Goal: Task Accomplishment & Management: Complete application form

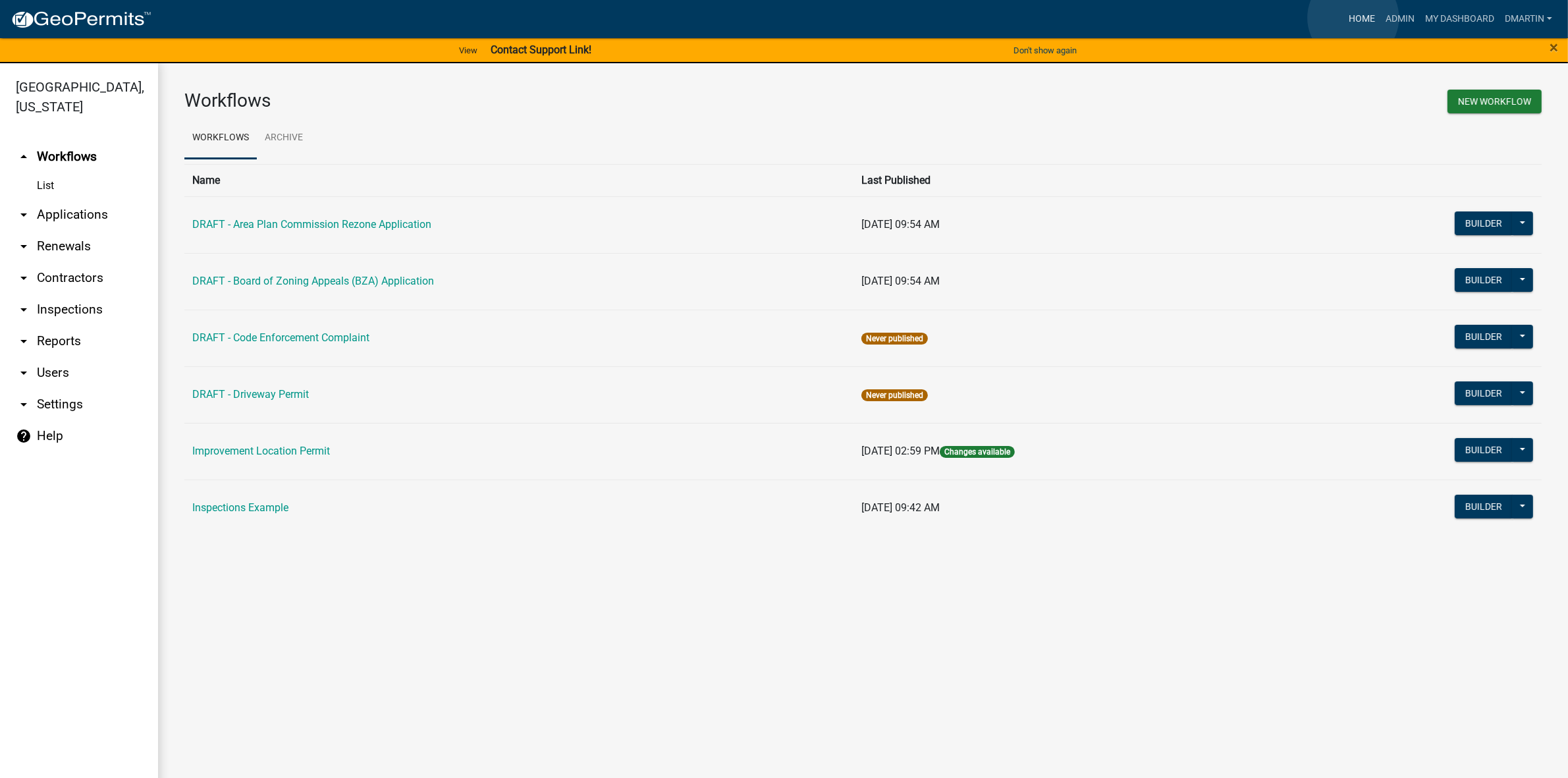
click at [1353, 17] on link "Home" at bounding box center [1361, 19] width 37 height 25
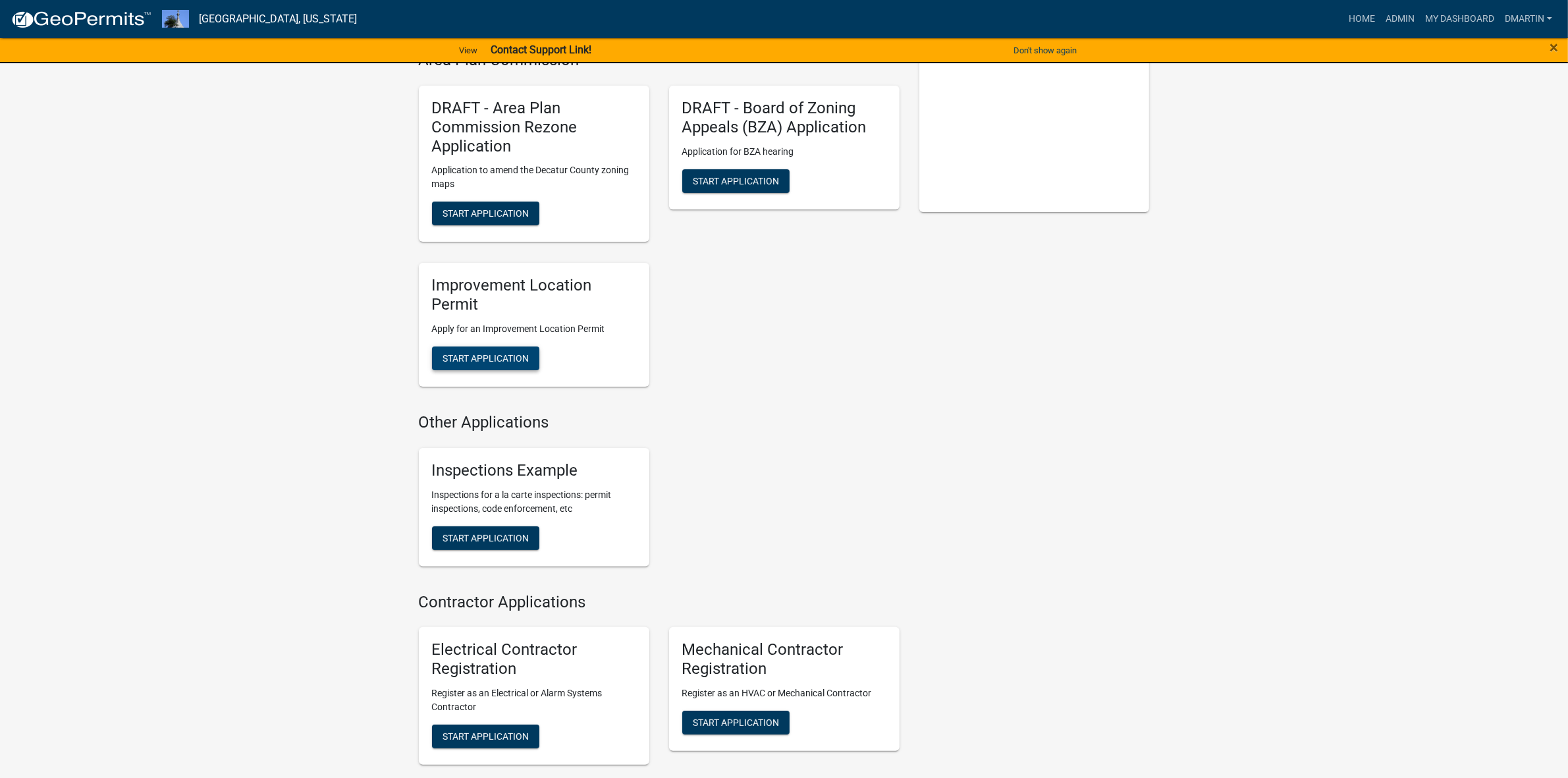
scroll to position [328, 0]
click at [511, 352] on span "Start Application" at bounding box center [485, 356] width 86 height 10
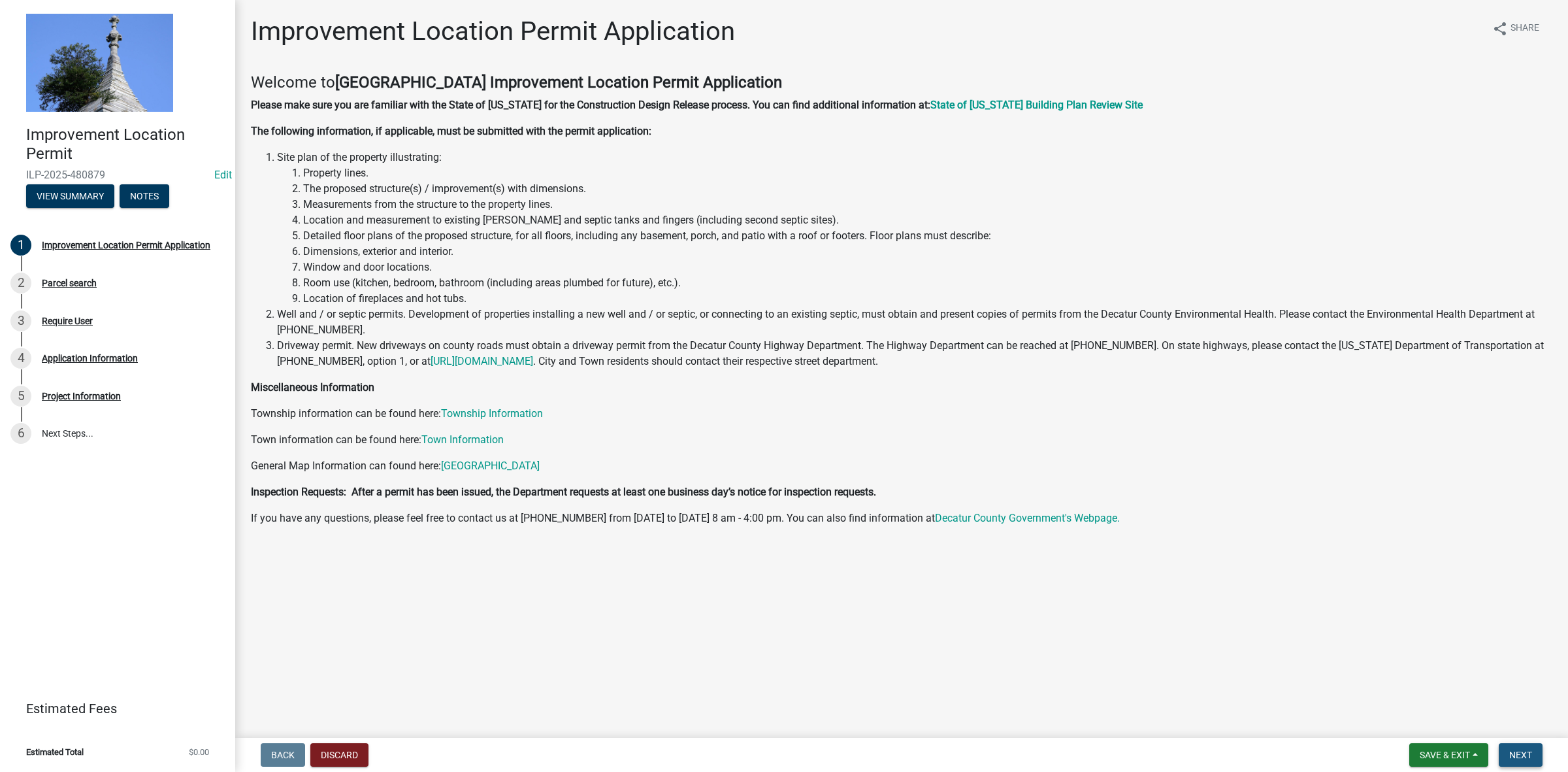
click at [1520, 750] on span "Next" at bounding box center [1521, 755] width 23 height 10
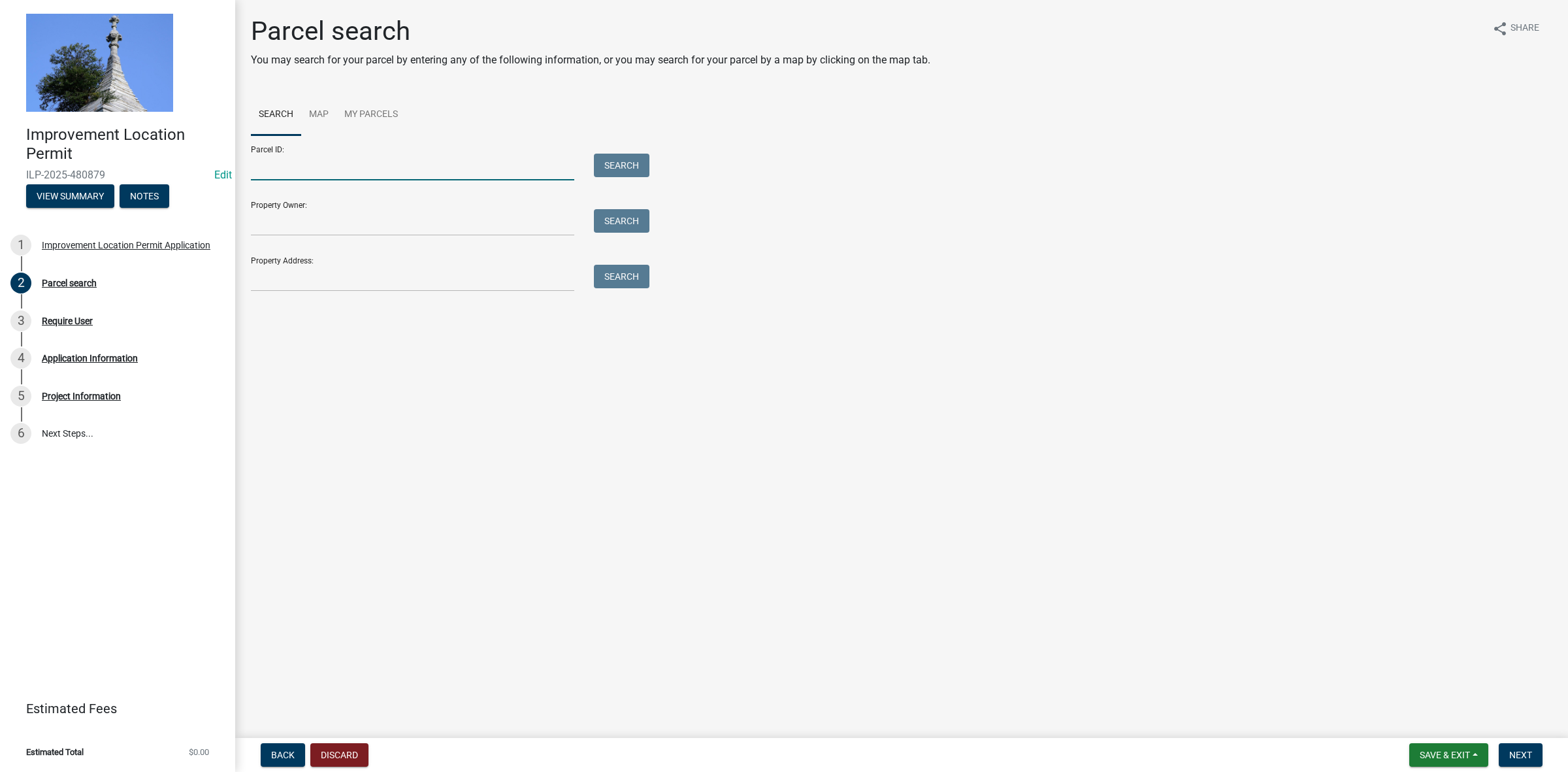
drag, startPoint x: 432, startPoint y: 166, endPoint x: 435, endPoint y: 175, distance: 9.5
click at [432, 166] on input "Parcel ID:" at bounding box center [413, 166] width 323 height 27
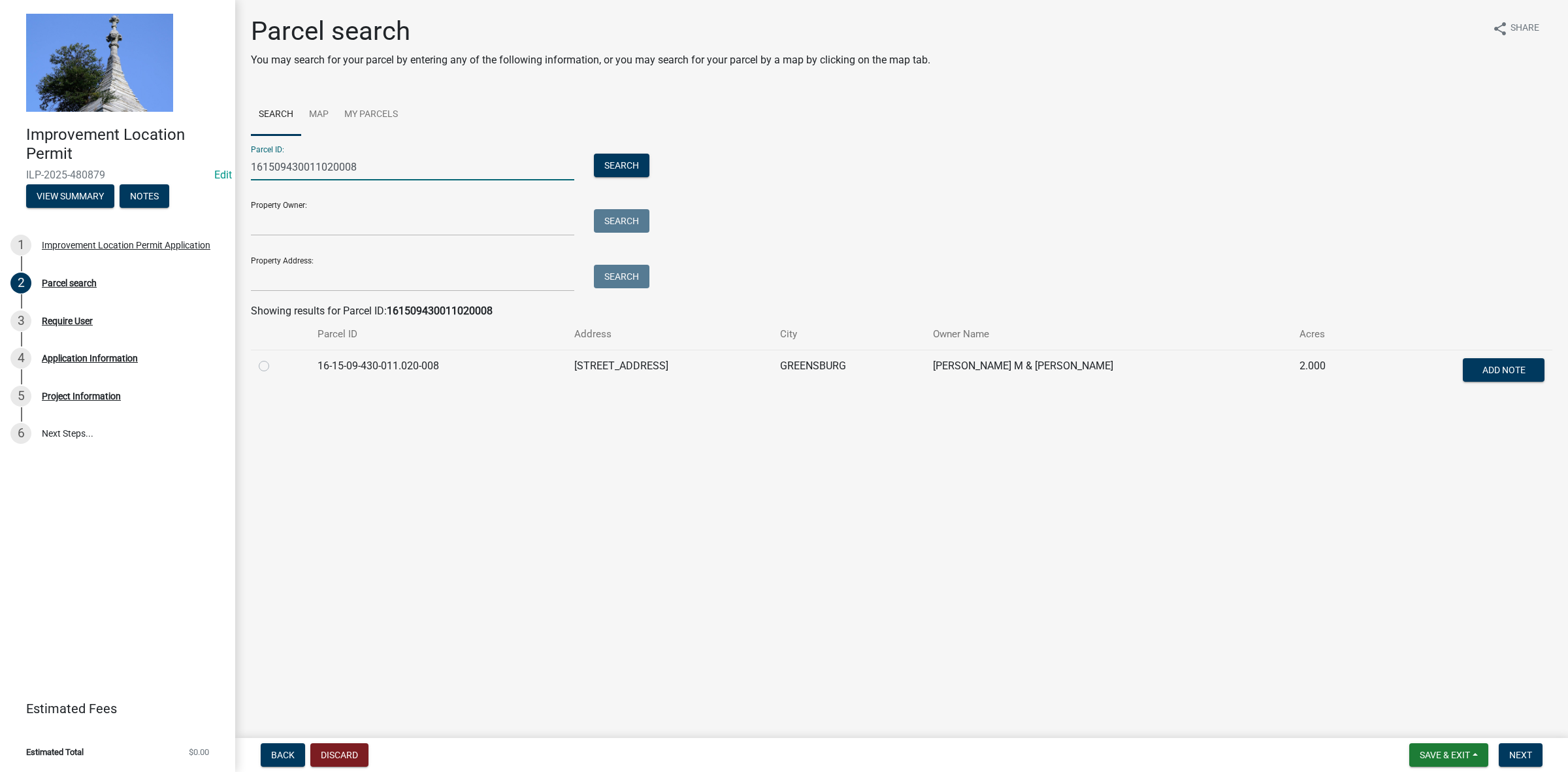
type input "161509430011020008"
click at [275, 358] on label at bounding box center [275, 358] width 0 height 0
click at [275, 366] on input "radio" at bounding box center [279, 362] width 8 height 8
radio input "true"
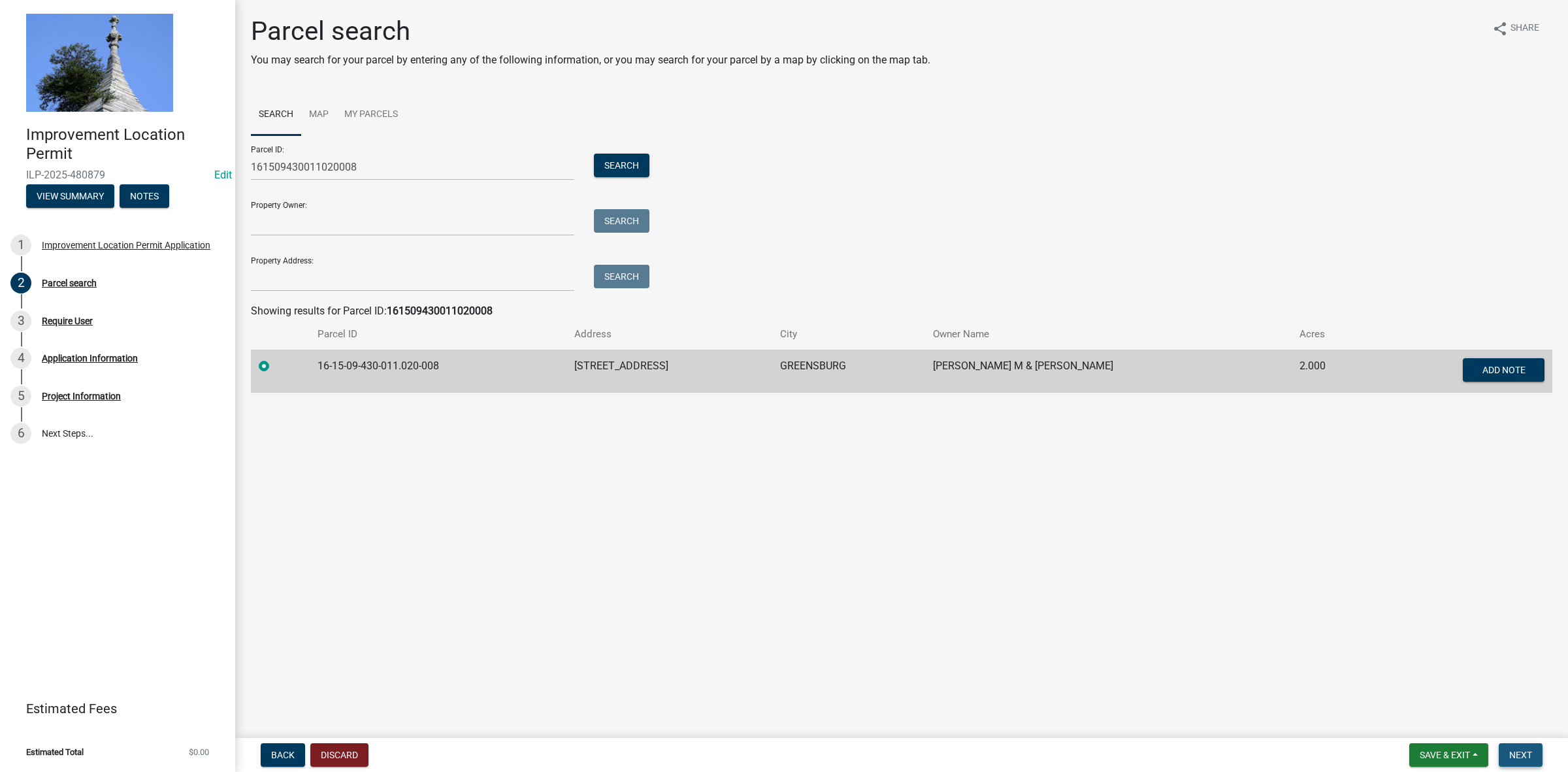
click at [1523, 753] on span "Next" at bounding box center [1521, 755] width 23 height 10
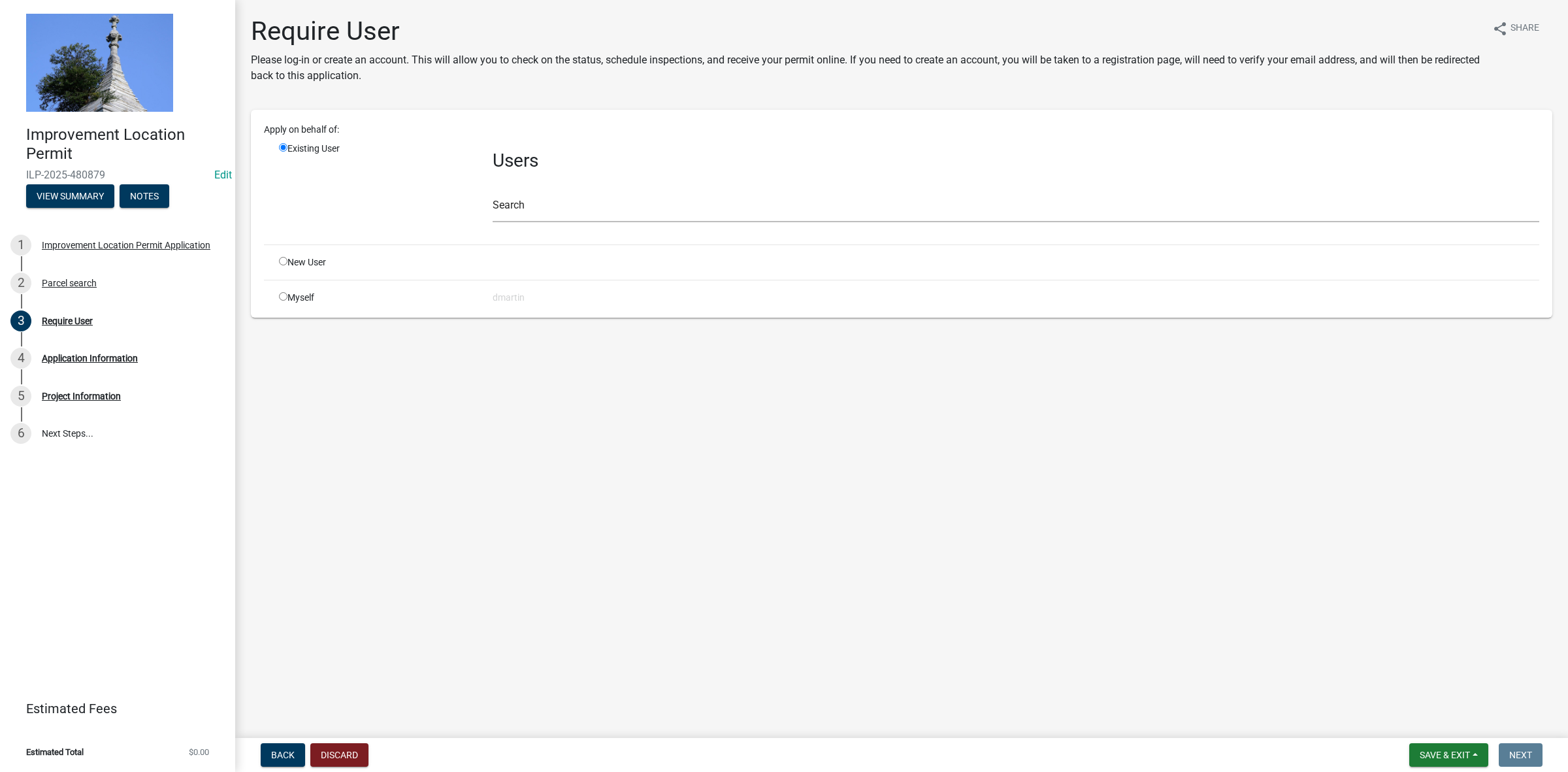
click at [283, 294] on input "radio" at bounding box center [283, 296] width 8 height 8
radio input "true"
radio input "false"
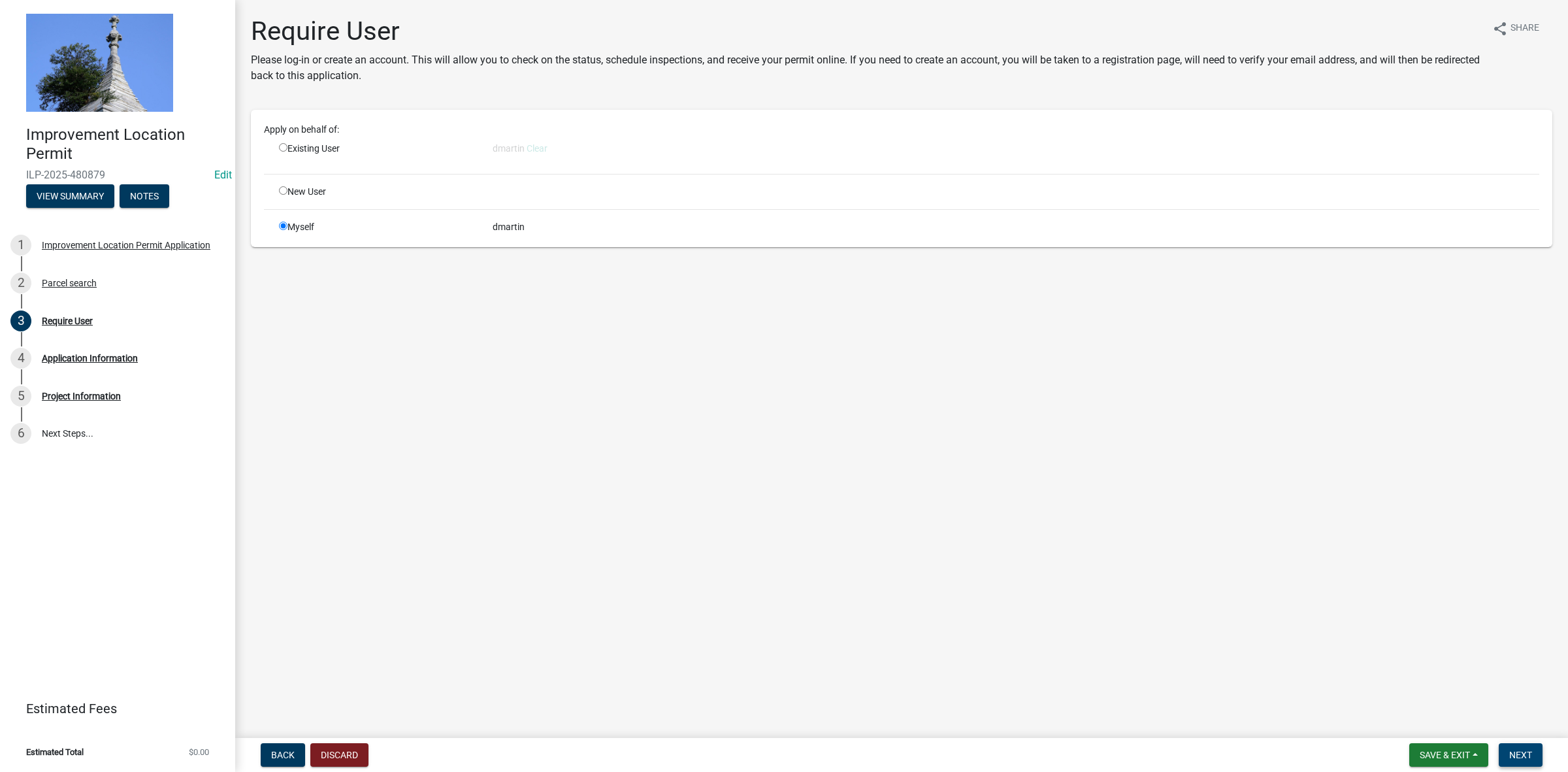
click at [1524, 753] on span "Next" at bounding box center [1521, 755] width 23 height 10
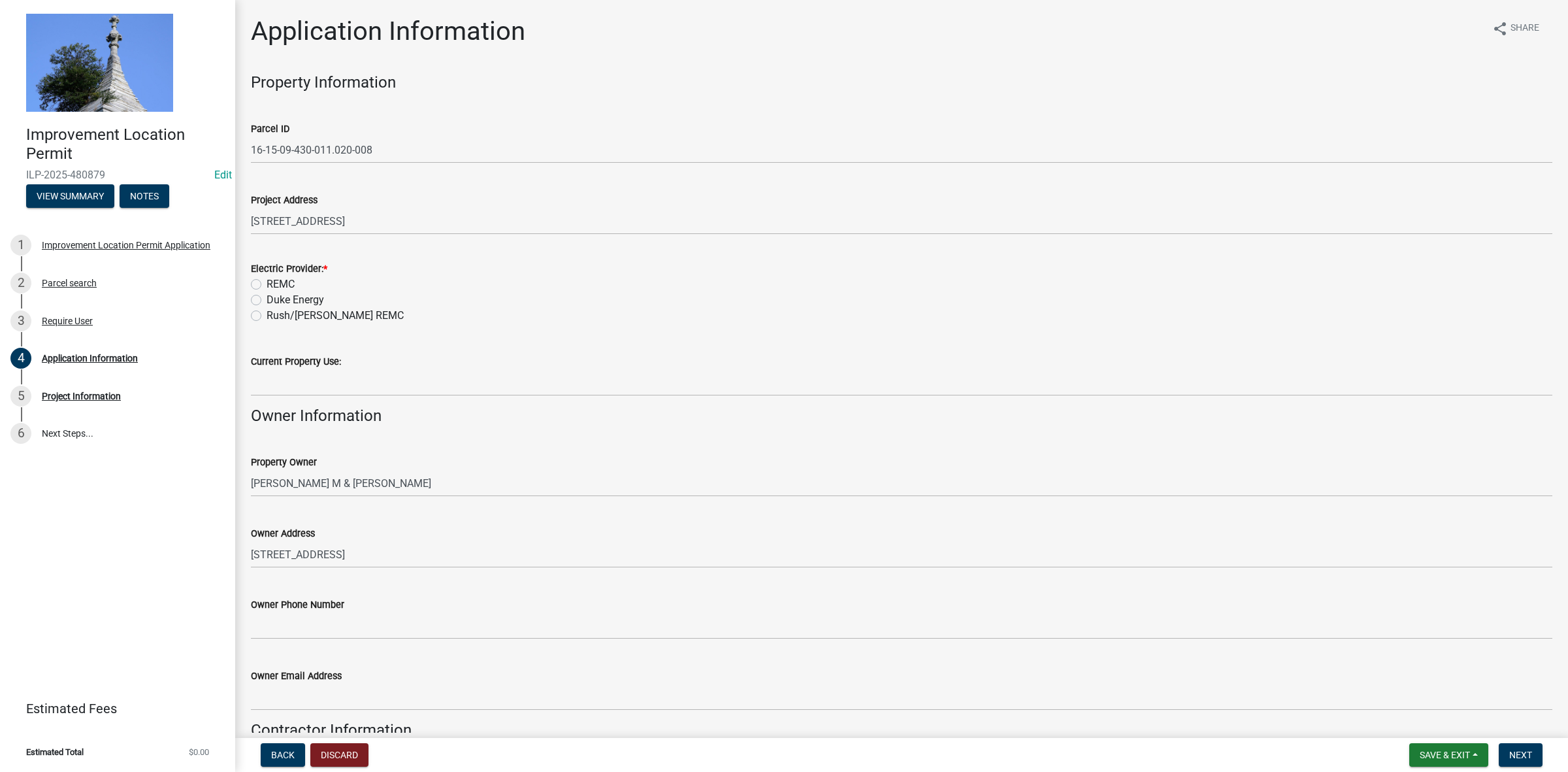
click at [266, 282] on label "REMC" at bounding box center [280, 284] width 28 height 16
click at [266, 282] on input "REMC" at bounding box center [270, 281] width 8 height 8
radio input "true"
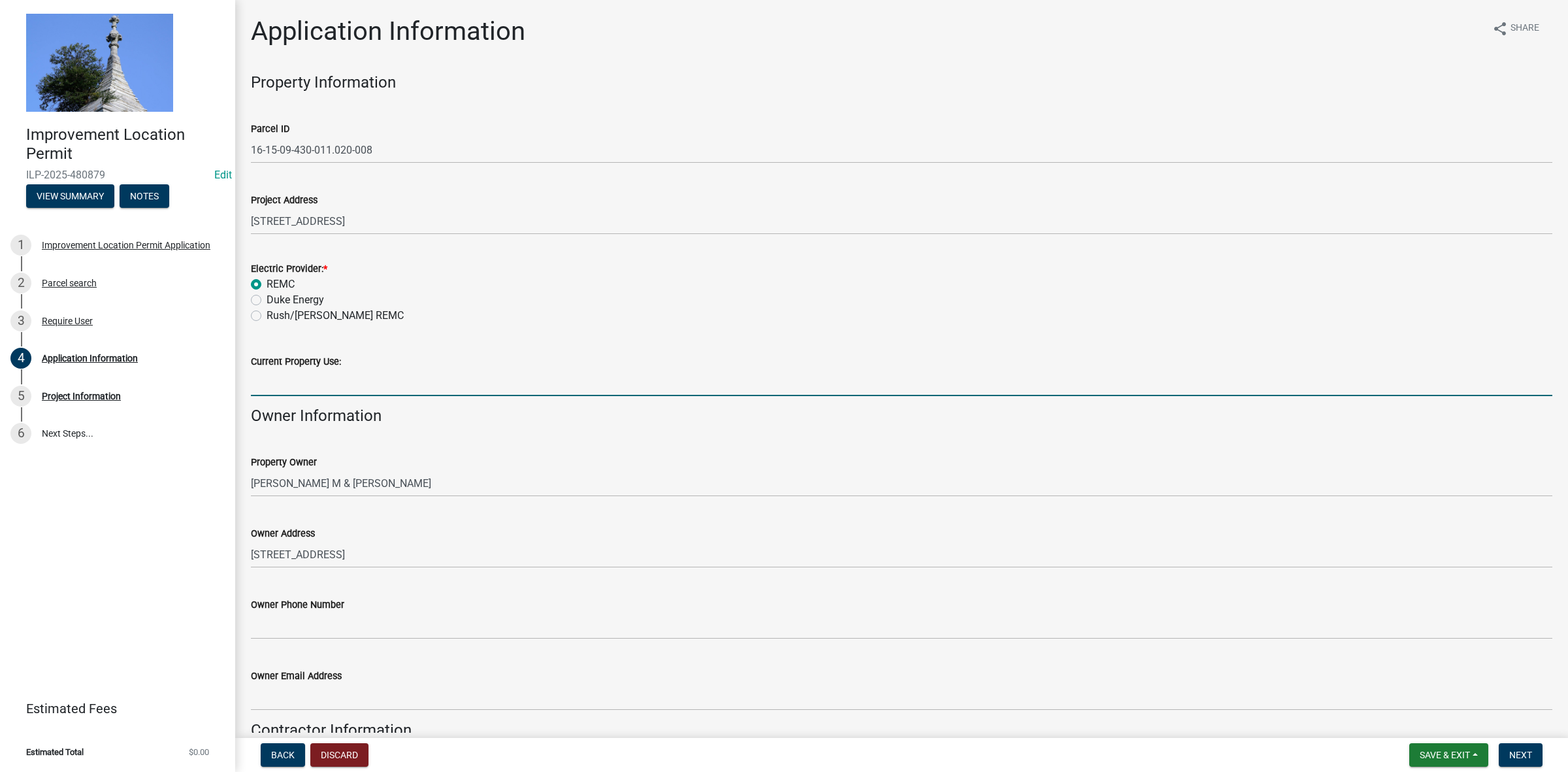
click at [273, 386] on input "Current Property Use:" at bounding box center [902, 382] width 1302 height 27
type input "Vacant"
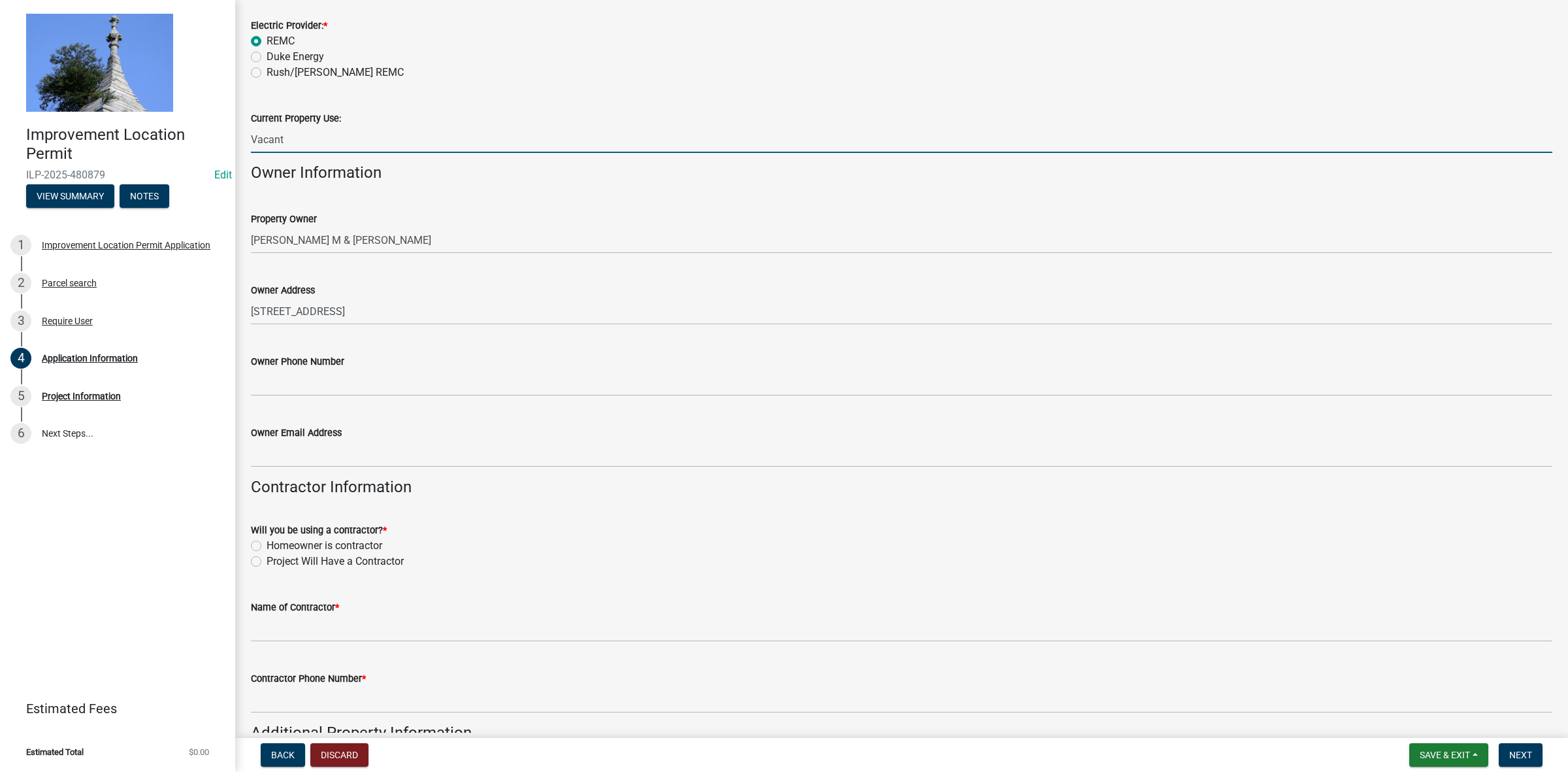
scroll to position [243, 0]
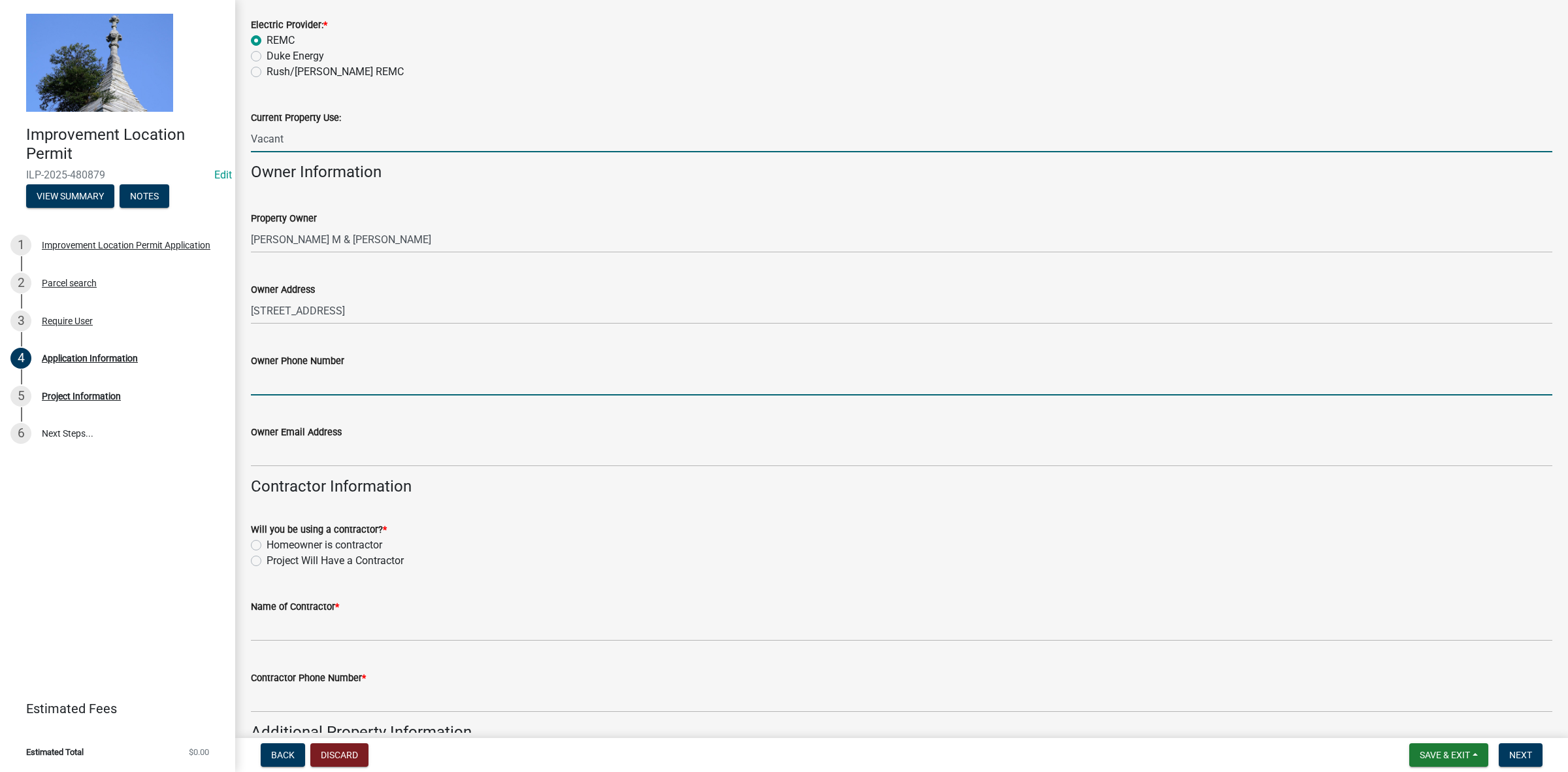
click at [311, 378] on input "Owner Phone Number" at bounding box center [902, 381] width 1302 height 27
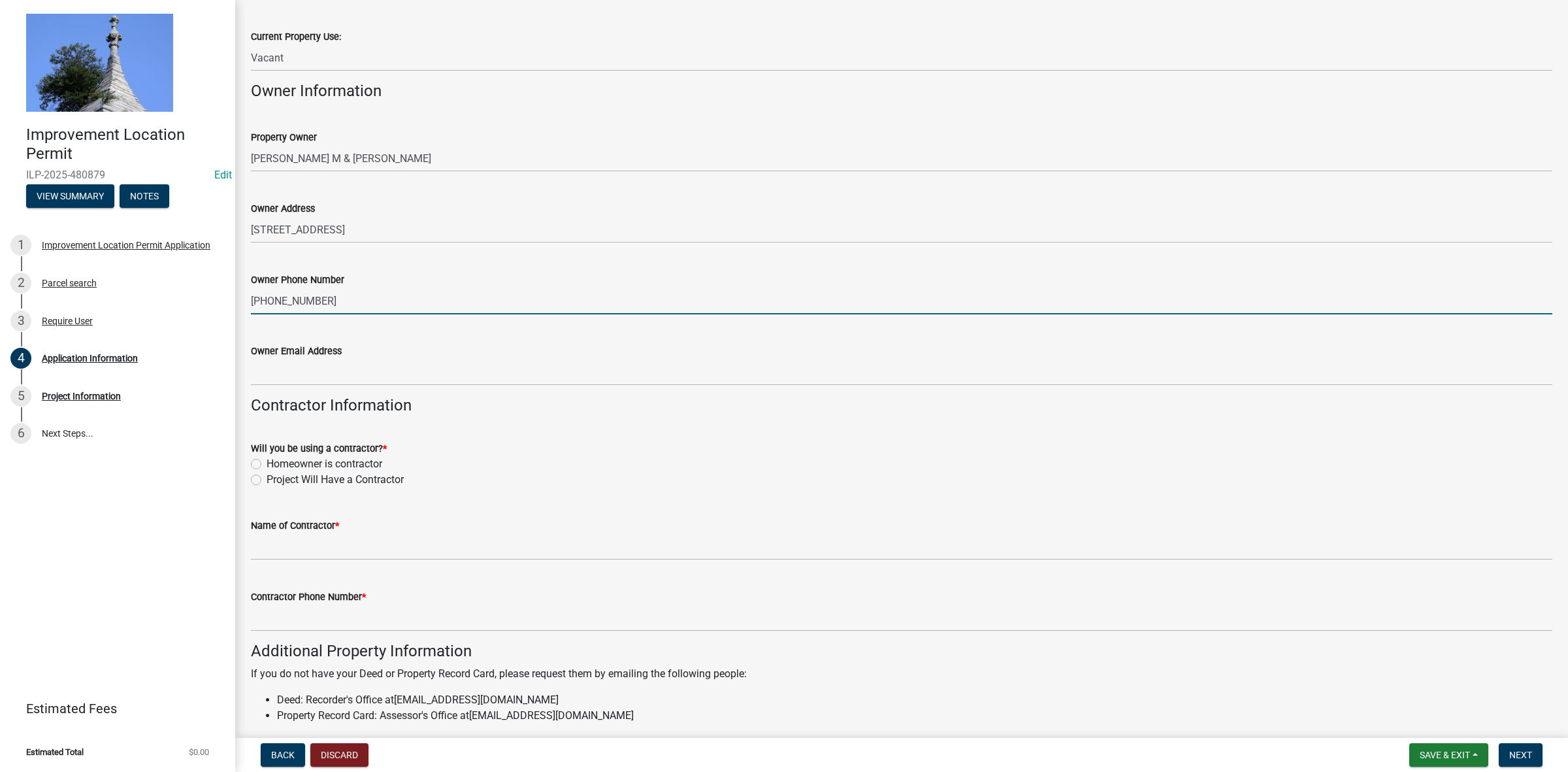
scroll to position [325, 0]
type input "[PHONE_NUMBER]"
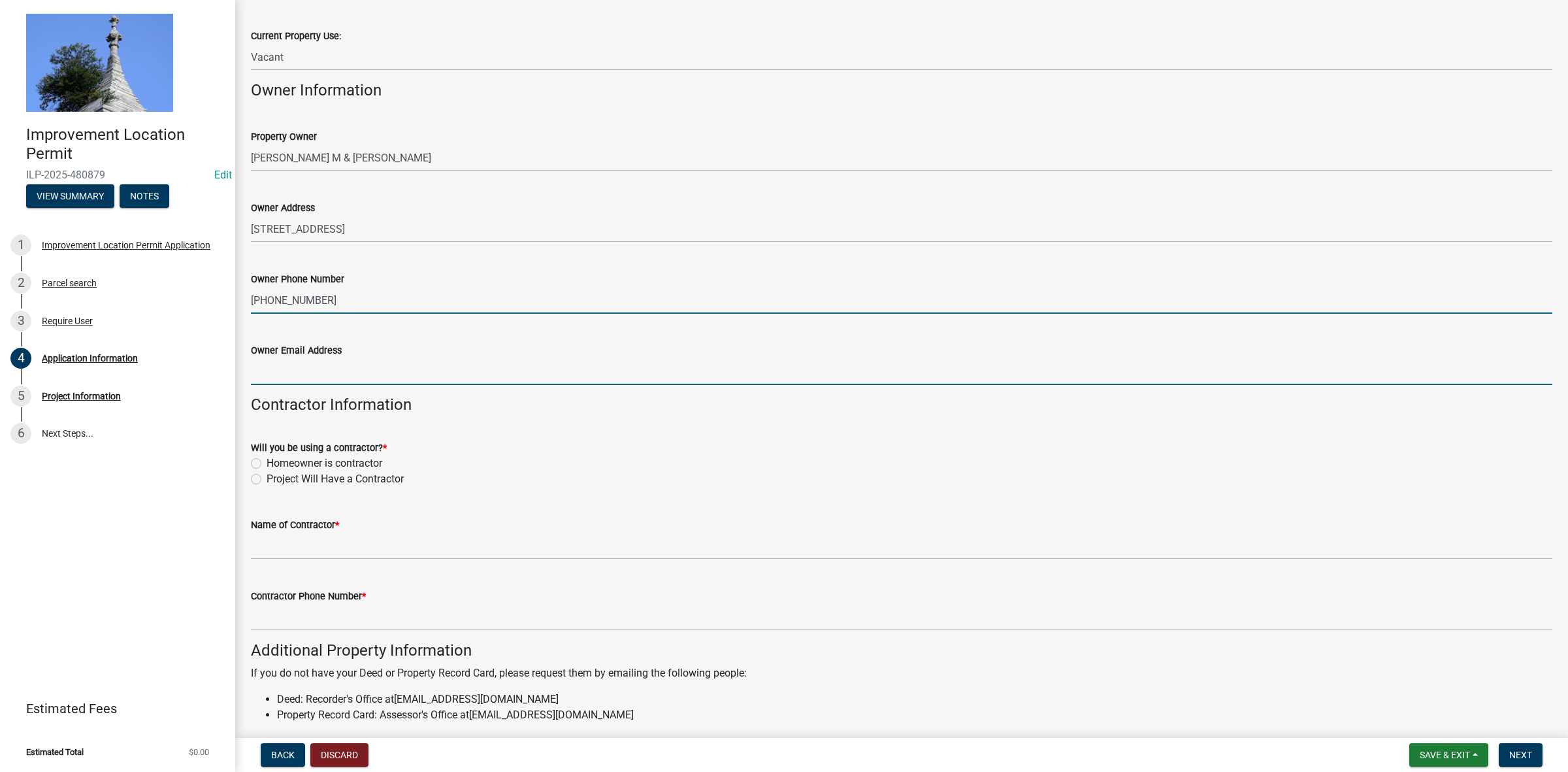
click at [356, 379] on input "Owner Email Address" at bounding box center [902, 371] width 1302 height 27
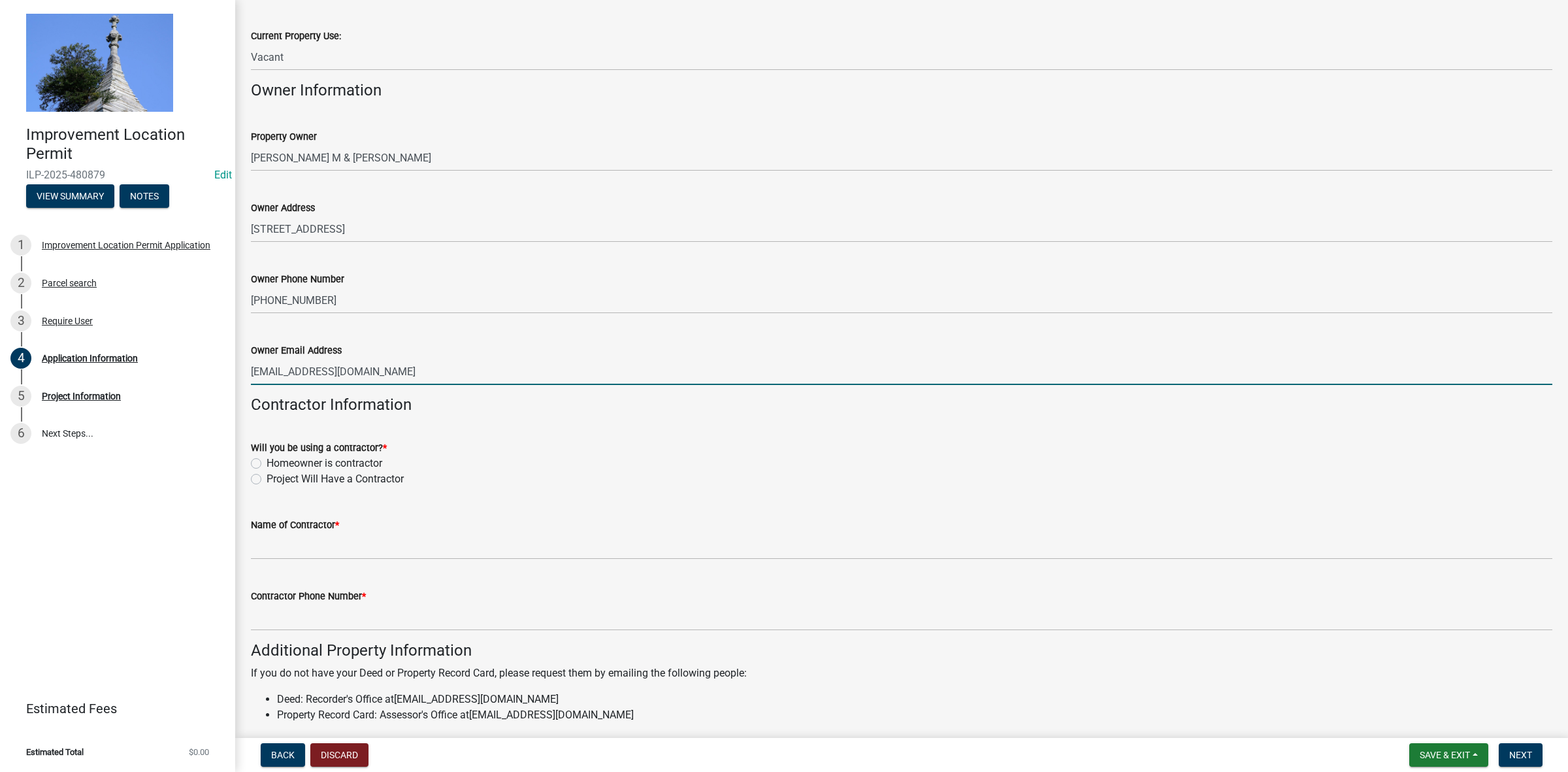
type input "[EMAIL_ADDRESS][DOMAIN_NAME]"
click at [266, 477] on label "Project Will Have a Contractor" at bounding box center [335, 479] width 137 height 16
click at [266, 477] on input "Project Will Have a Contractor" at bounding box center [270, 475] width 8 height 8
radio input "true"
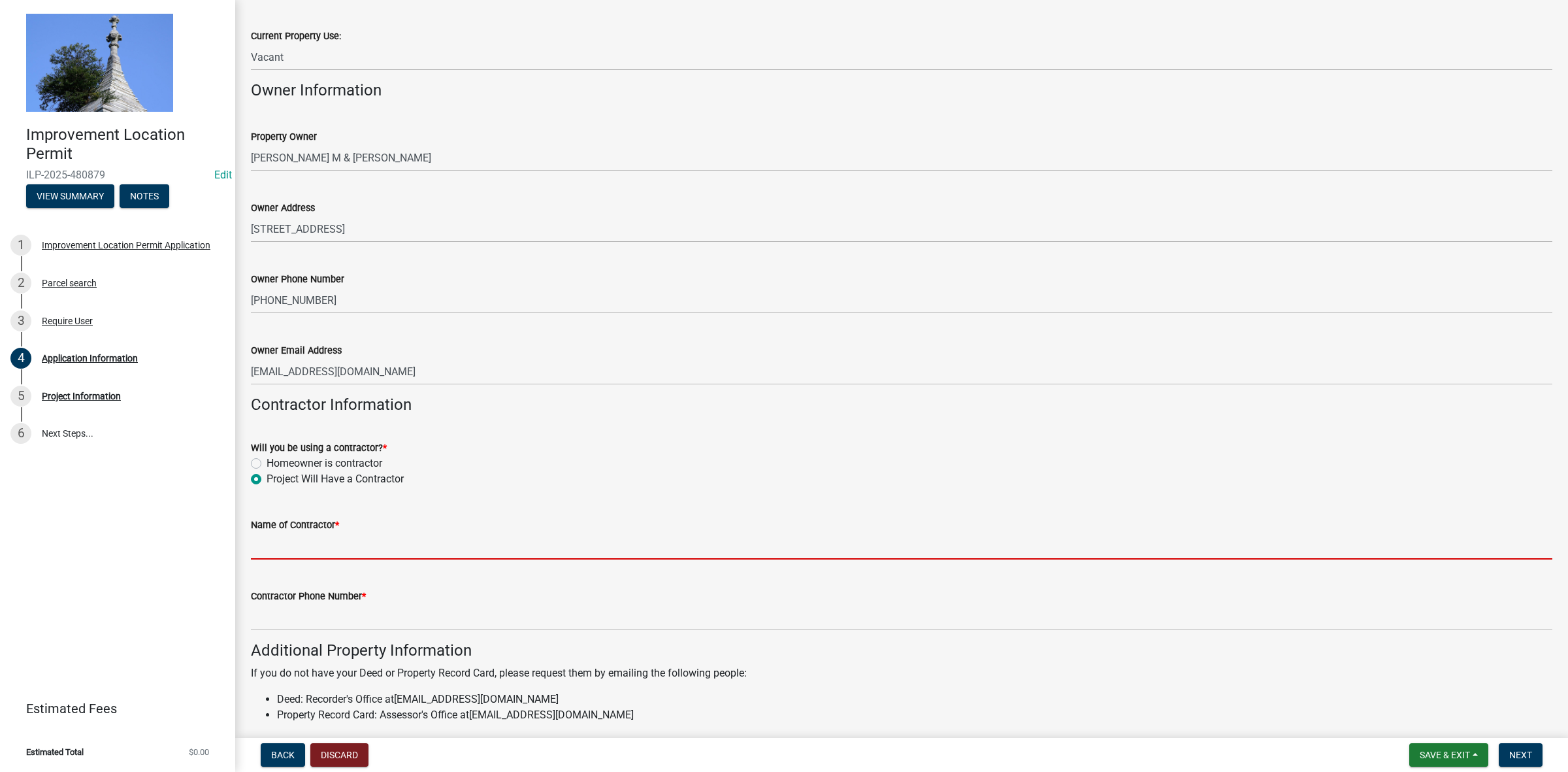
click at [282, 543] on input "Name of Contractor *" at bounding box center [902, 546] width 1302 height 27
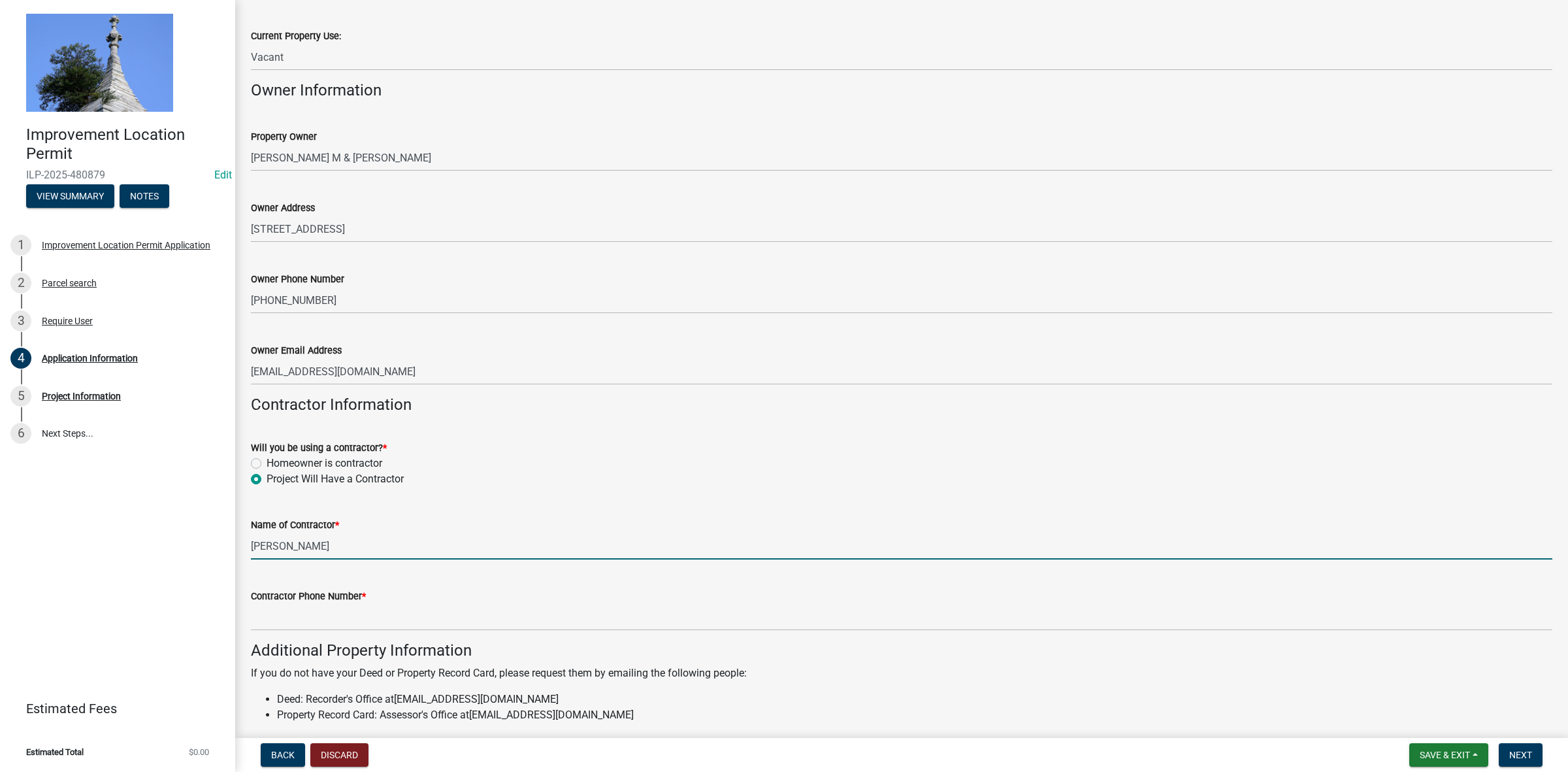
type input "[PERSON_NAME]"
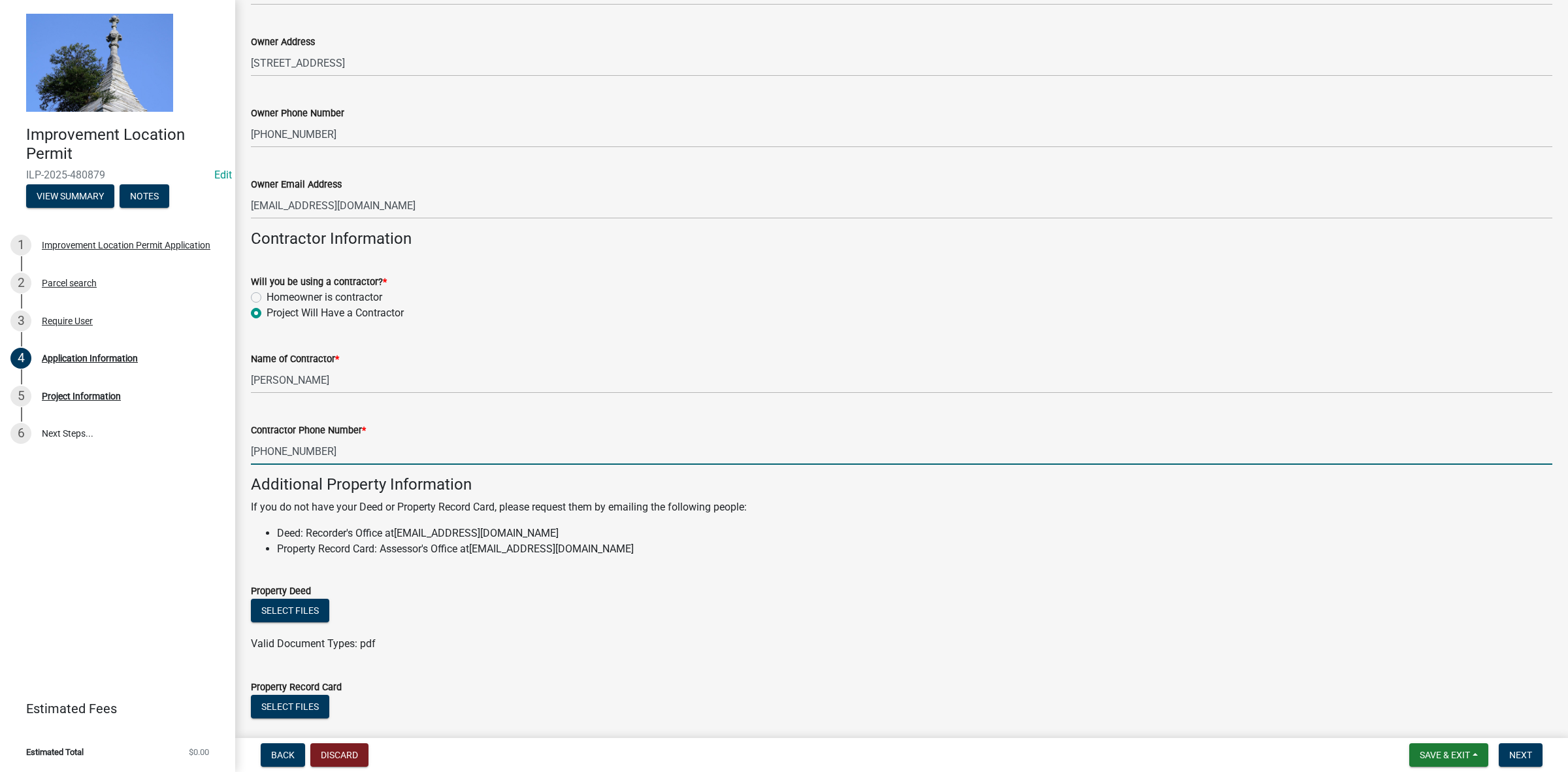
scroll to position [569, 0]
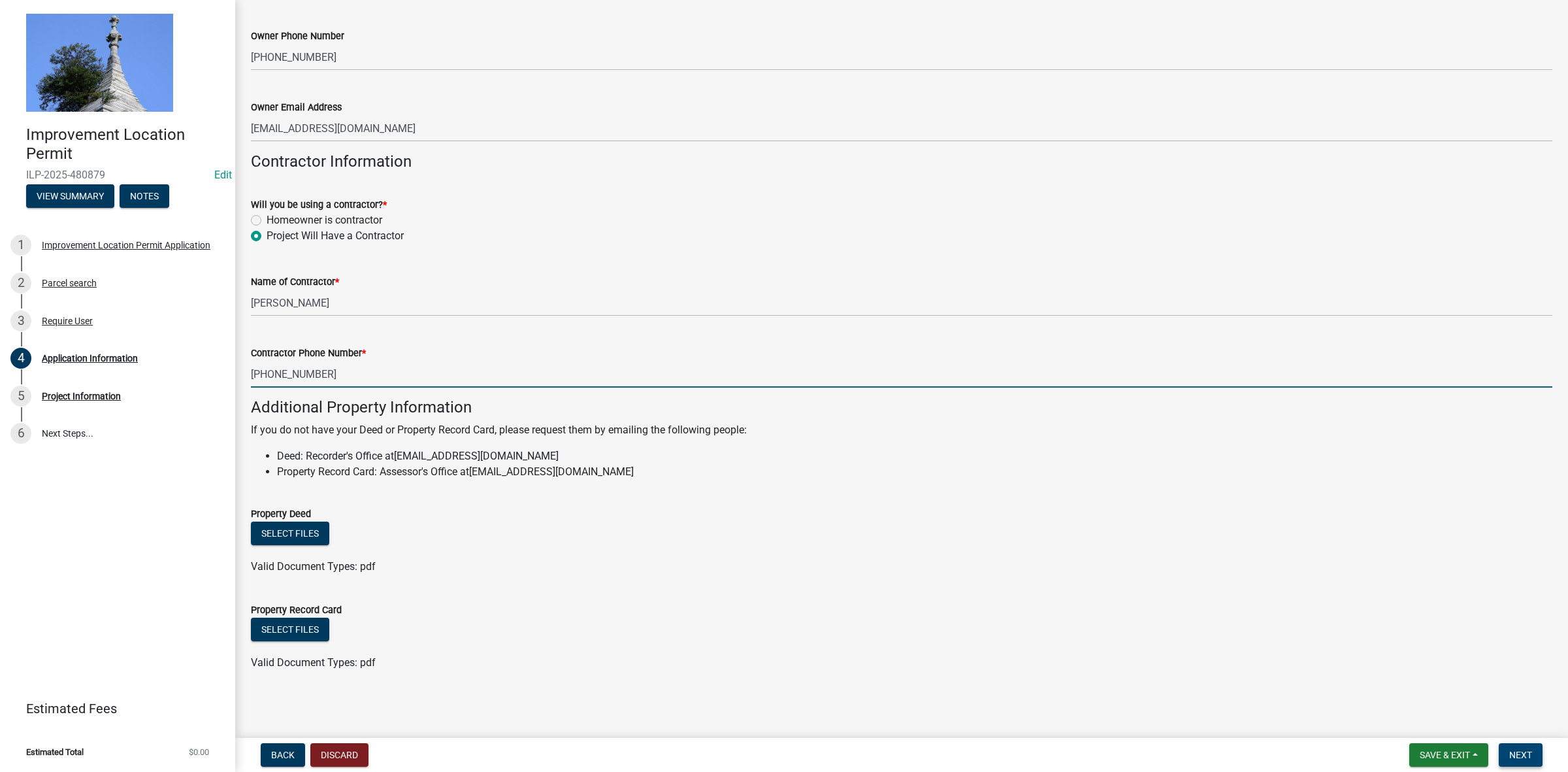
type input "[PHONE_NUMBER]"
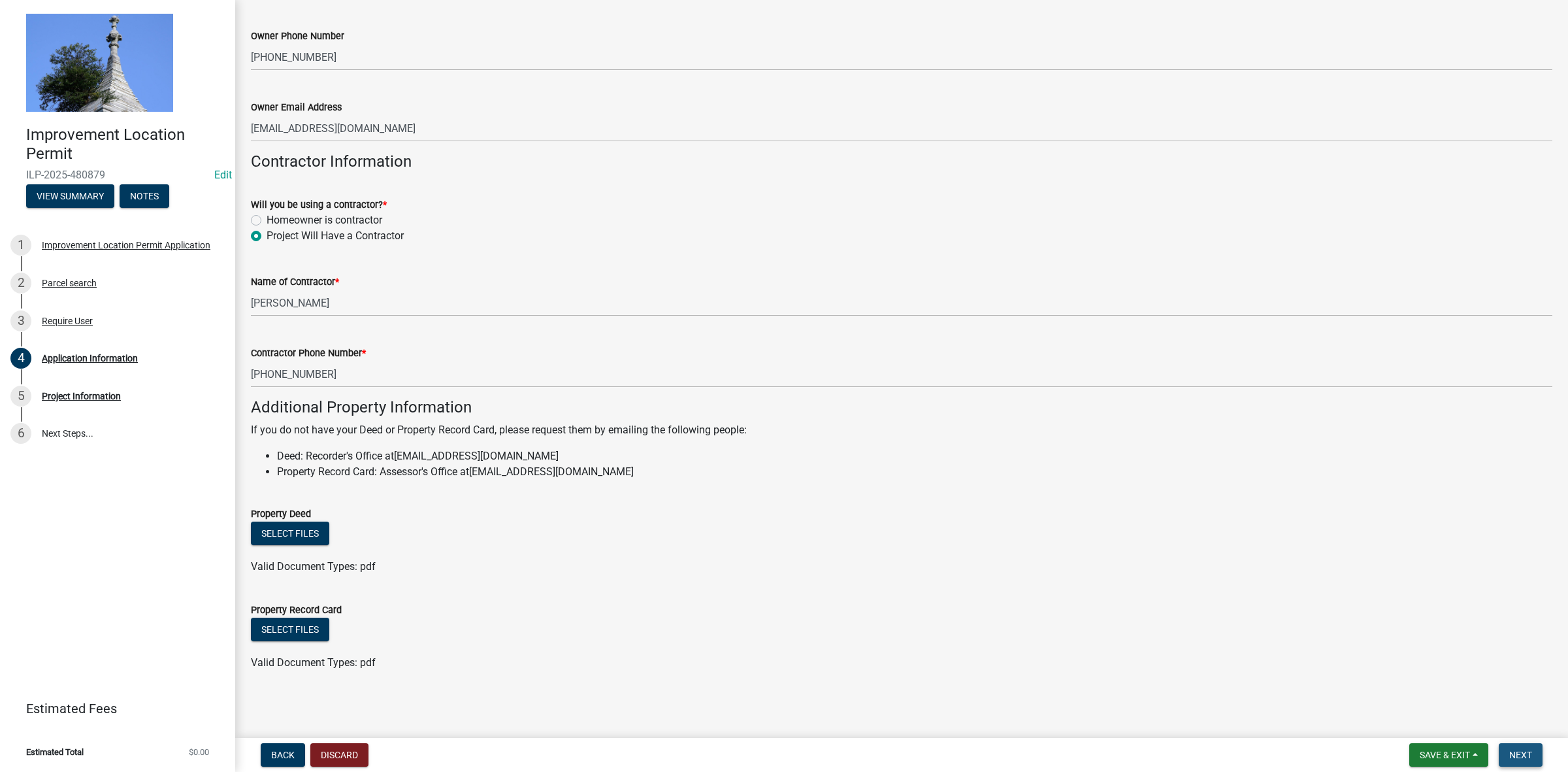
click at [1513, 750] on span "Next" at bounding box center [1521, 755] width 23 height 10
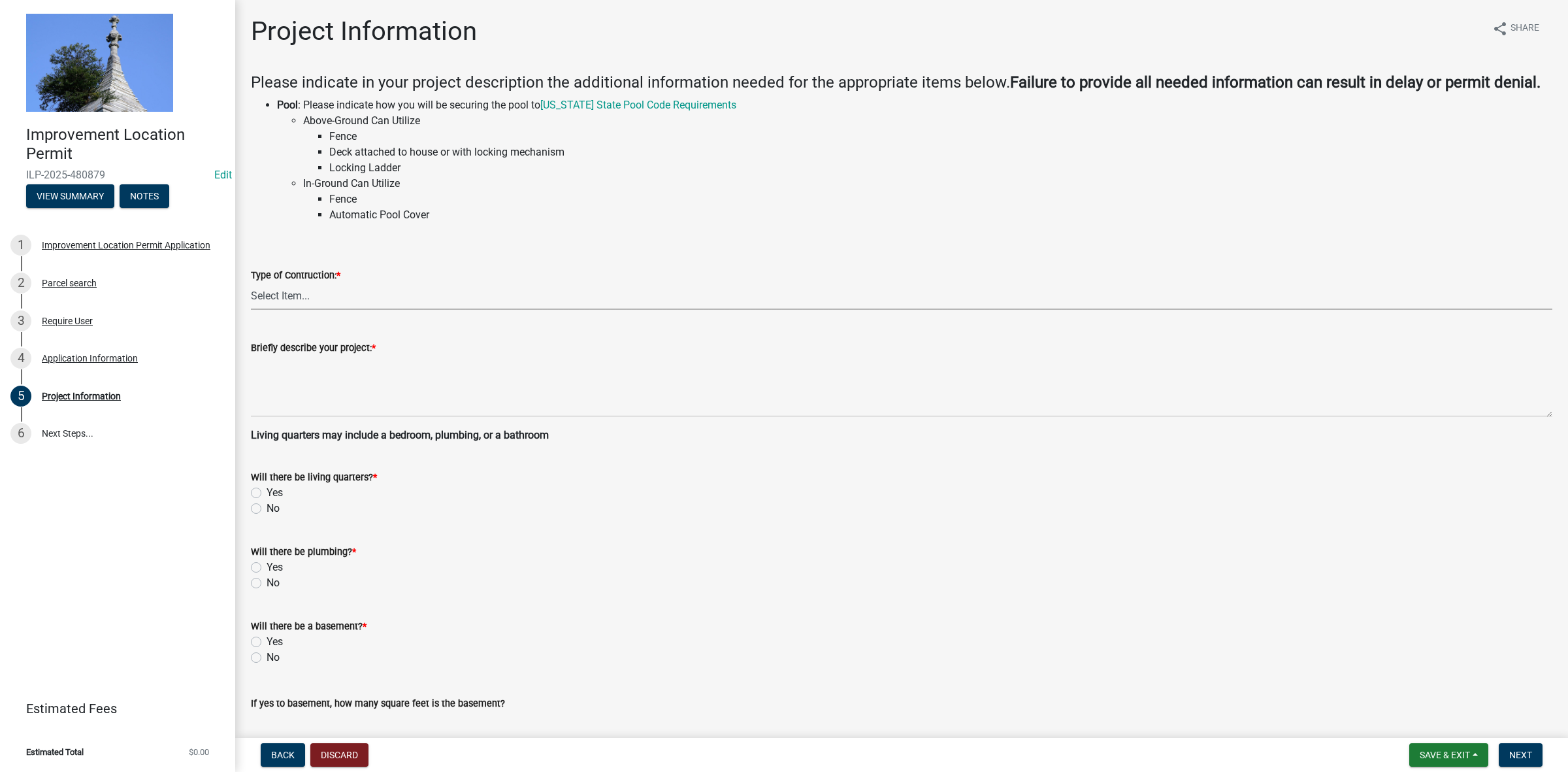
click at [308, 296] on select "Select Item... Addition Attached Garage Boat Dock Cell Tower/Co-Locate Commerci…" at bounding box center [902, 296] width 1302 height 27
click at [251, 283] on select "Select Item... Addition Attached Garage Boat Dock Cell Tower/Co-Locate Commerci…" at bounding box center [902, 296] width 1302 height 27
select select "9d64ea5b-356b-46b9-9003-cd08e8d798e4"
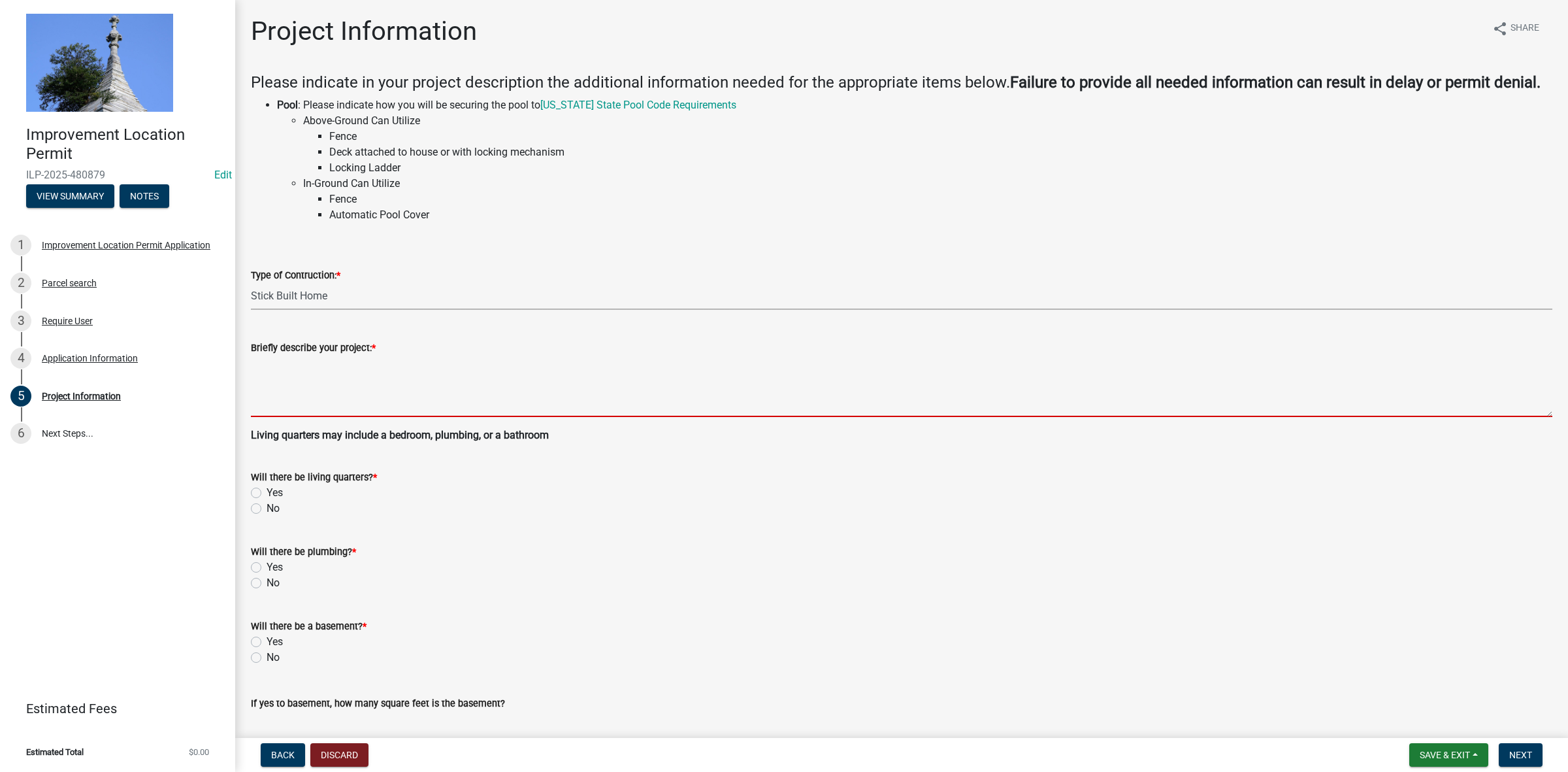
click at [263, 400] on textarea "Briefly describe your project: *" at bounding box center [902, 386] width 1302 height 62
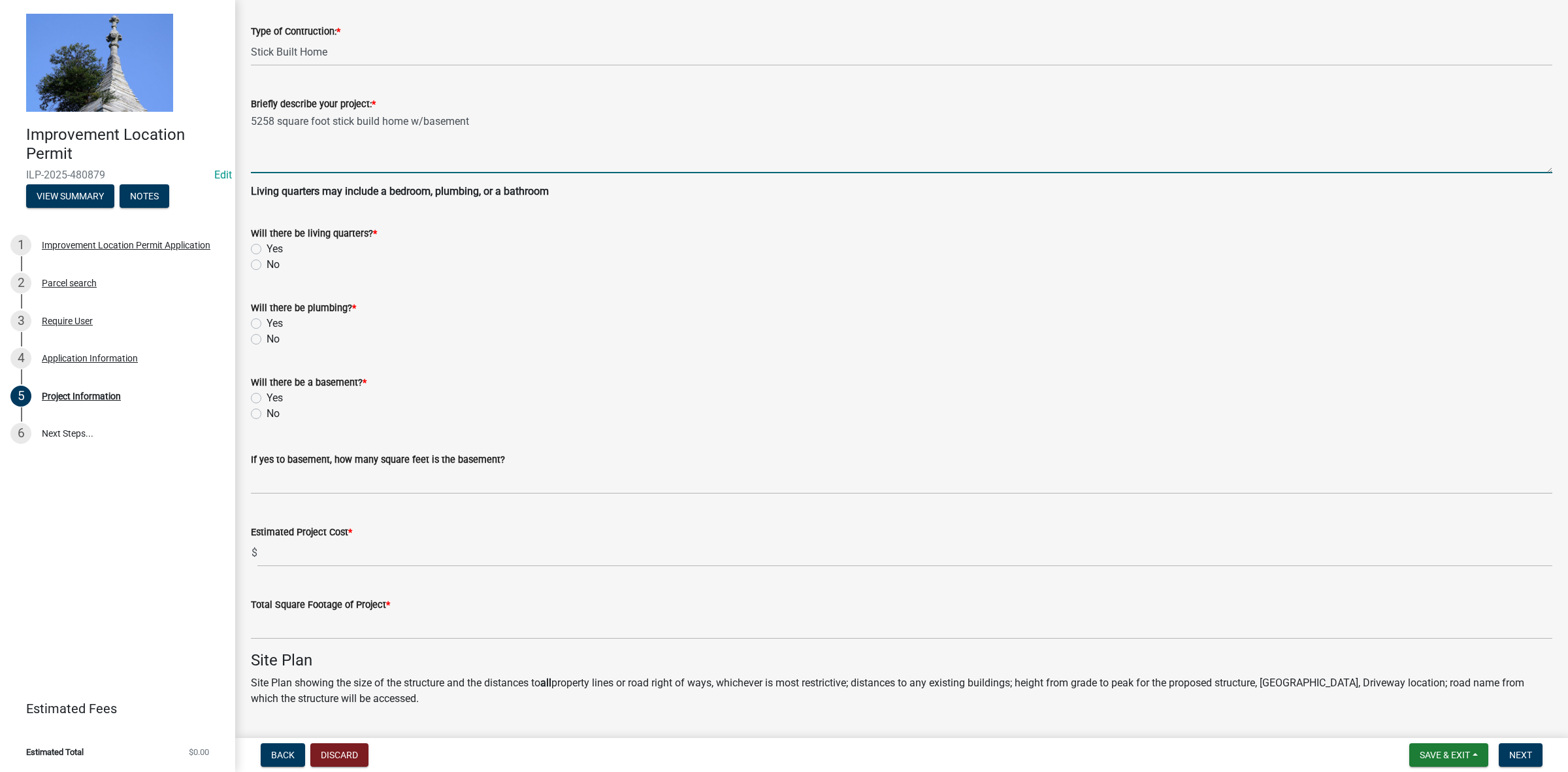
scroll to position [245, 0]
type textarea "5258 square foot stick build home w/basement"
click at [266, 243] on label "Yes" at bounding box center [275, 248] width 17 height 16
click at [266, 243] on input "Yes" at bounding box center [270, 244] width 8 height 8
radio input "true"
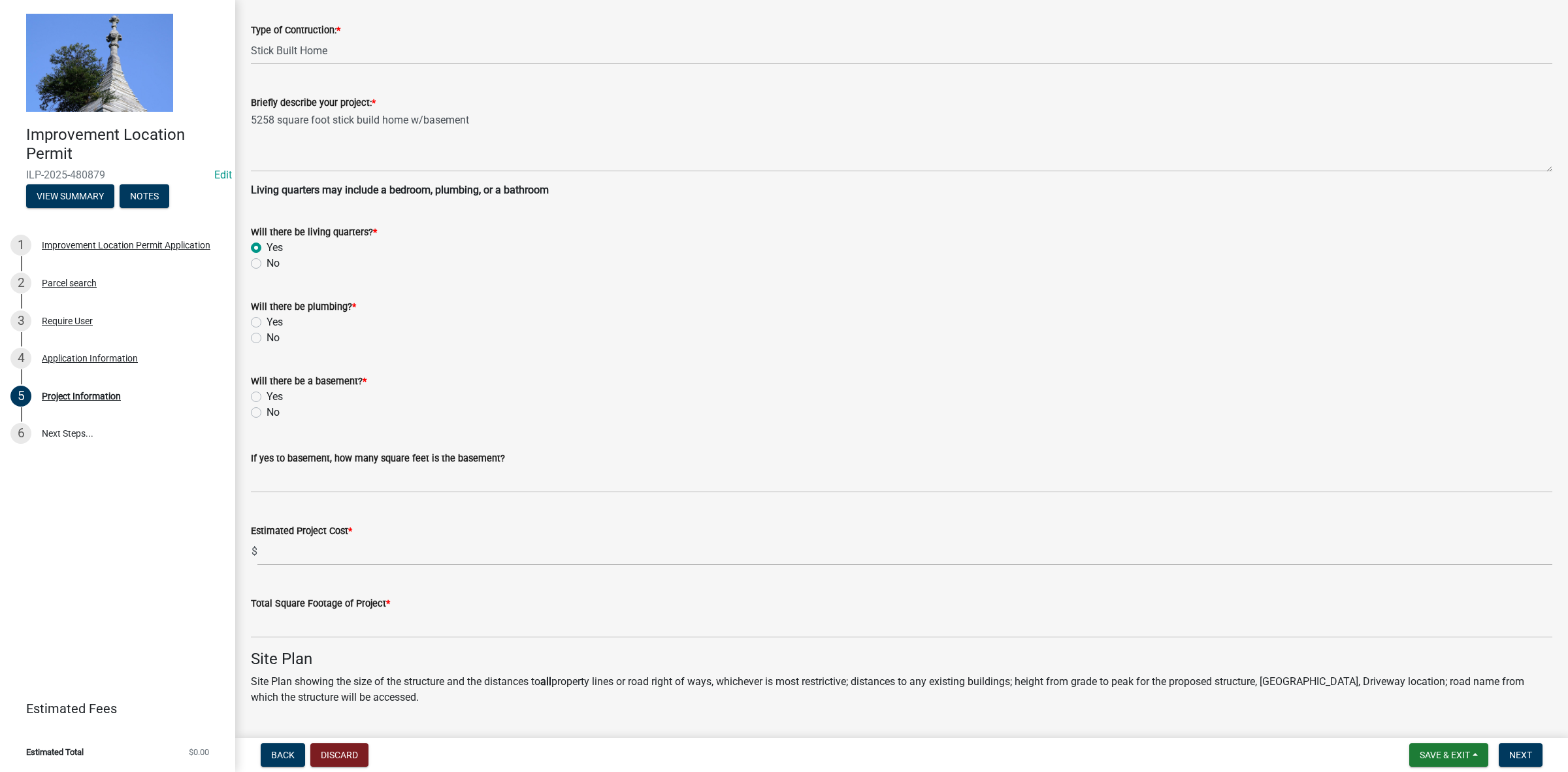
click at [266, 320] on label "Yes" at bounding box center [275, 322] width 17 height 16
click at [266, 320] on input "Yes" at bounding box center [270, 318] width 8 height 8
radio input "true"
click at [266, 395] on label "Yes" at bounding box center [275, 397] width 17 height 16
click at [266, 395] on input "Yes" at bounding box center [270, 393] width 8 height 8
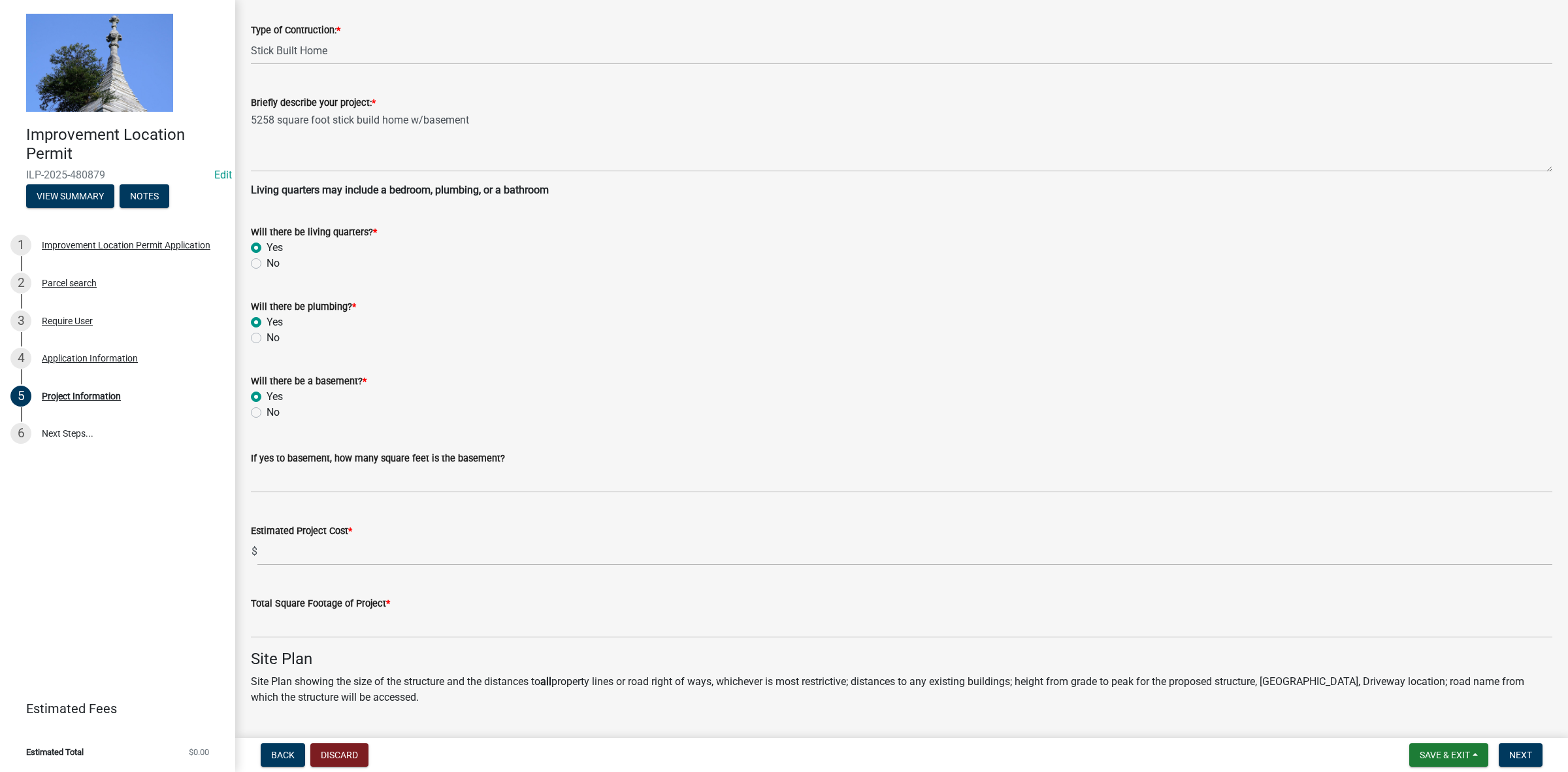
radio input "true"
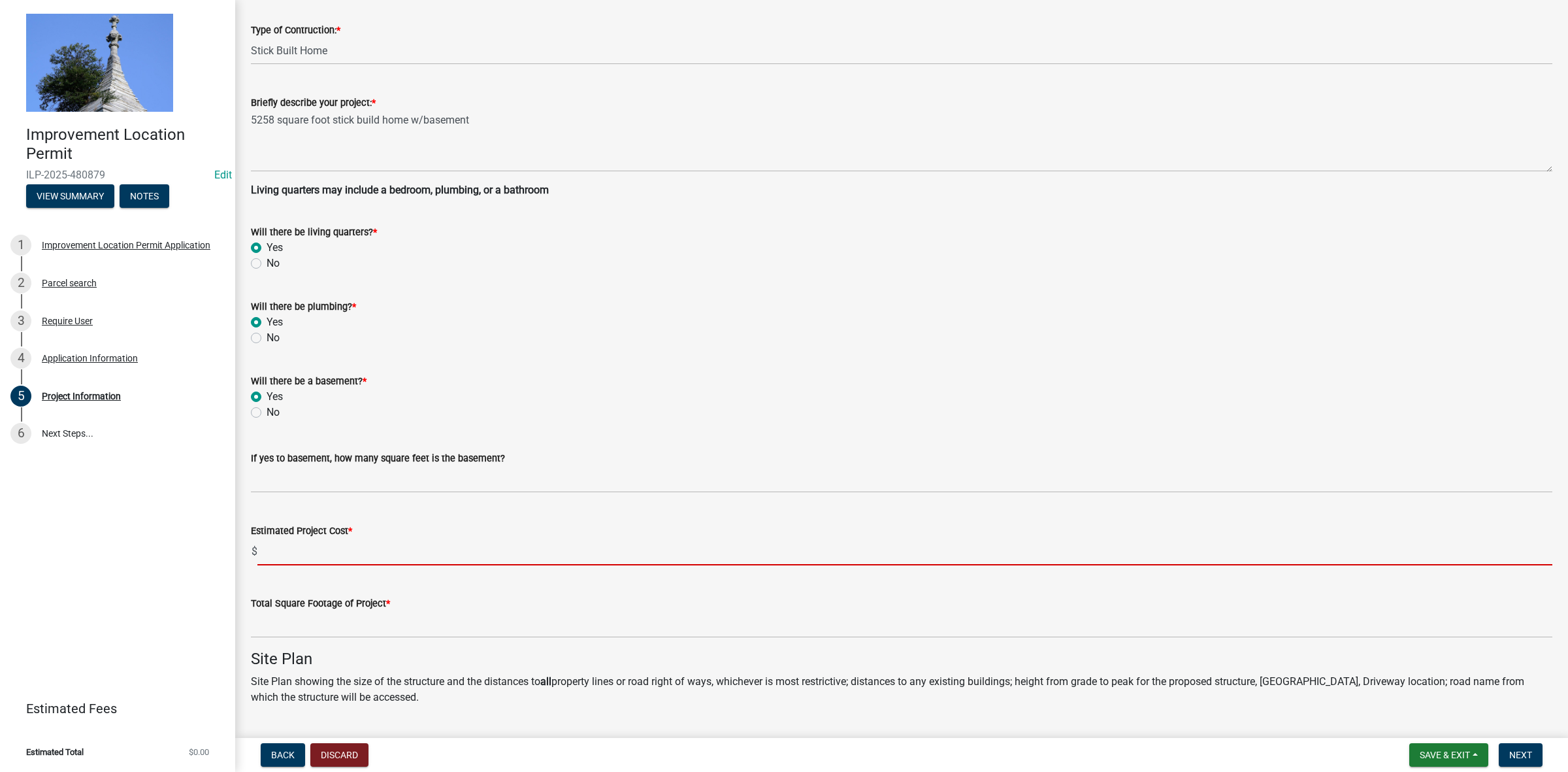
click at [291, 547] on input "text" at bounding box center [905, 551] width 1295 height 27
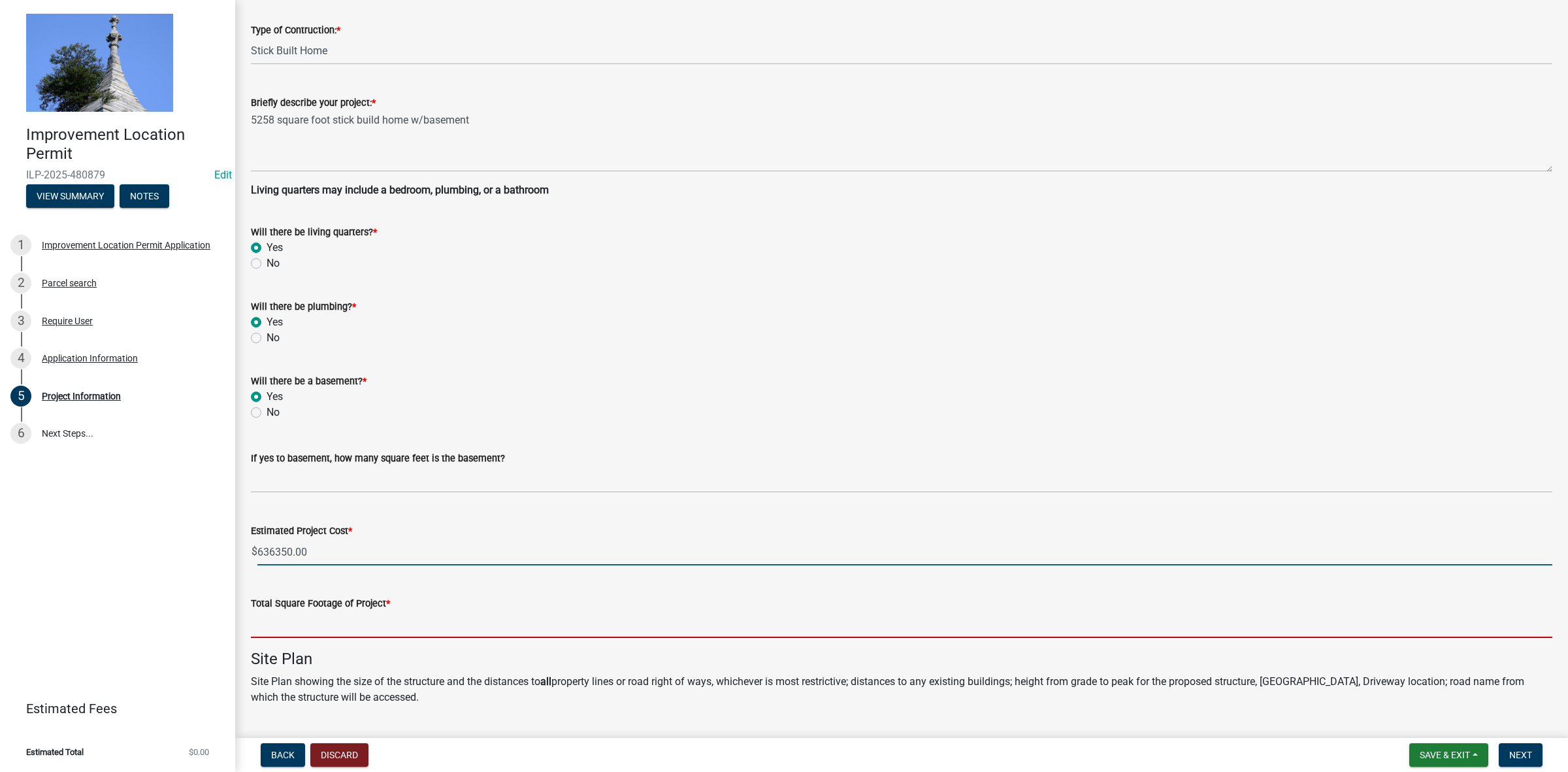
type input "636350"
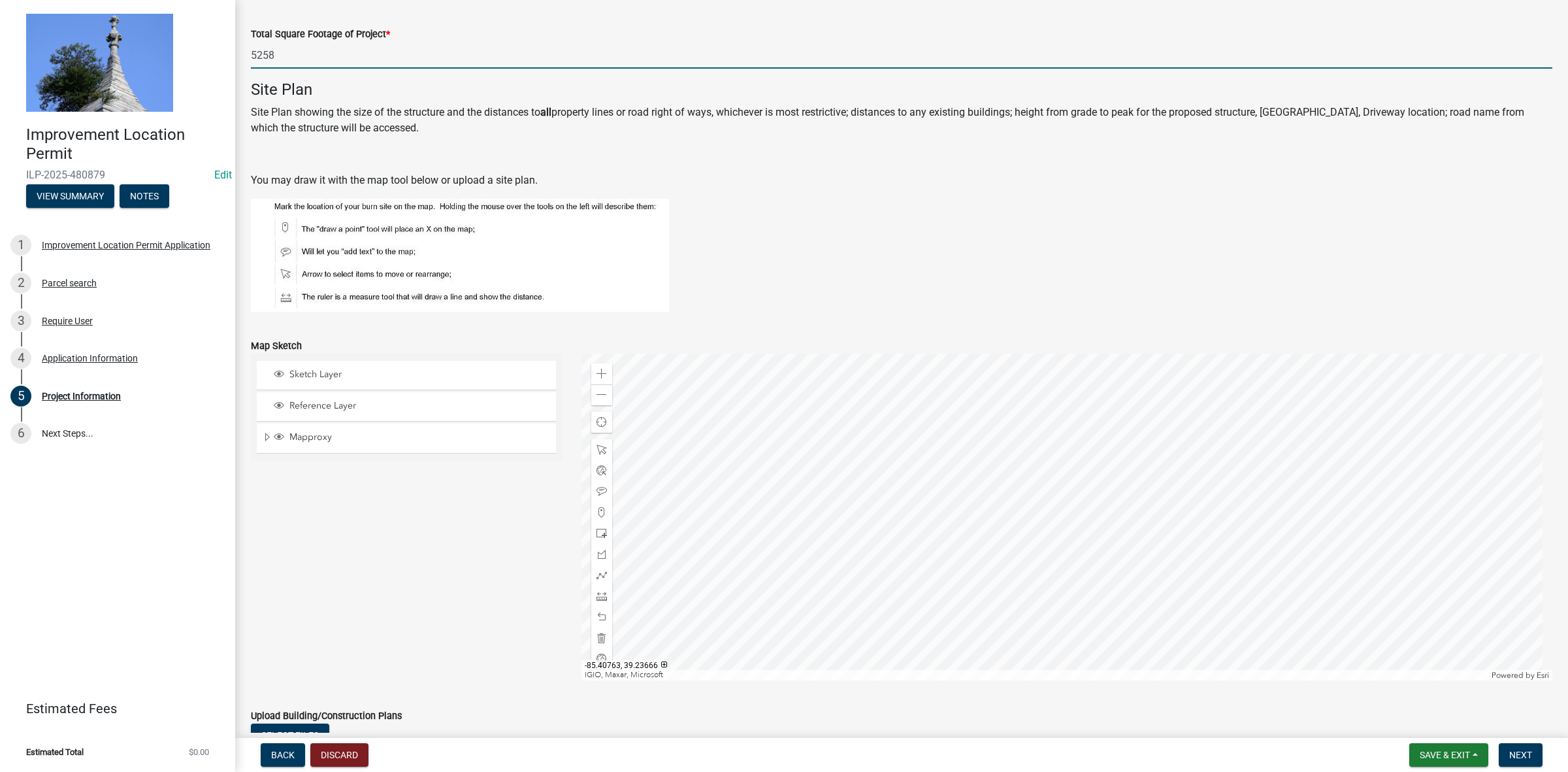
scroll to position [816, 0]
type input "5258"
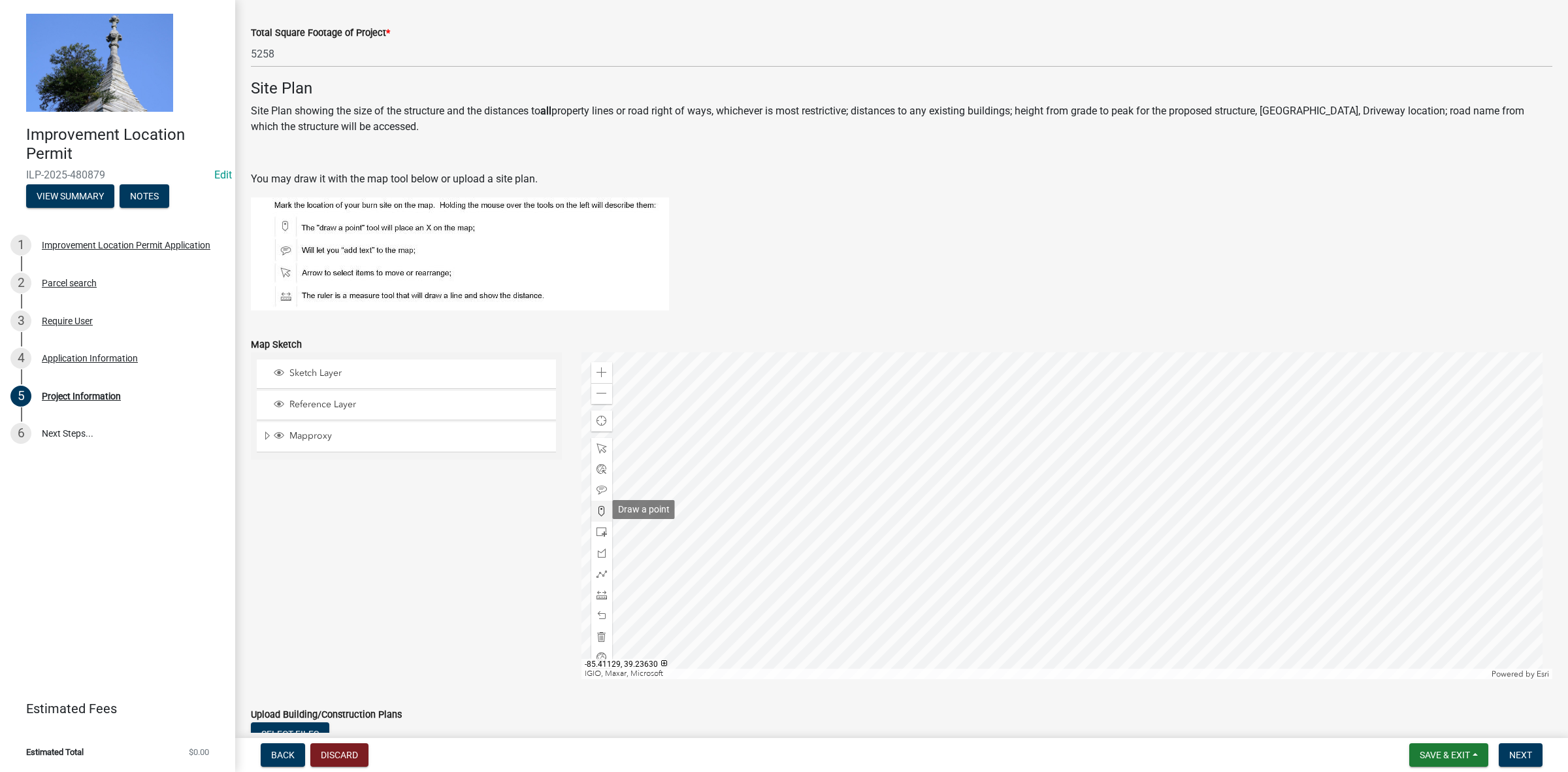
click at [596, 507] on span at bounding box center [601, 511] width 10 height 10
click at [1053, 510] on div at bounding box center [1067, 515] width 972 height 327
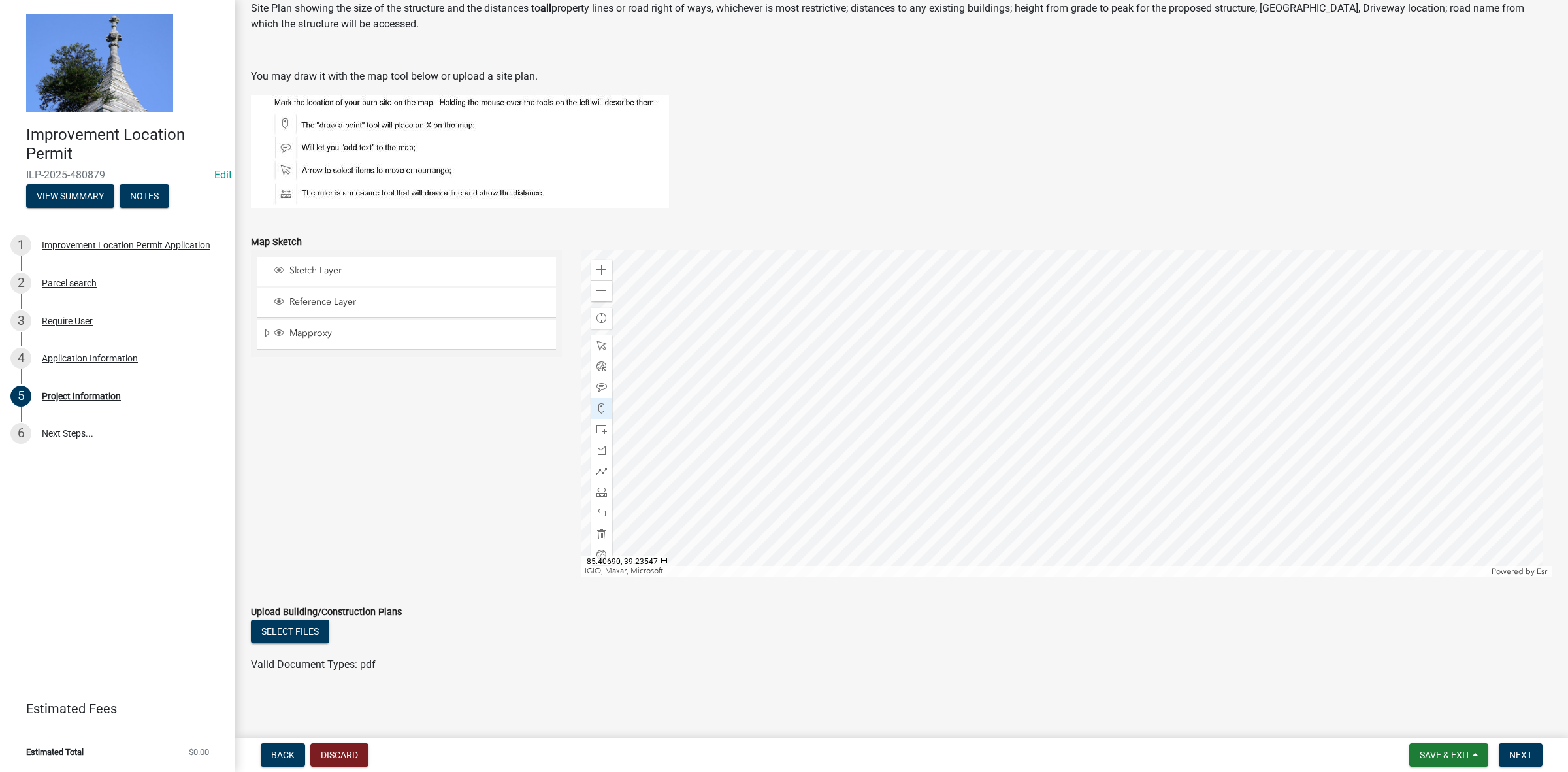
scroll to position [920, 0]
click at [1523, 753] on span "Next" at bounding box center [1521, 755] width 23 height 10
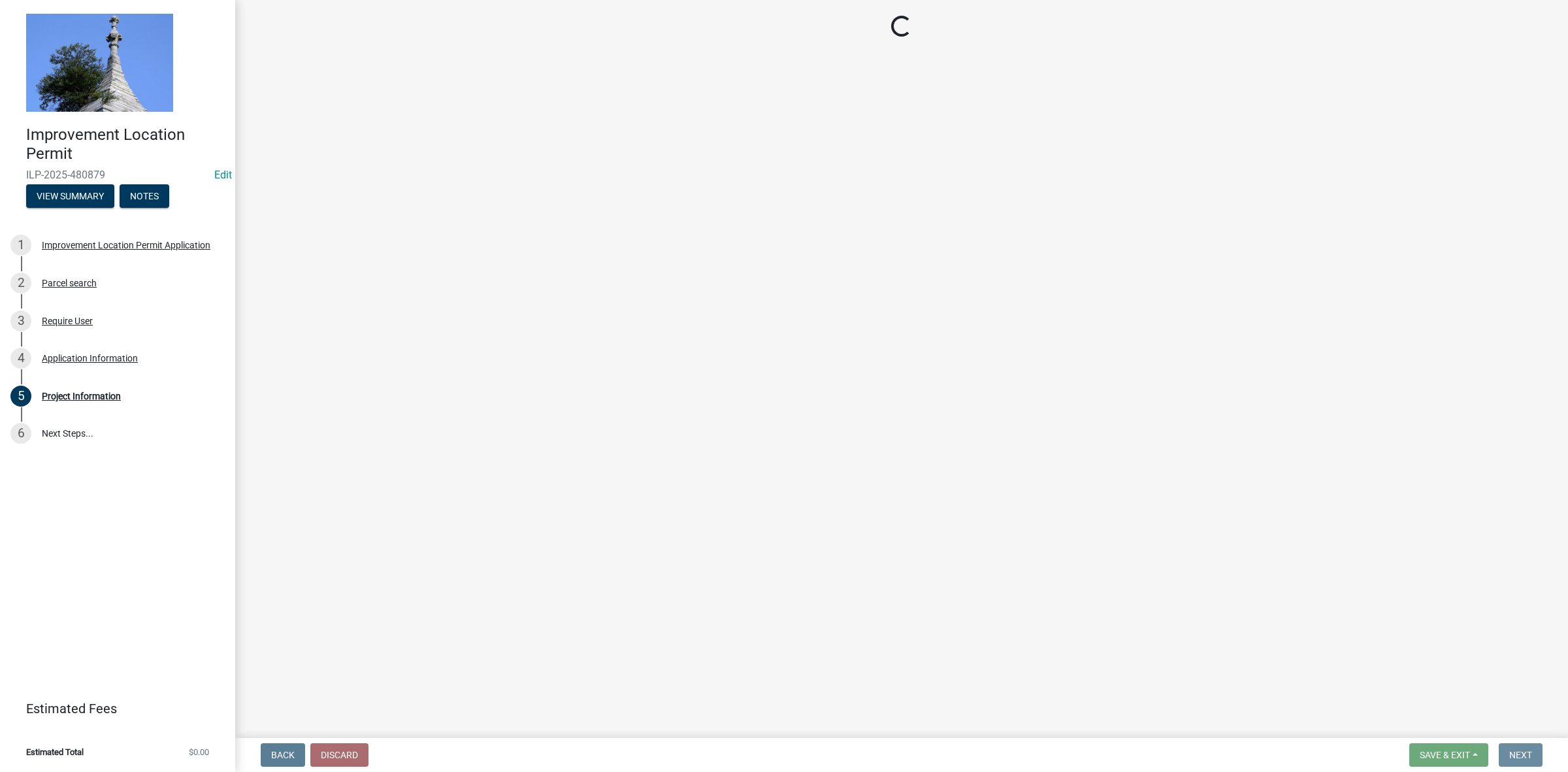
scroll to position [0, 0]
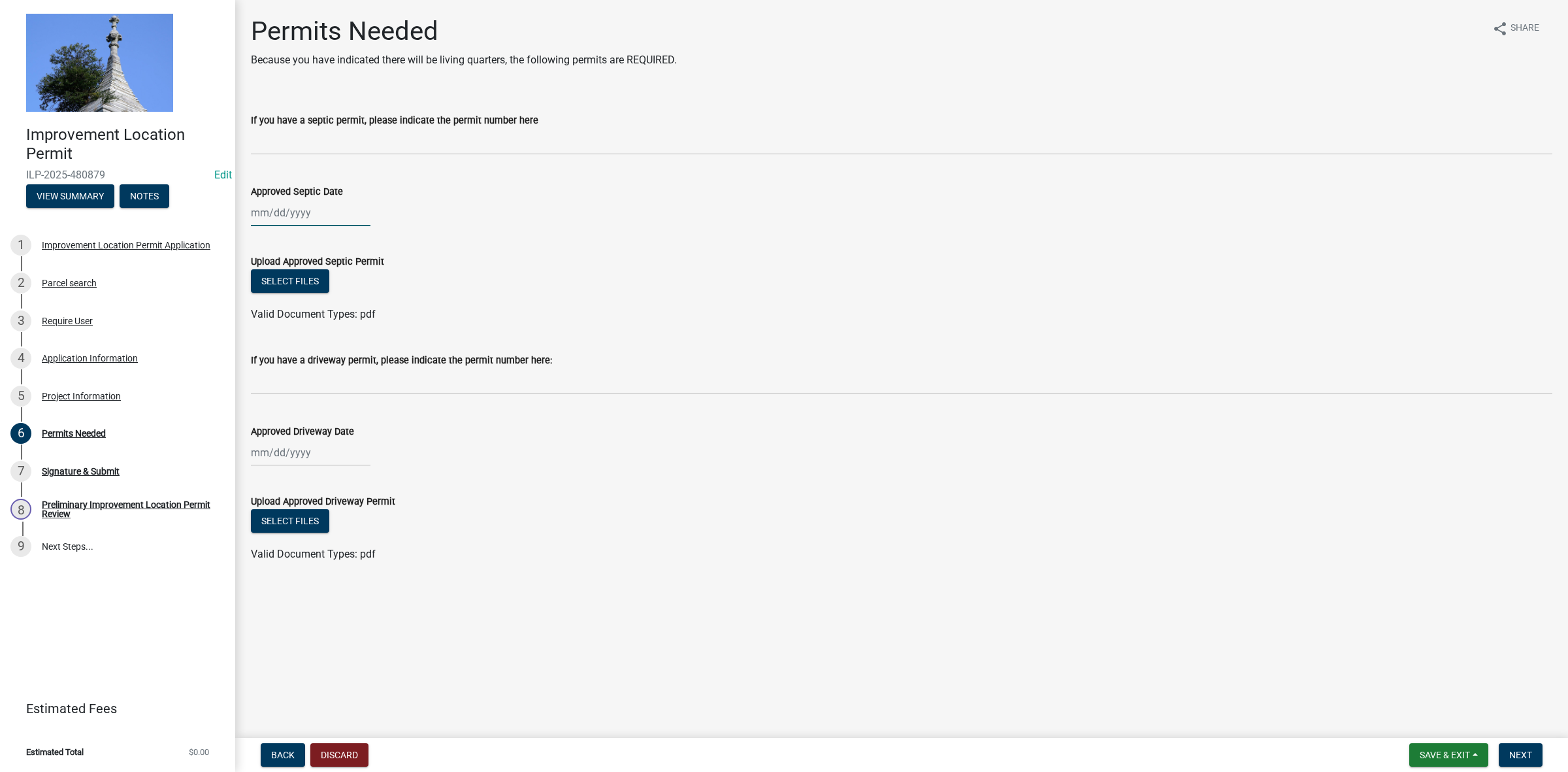
click at [291, 212] on div at bounding box center [311, 212] width 119 height 27
select select "9"
select select "2025"
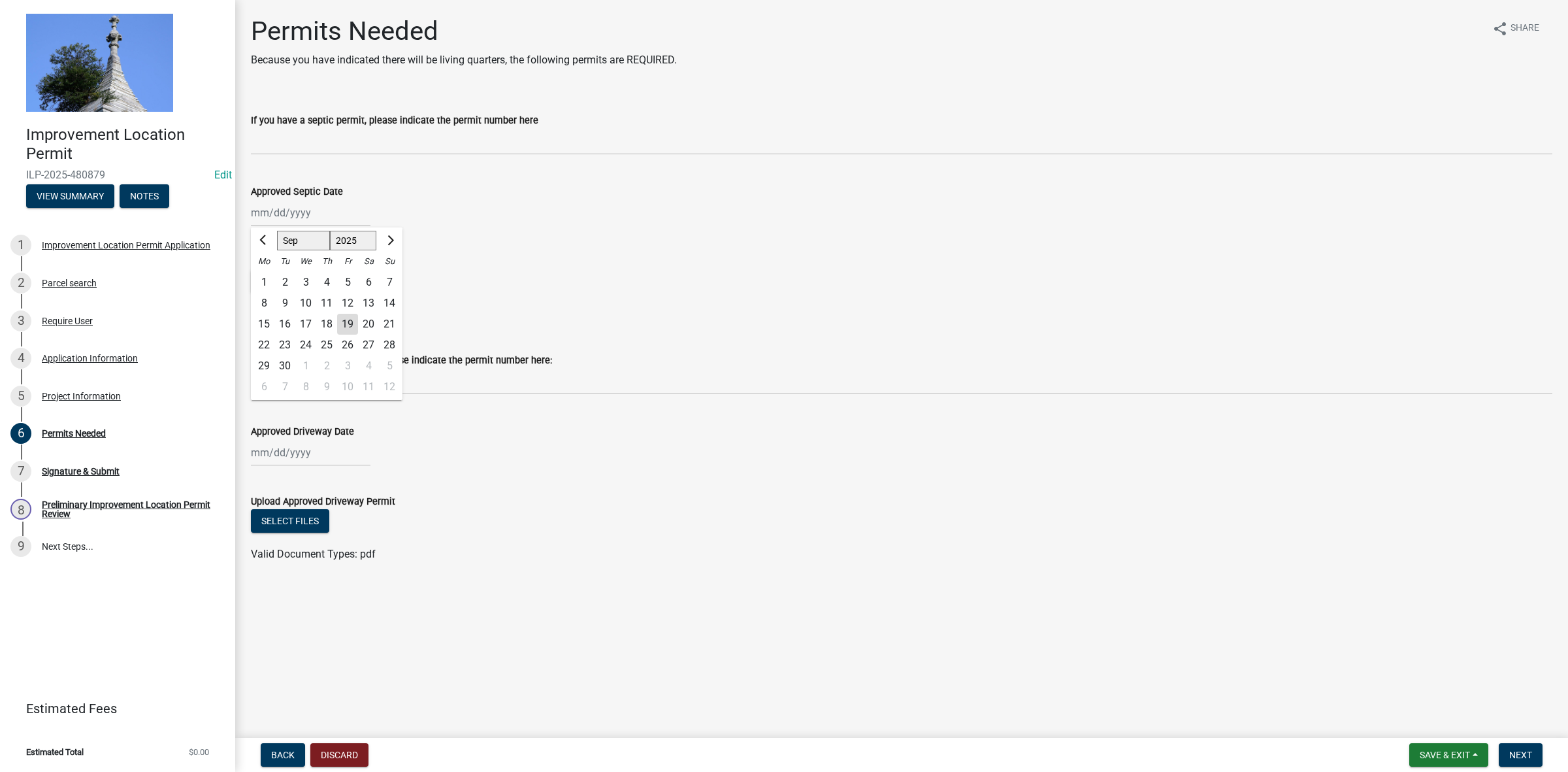
click at [660, 210] on div "[PERSON_NAME] Feb Mar Apr [PERSON_NAME][DATE] Oct Nov [DATE] 1526 1527 1528 152…" at bounding box center [902, 212] width 1302 height 27
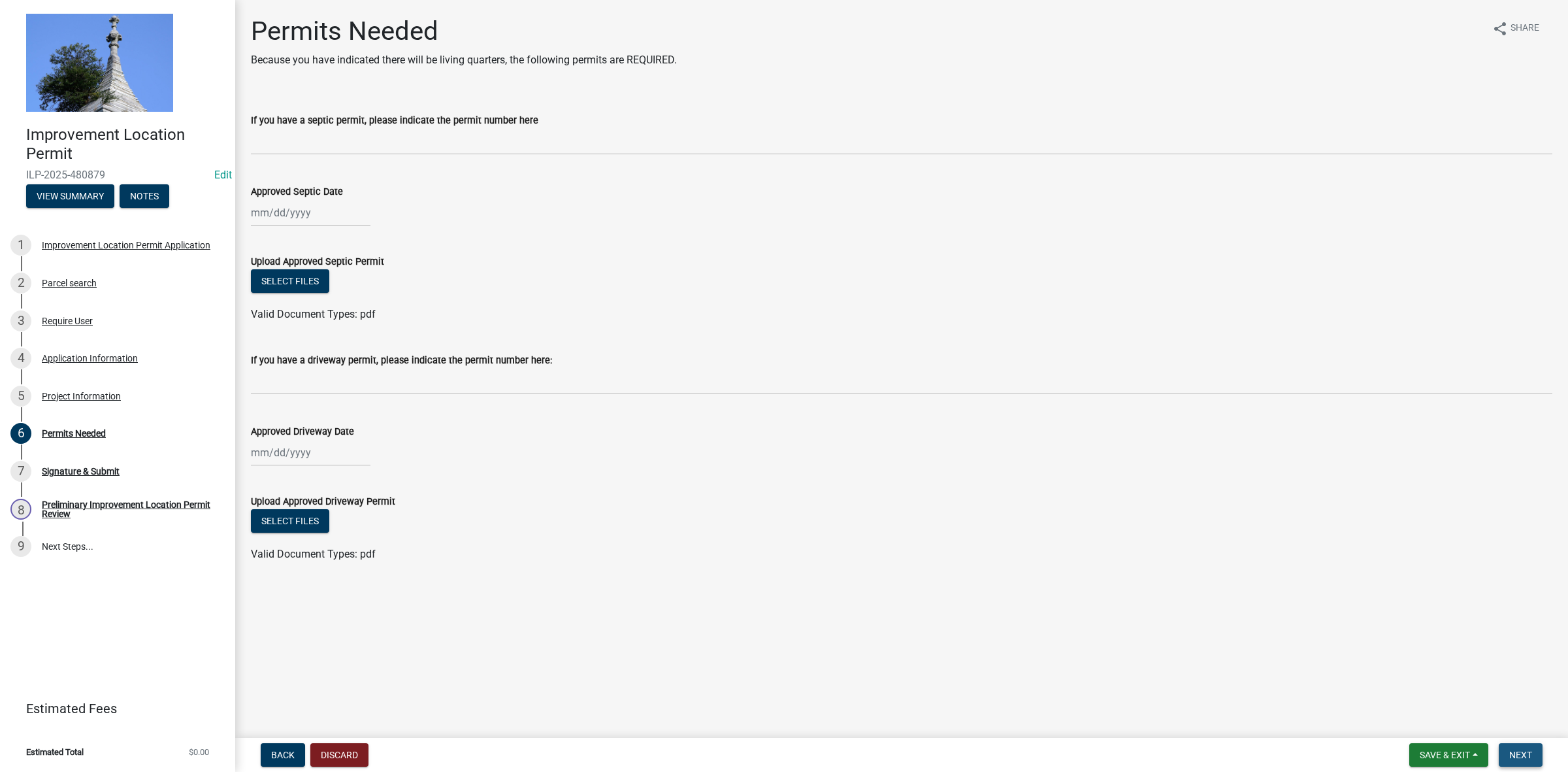
click at [1526, 753] on span "Next" at bounding box center [1521, 755] width 23 height 10
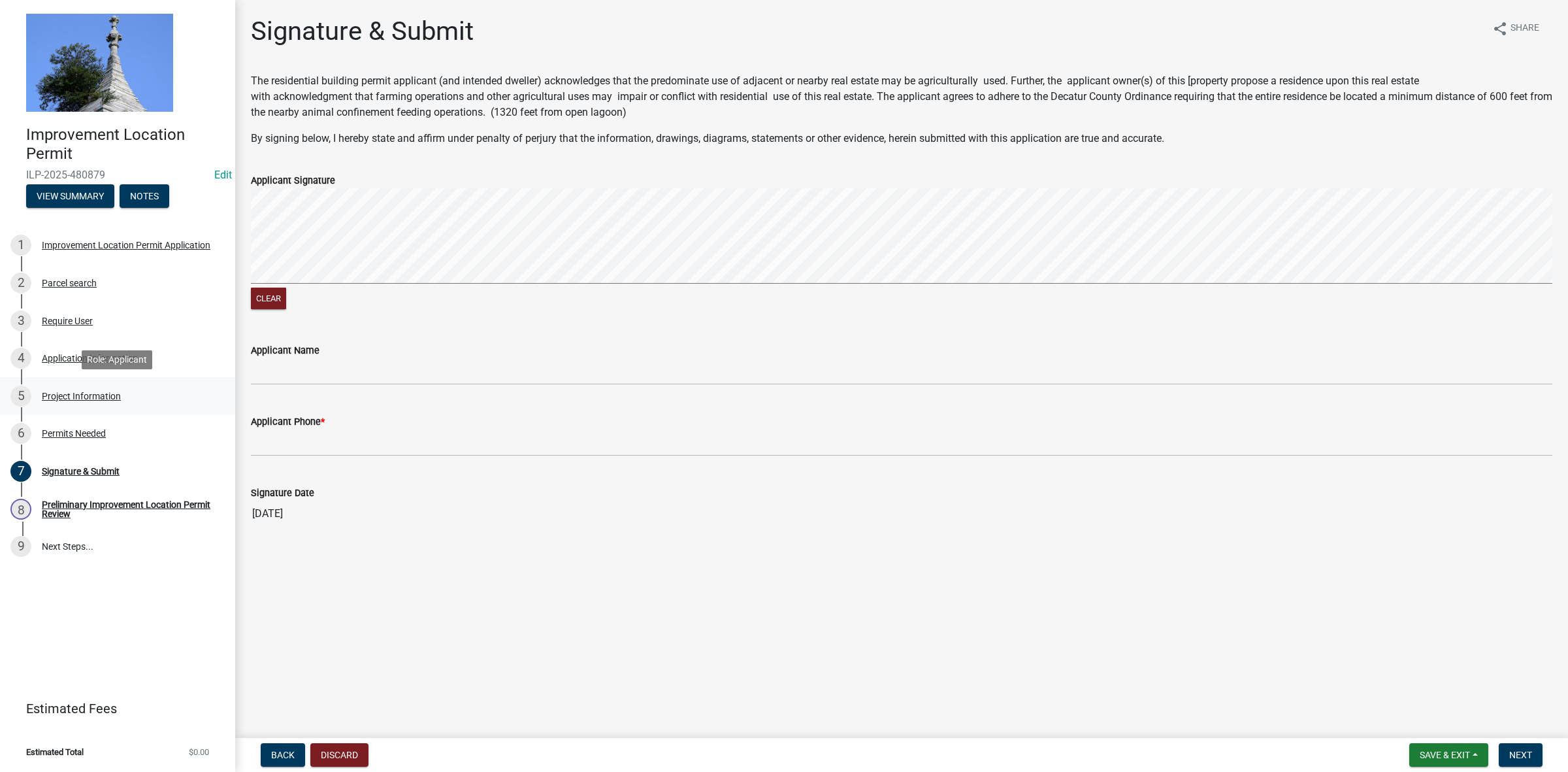
click at [77, 391] on div "Project Information" at bounding box center [81, 395] width 79 height 9
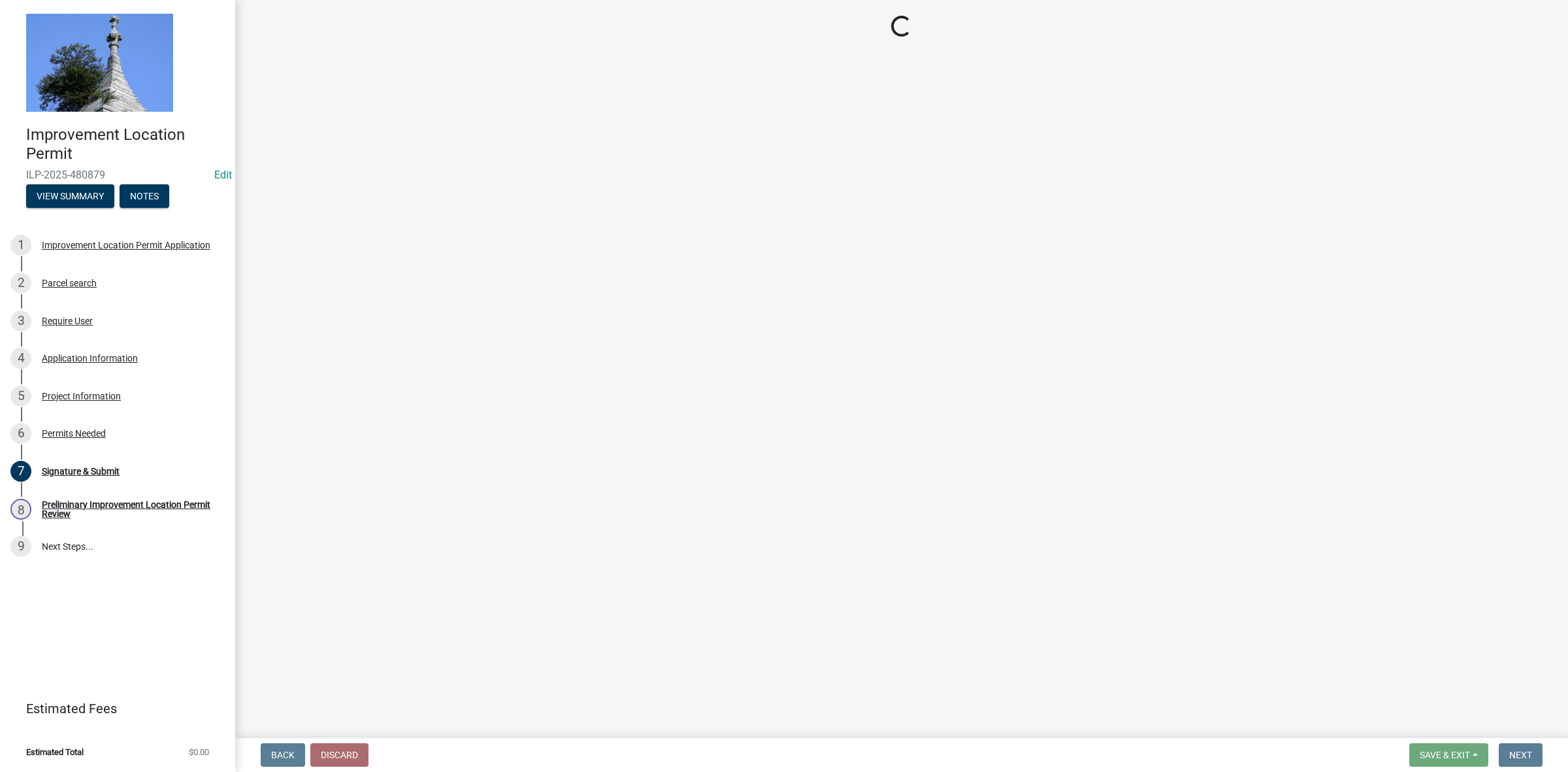
select select "9d64ea5b-356b-46b9-9003-cd08e8d798e4"
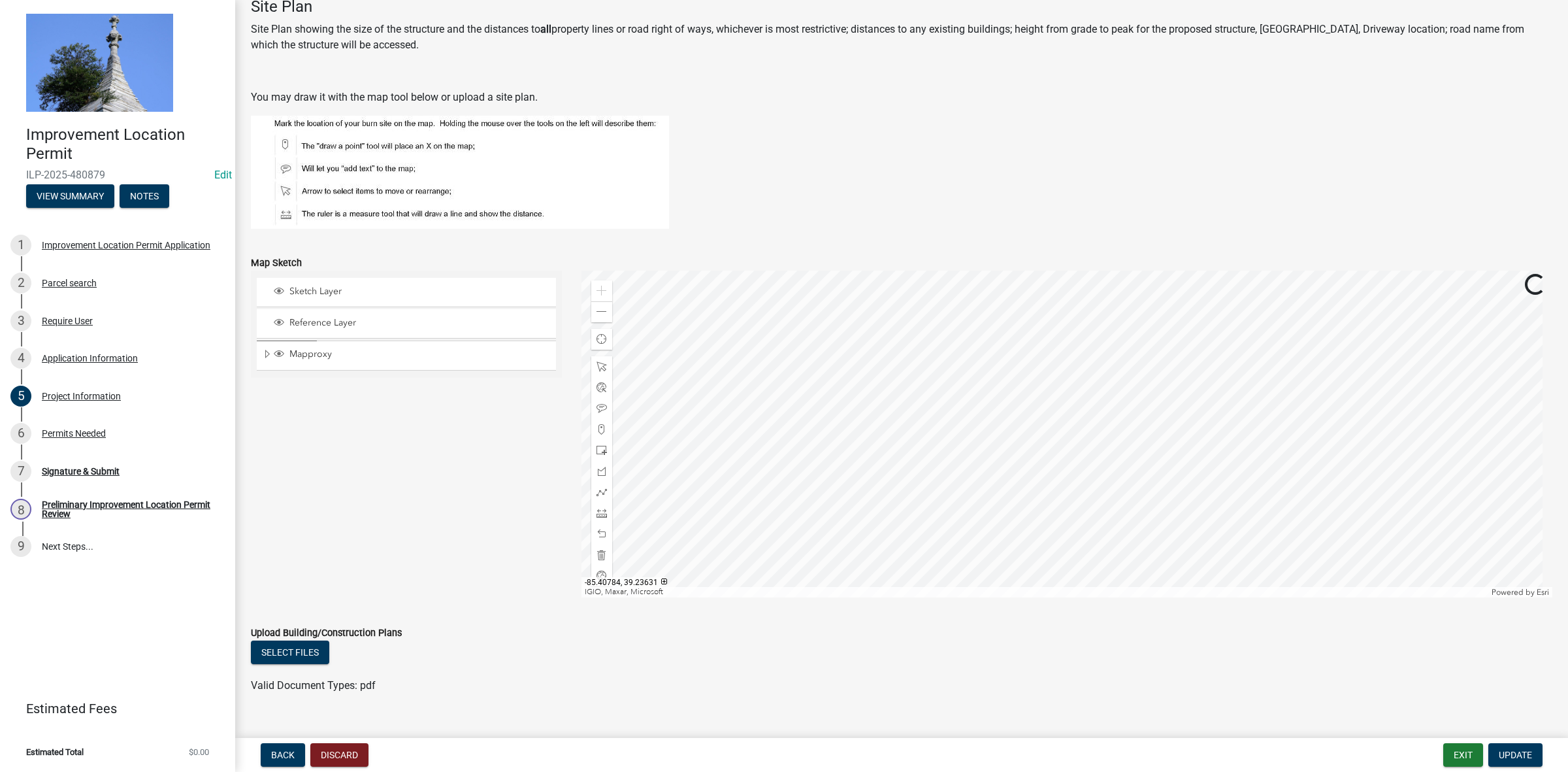
scroll to position [920, 0]
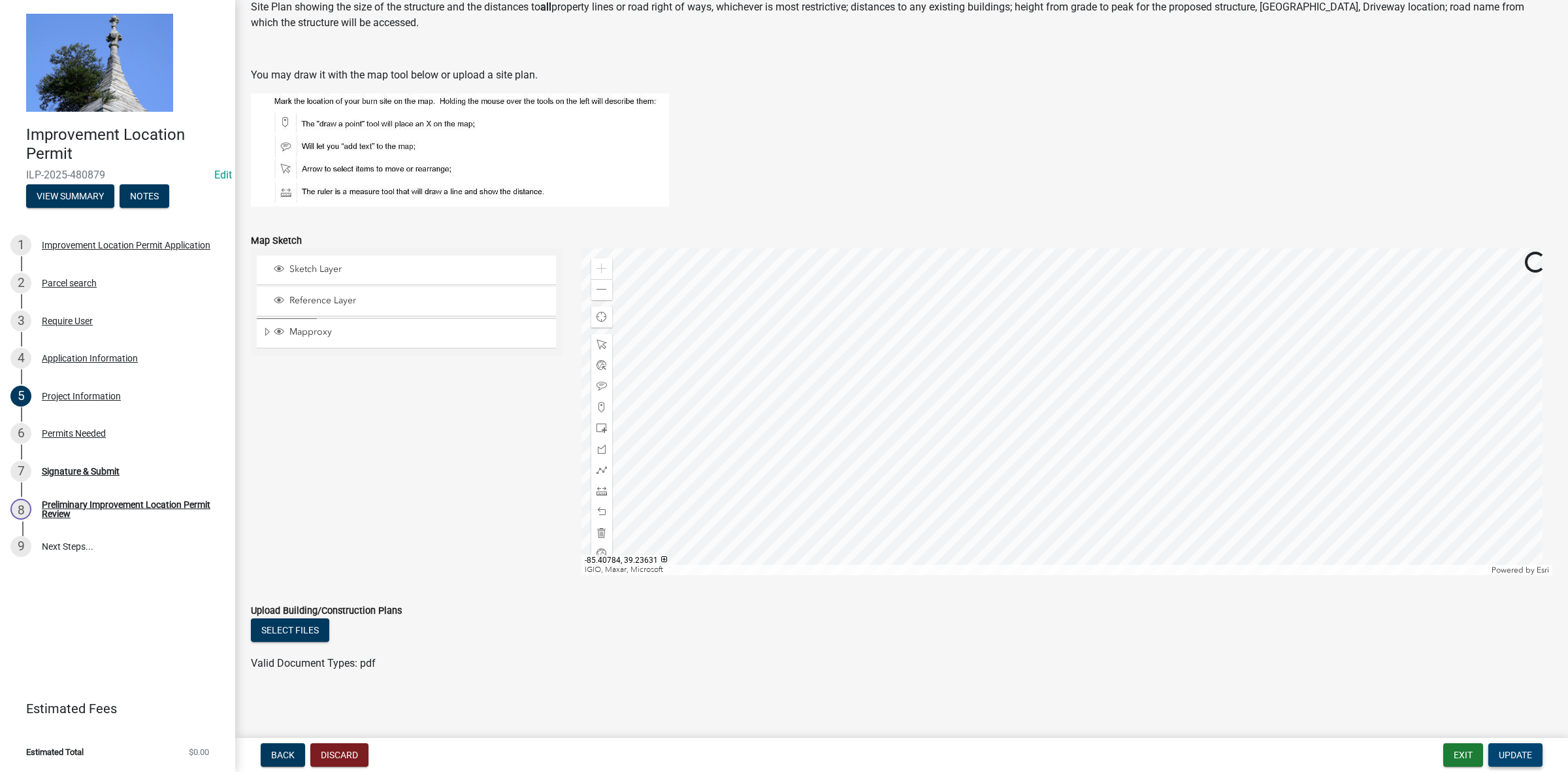
click at [1516, 753] on span "Update" at bounding box center [1516, 755] width 33 height 10
click at [1477, 753] on button "Exit" at bounding box center [1463, 755] width 40 height 24
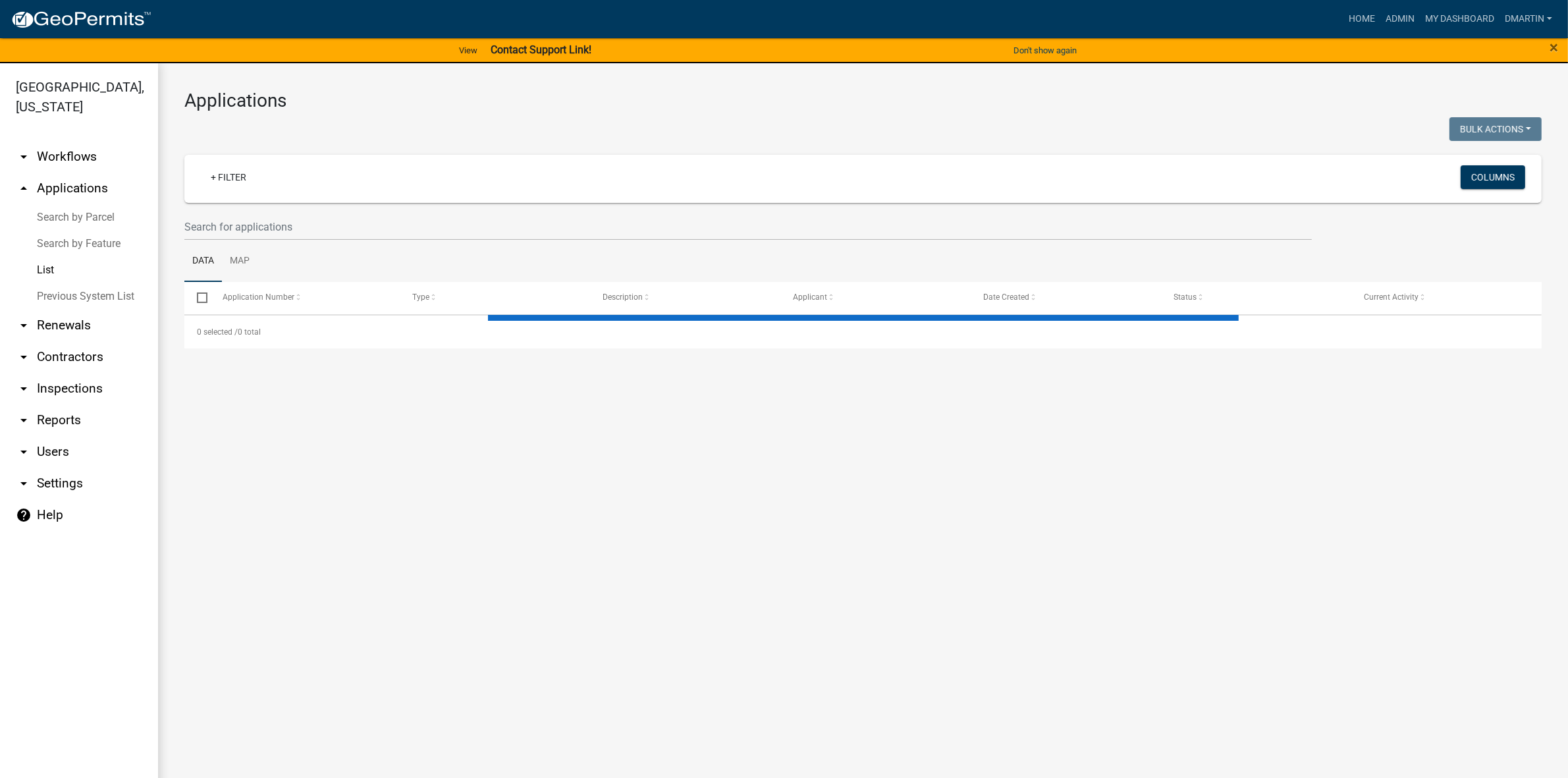
select select "3: 100"
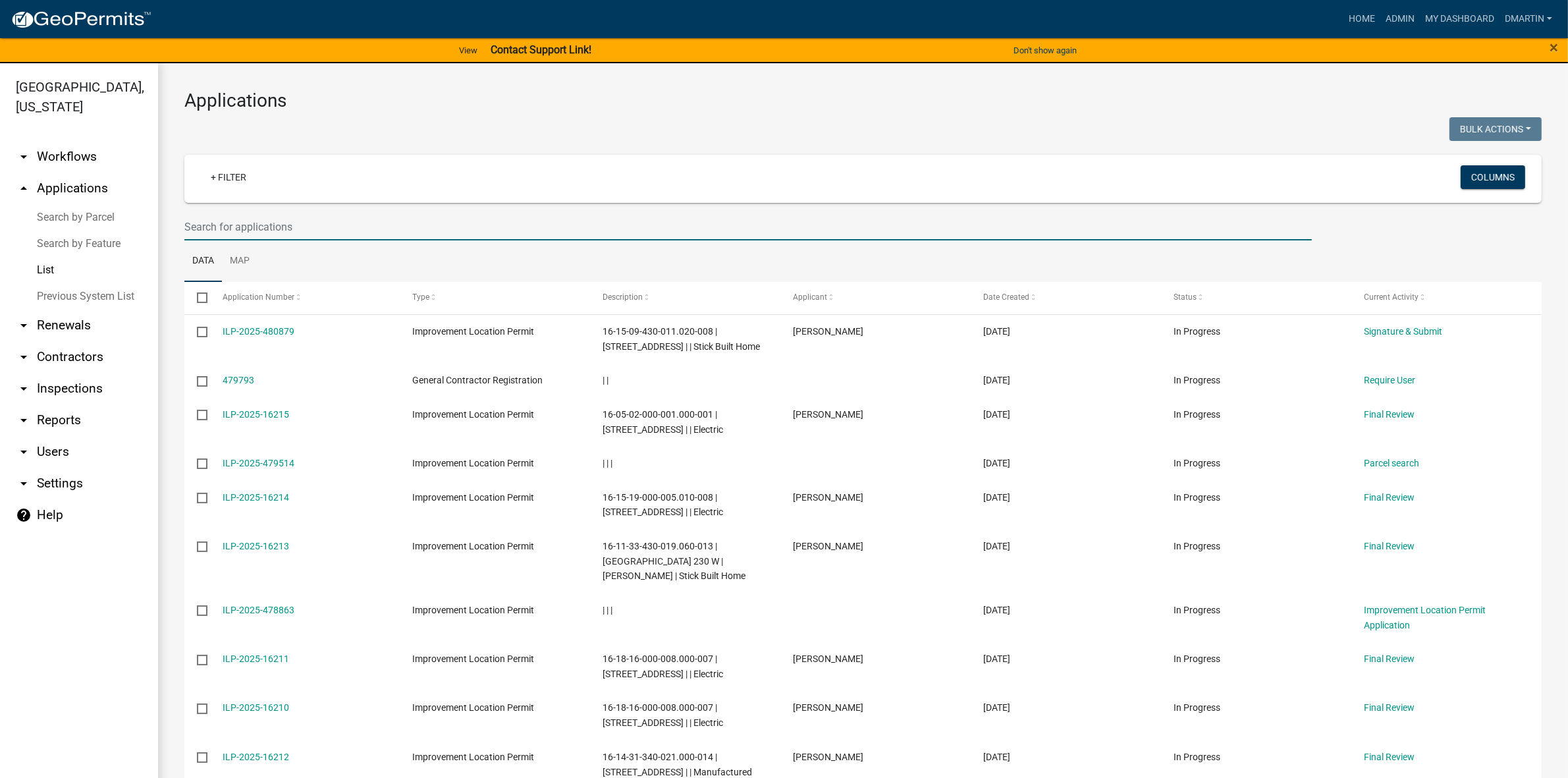
click at [285, 231] on input "text" at bounding box center [748, 226] width 1127 height 27
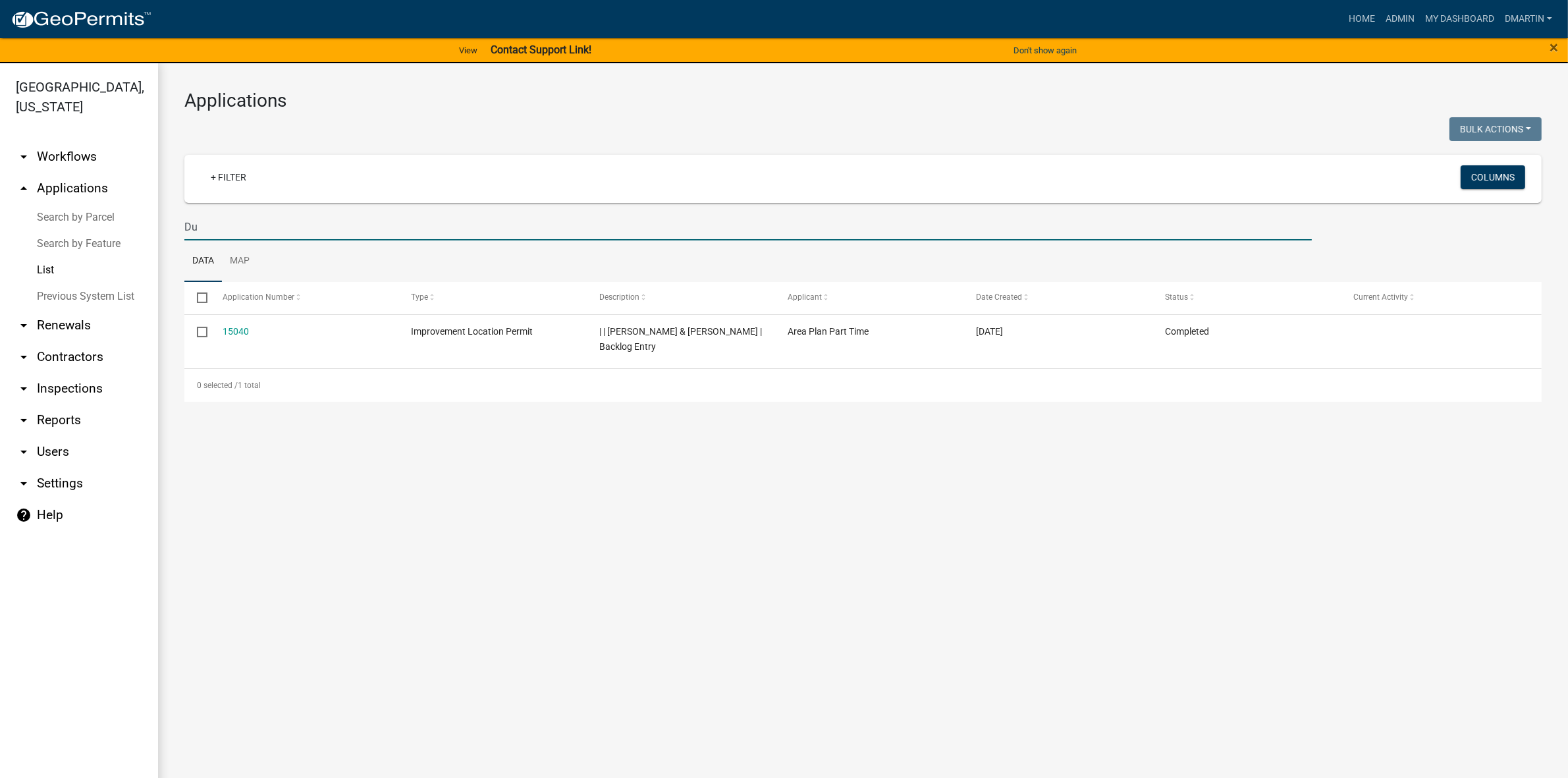
type input "D"
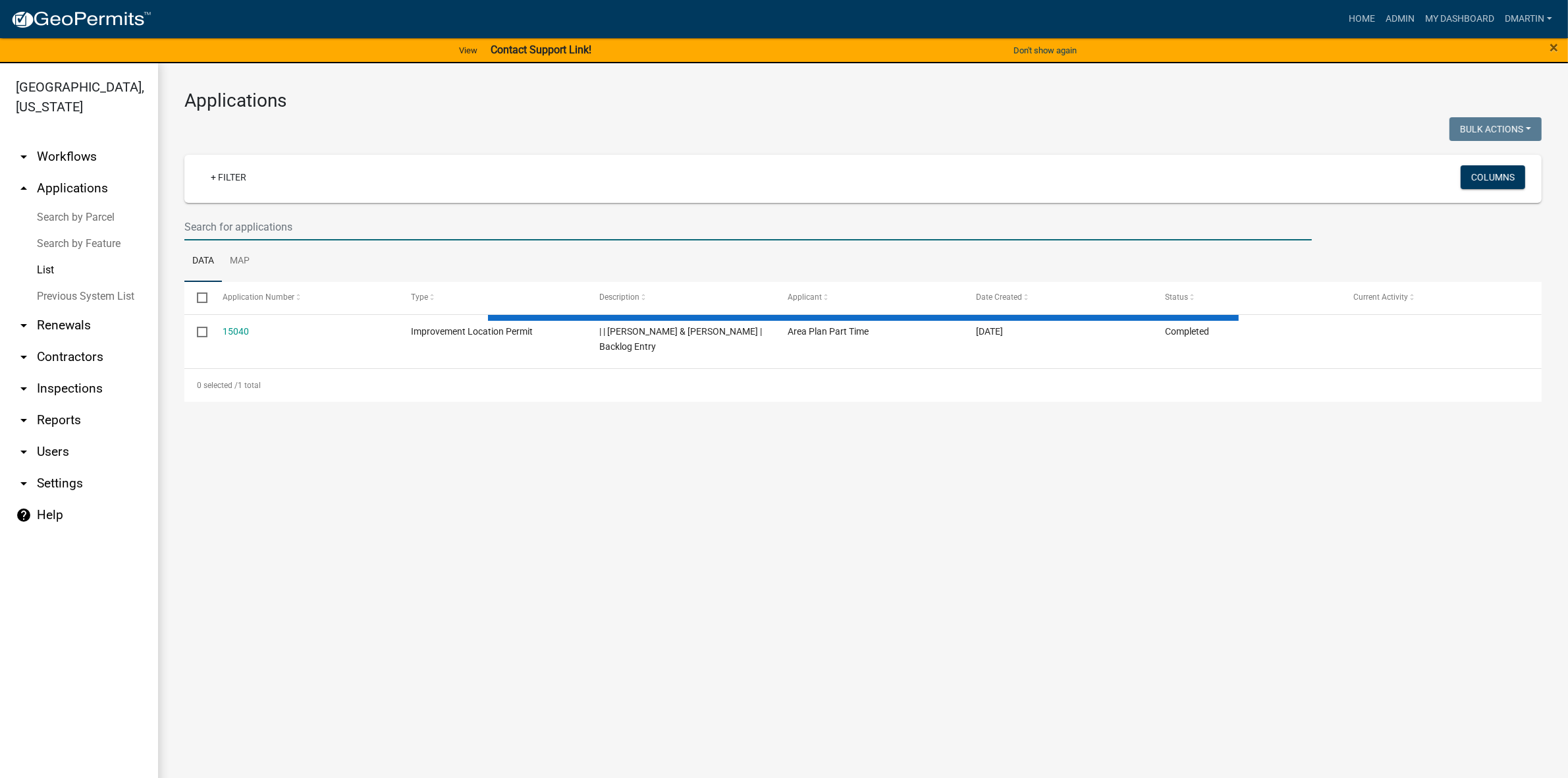
select select "3: 100"
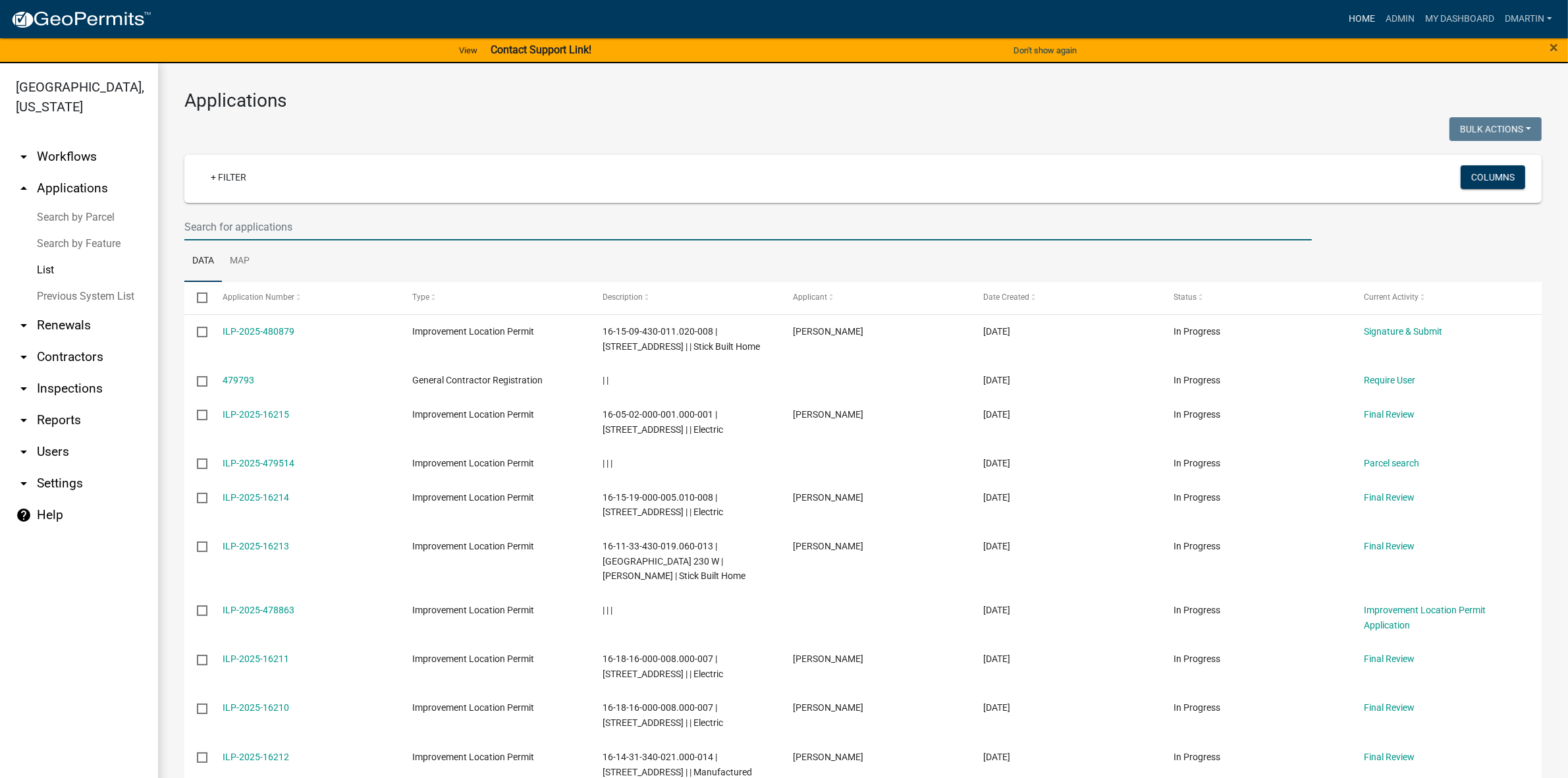
click at [1356, 13] on link "Home" at bounding box center [1361, 19] width 37 height 25
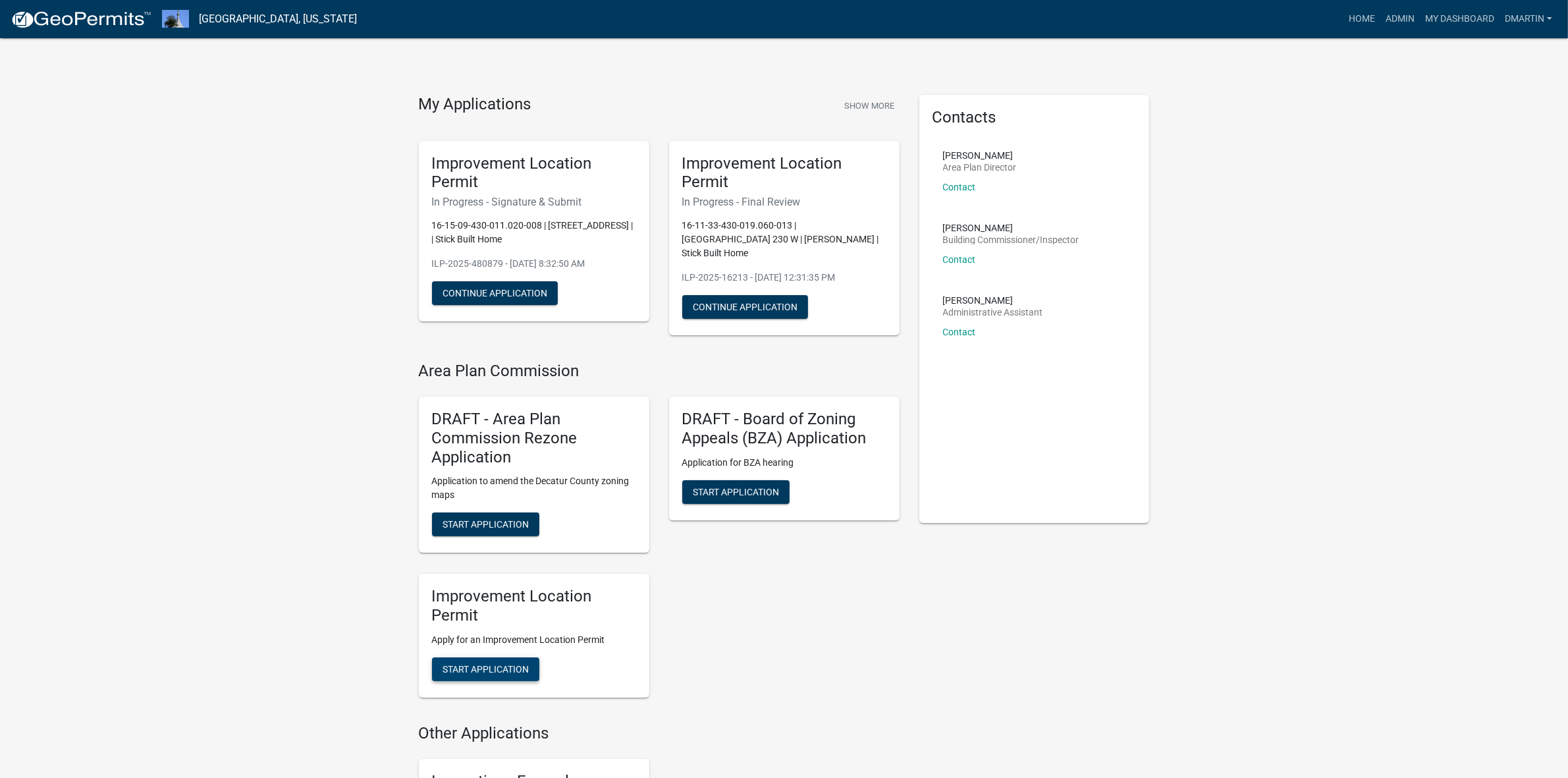
click at [506, 664] on span "Start Application" at bounding box center [485, 669] width 86 height 10
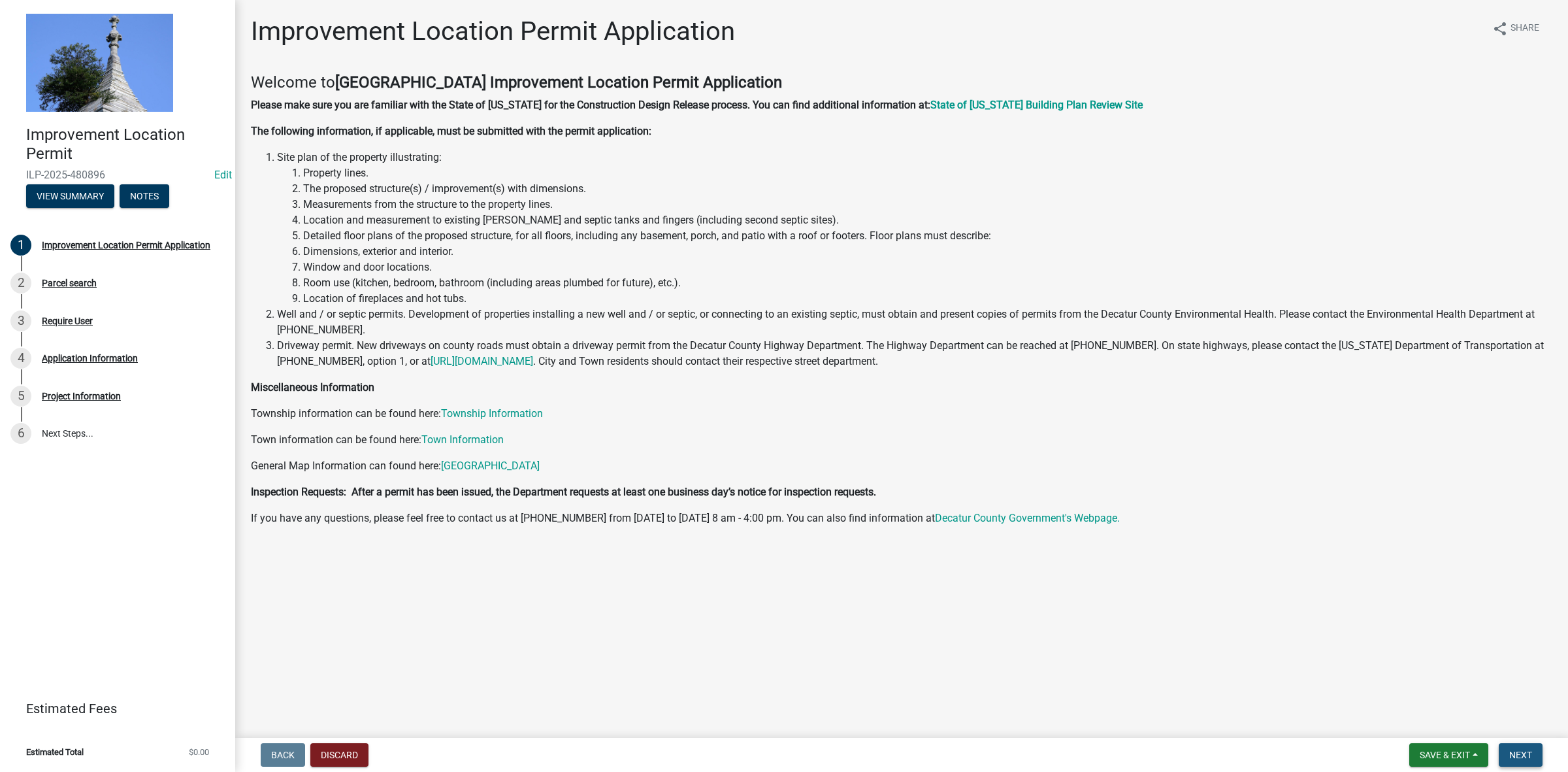
click at [1520, 747] on button "Next" at bounding box center [1521, 755] width 44 height 24
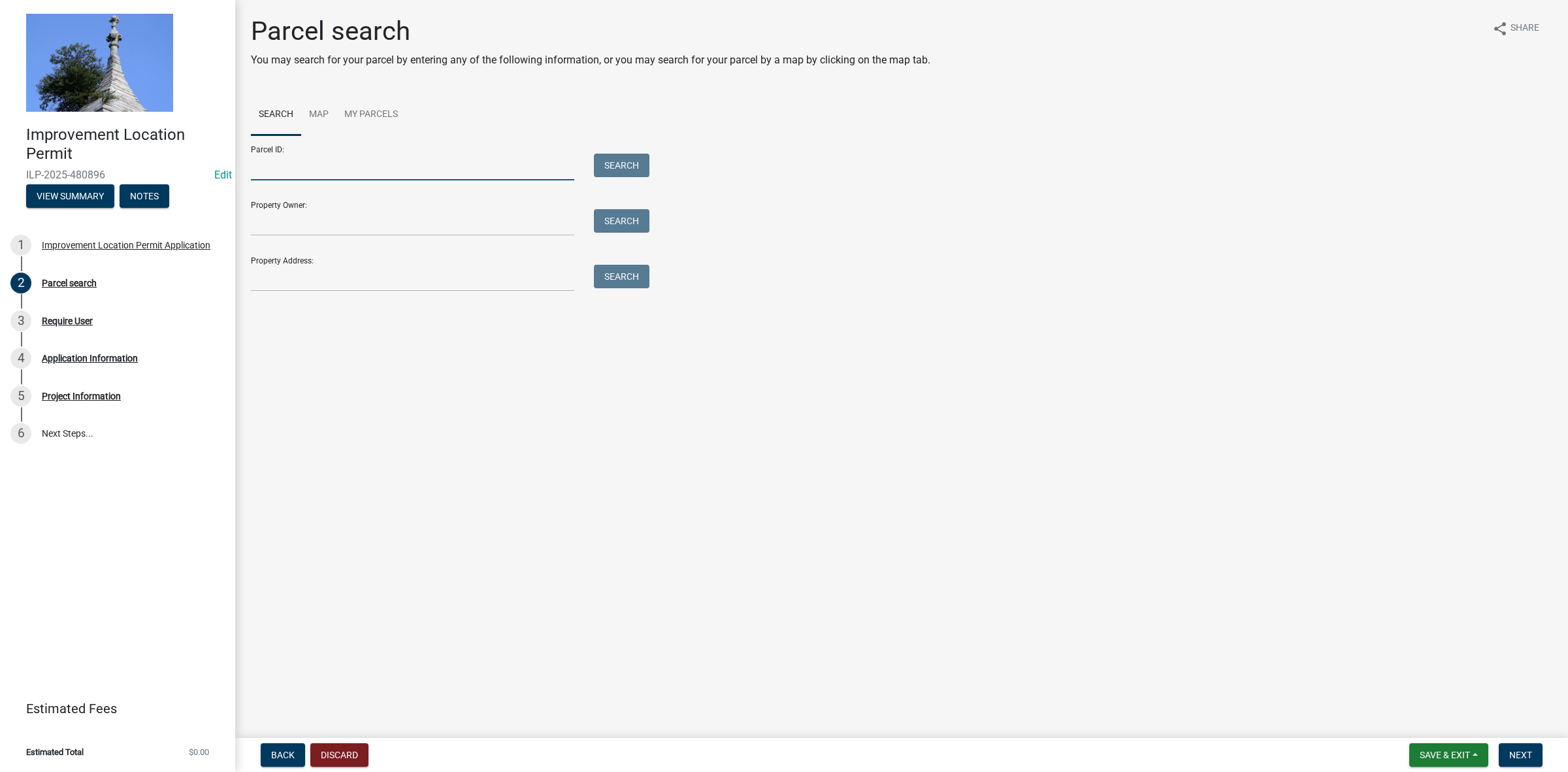
click at [423, 167] on input "Parcel ID:" at bounding box center [413, 166] width 323 height 27
click at [413, 164] on input "Parcel ID:" at bounding box center [413, 166] width 323 height 27
paste input "16-09-33-000-011.000-011"
type input "16-09-33-000-011.000-011"
click at [626, 159] on button "Search" at bounding box center [622, 165] width 55 height 24
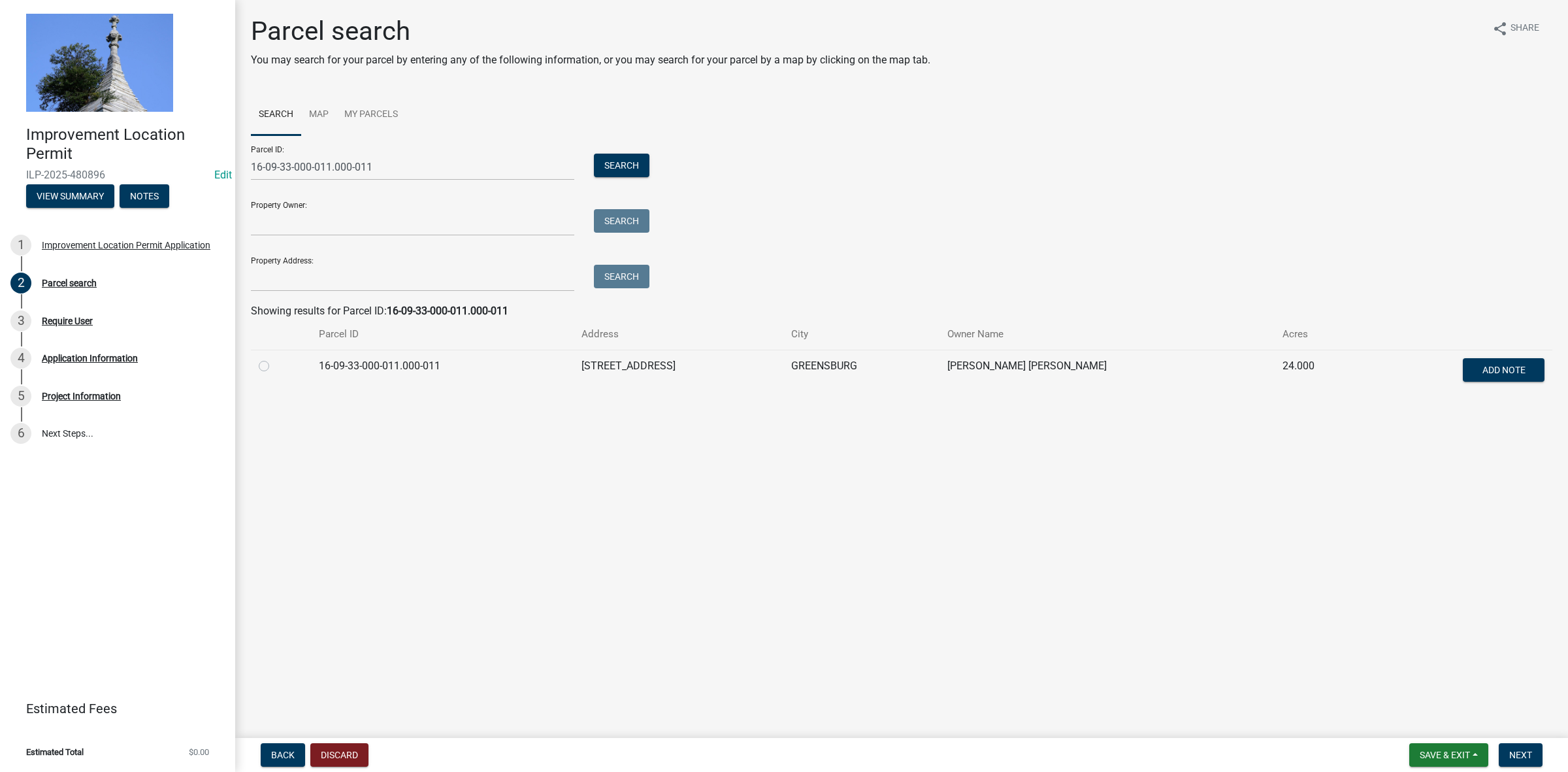
click at [275, 358] on label at bounding box center [275, 358] width 0 height 0
click at [275, 363] on input "radio" at bounding box center [279, 362] width 8 height 8
radio input "true"
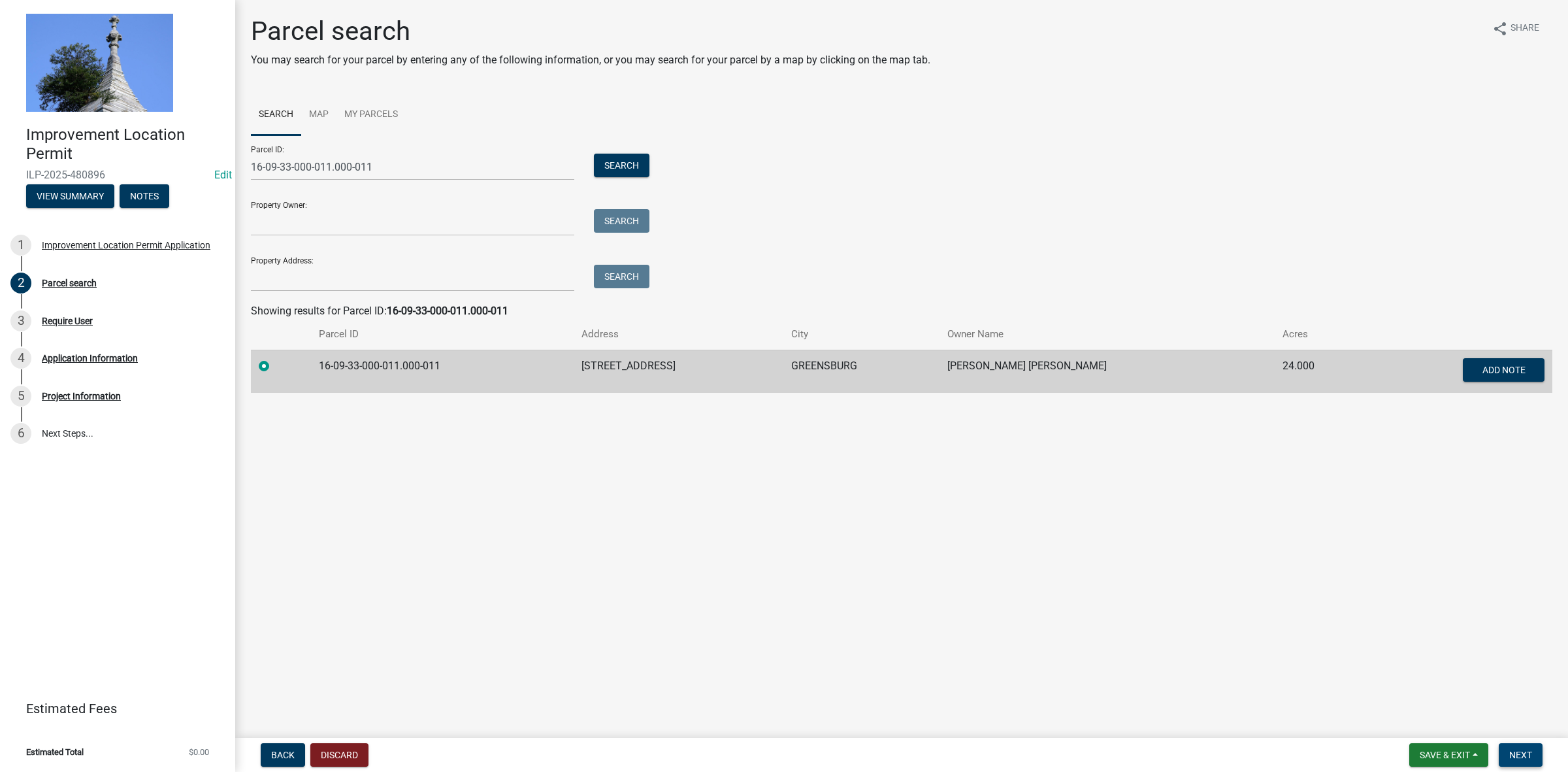
click at [1517, 755] on span "Next" at bounding box center [1521, 755] width 23 height 10
click at [1519, 755] on span "Next" at bounding box center [1521, 755] width 23 height 10
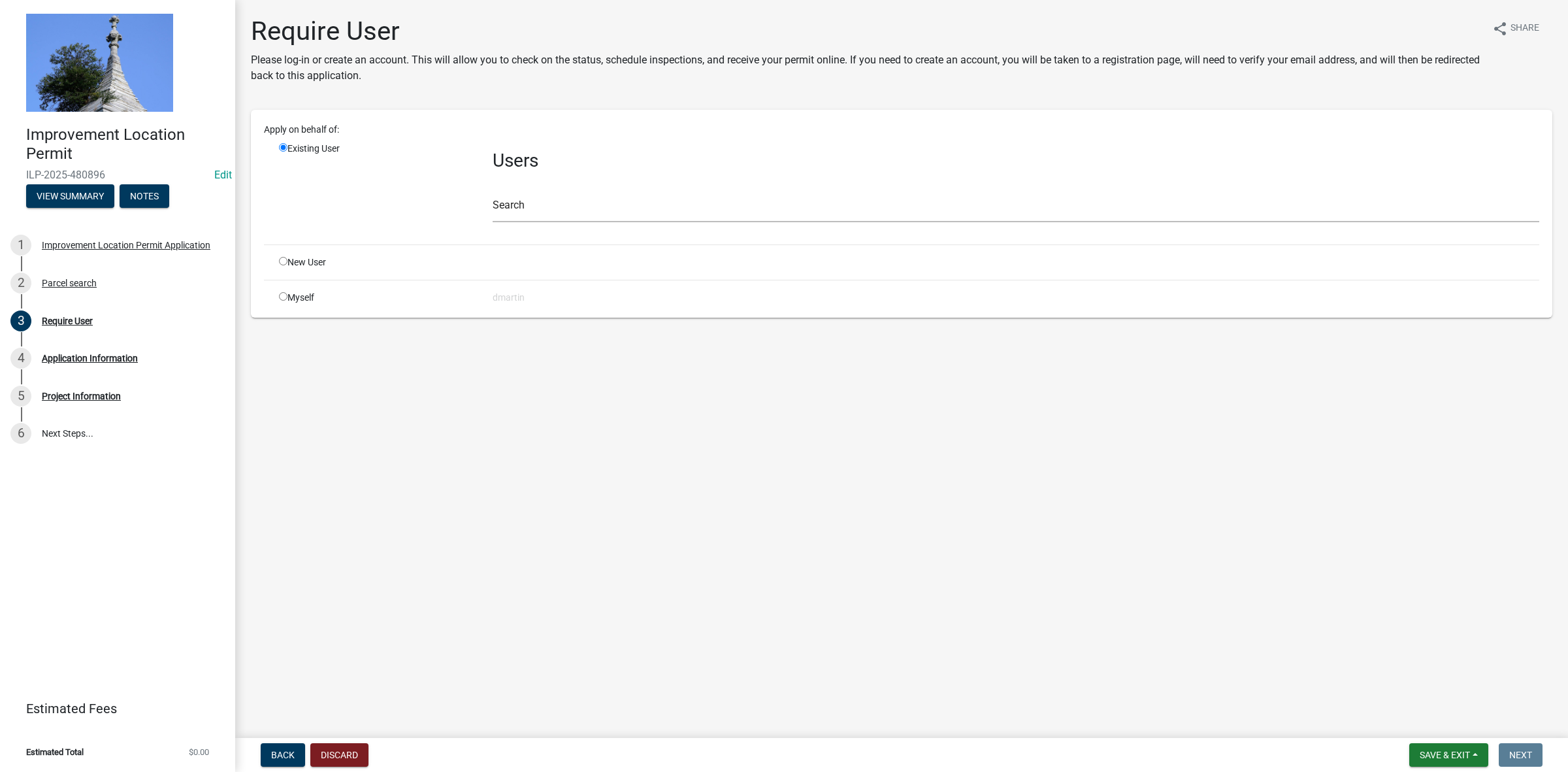
click at [281, 295] on input "radio" at bounding box center [283, 296] width 8 height 8
radio input "true"
radio input "false"
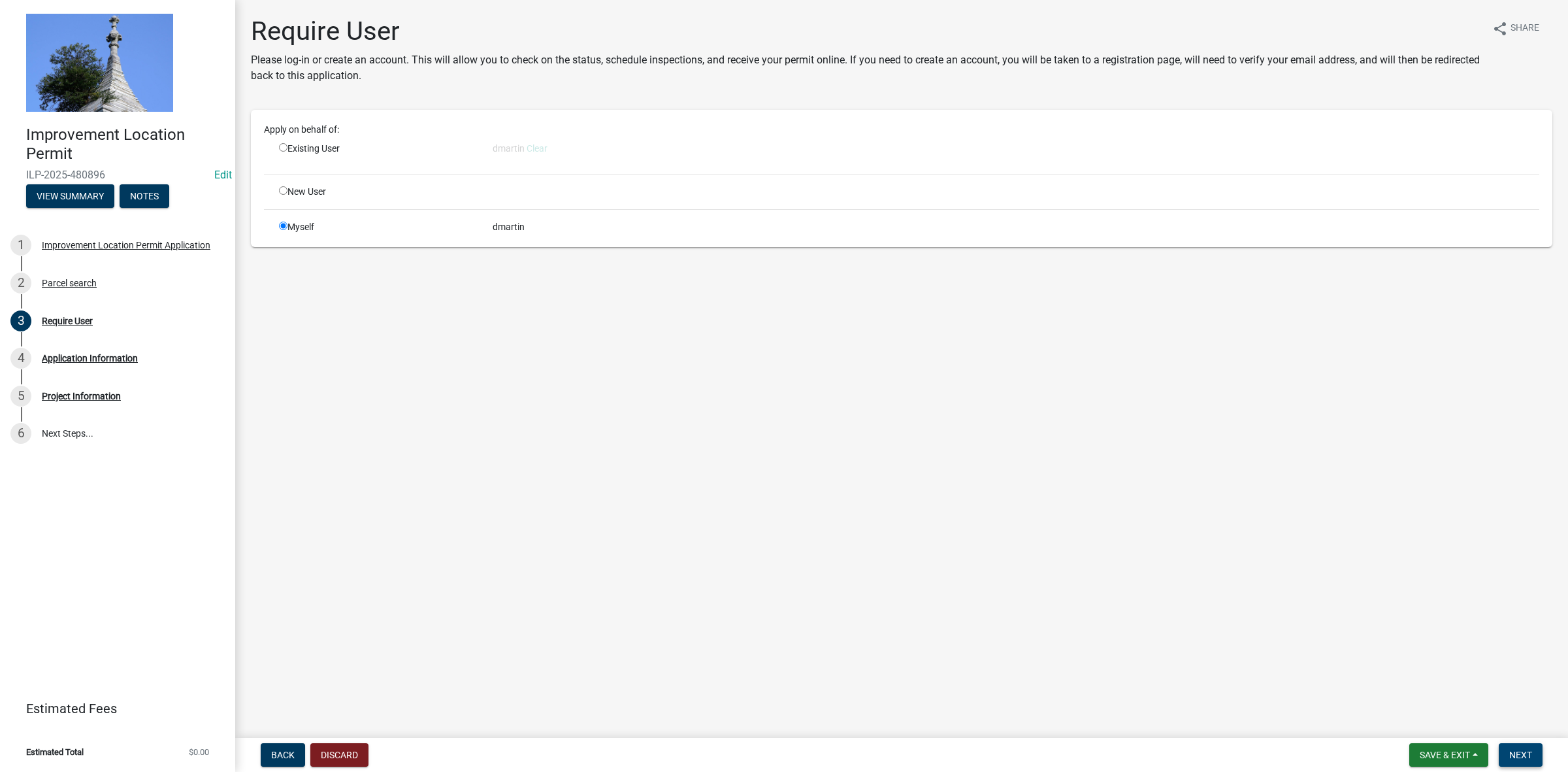
click at [1517, 750] on span "Next" at bounding box center [1521, 755] width 23 height 10
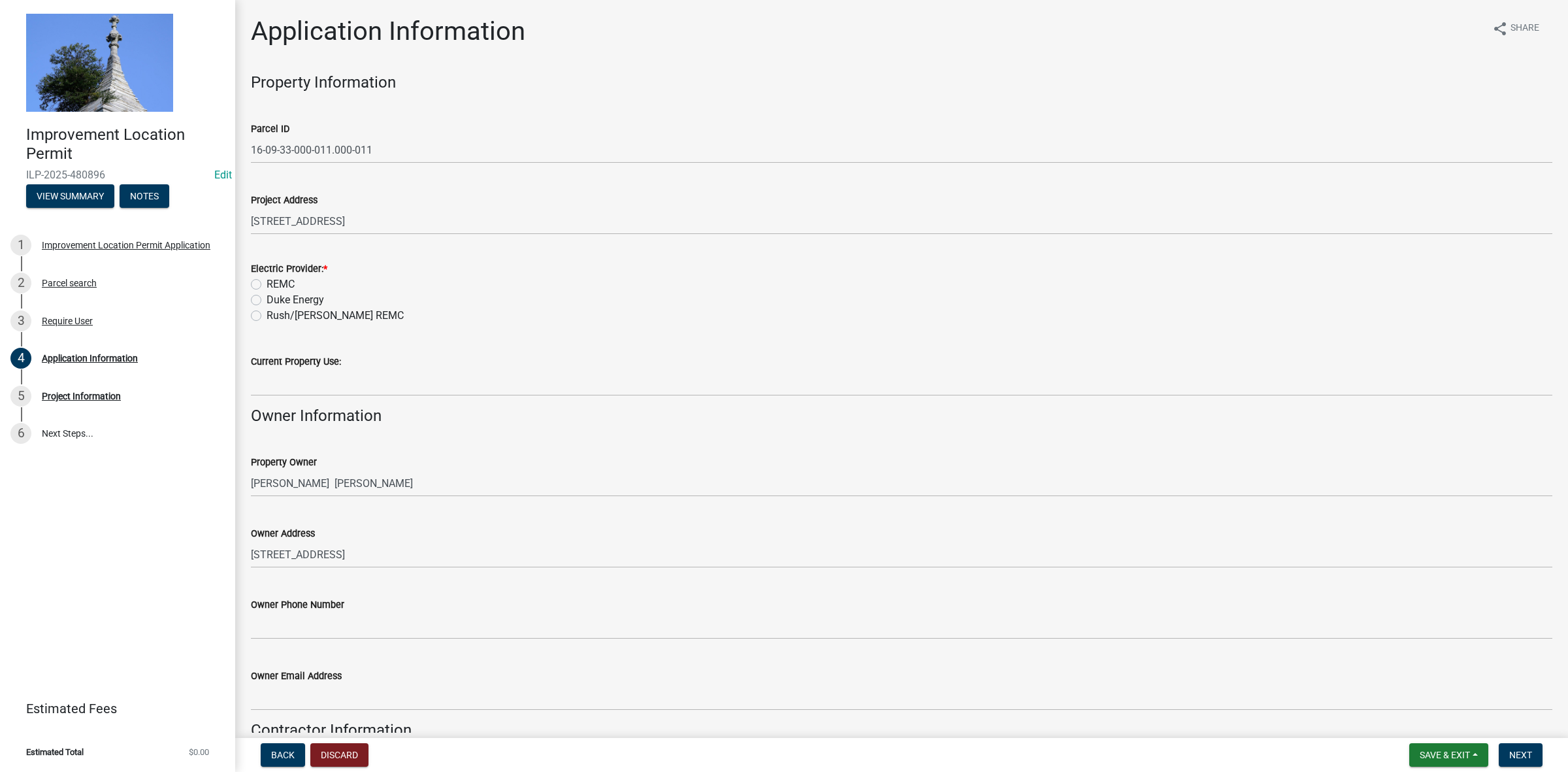
click at [266, 281] on label "REMC" at bounding box center [280, 284] width 28 height 16
click at [266, 281] on input "REMC" at bounding box center [270, 281] width 8 height 8
radio input "true"
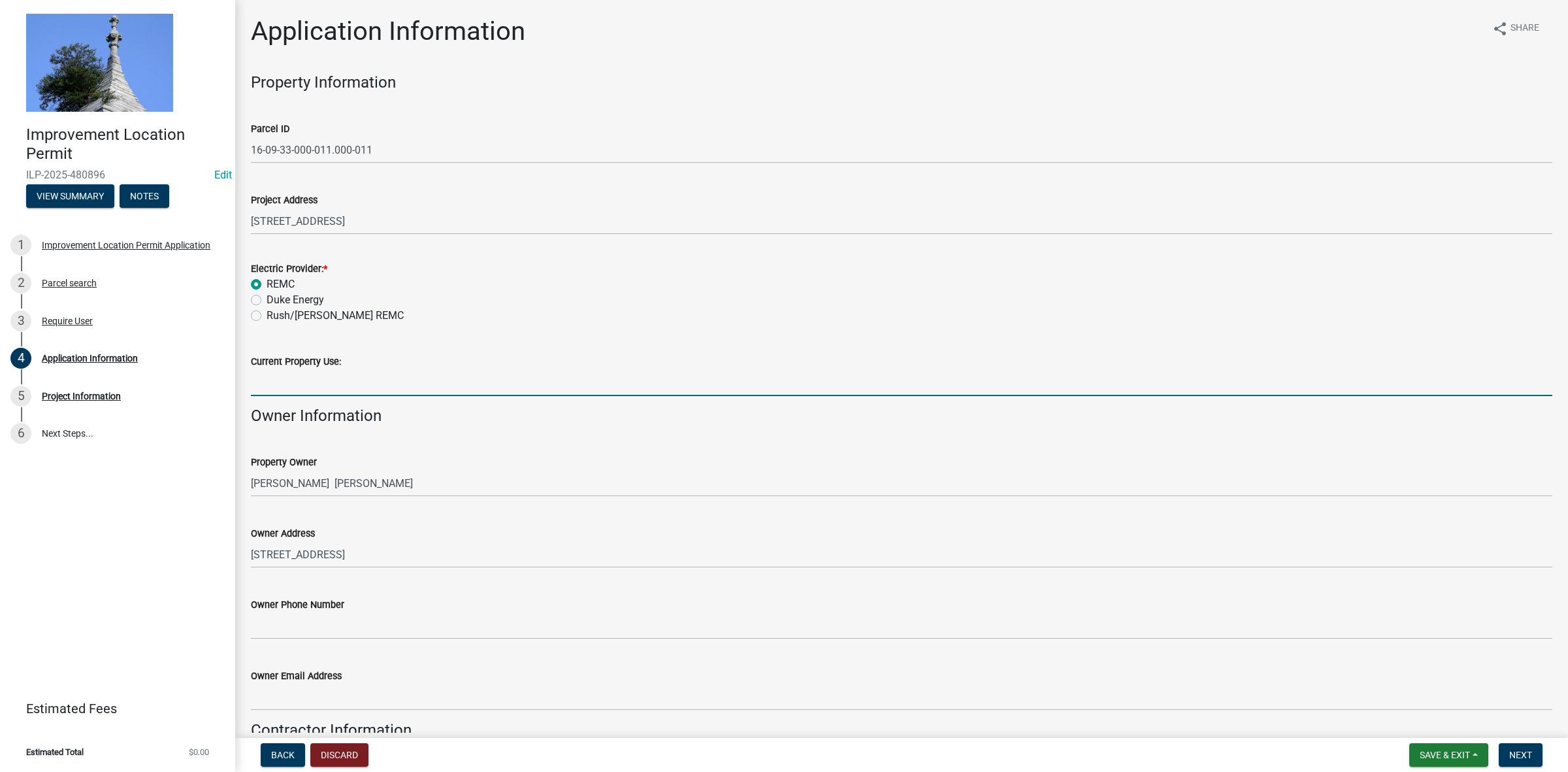
drag, startPoint x: 281, startPoint y: 381, endPoint x: 277, endPoint y: 391, distance: 10.8
click at [281, 381] on input "Current Property Use:" at bounding box center [902, 382] width 1302 height 27
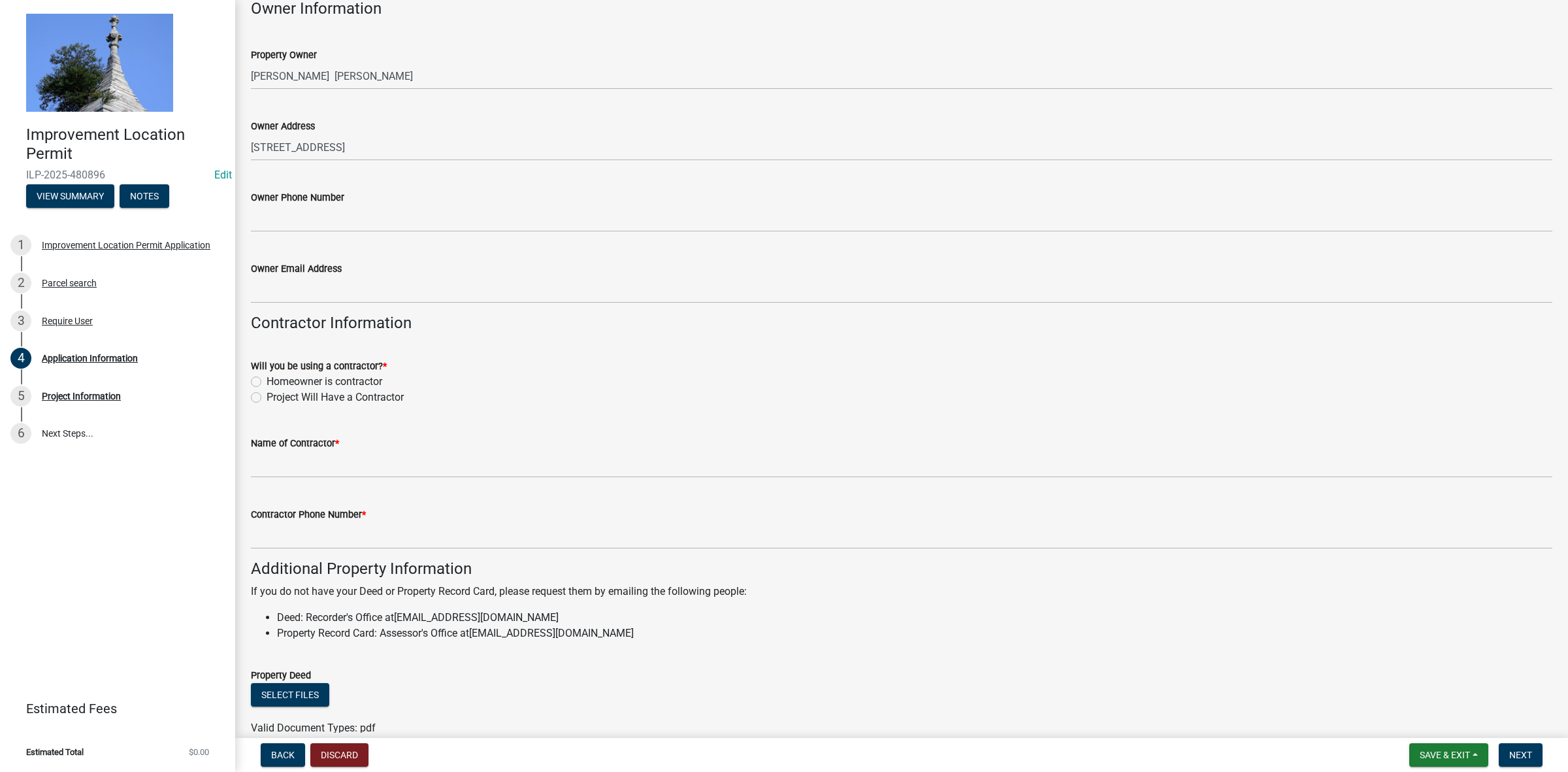
scroll to position [409, 0]
type input "recreational"
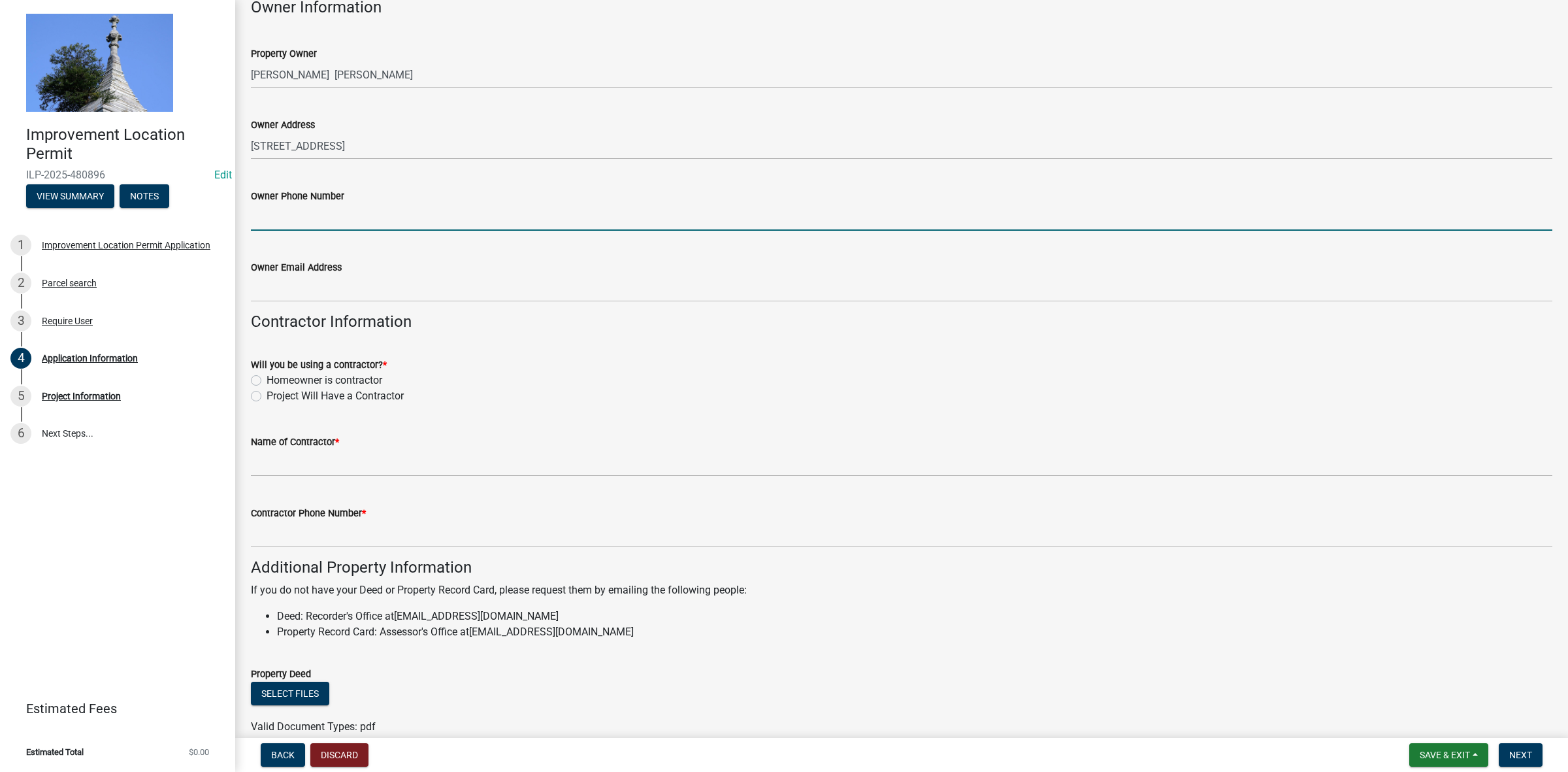
click at [275, 214] on input "Owner Phone Number" at bounding box center [902, 217] width 1302 height 27
type input "[PHONE_NUMBER]"
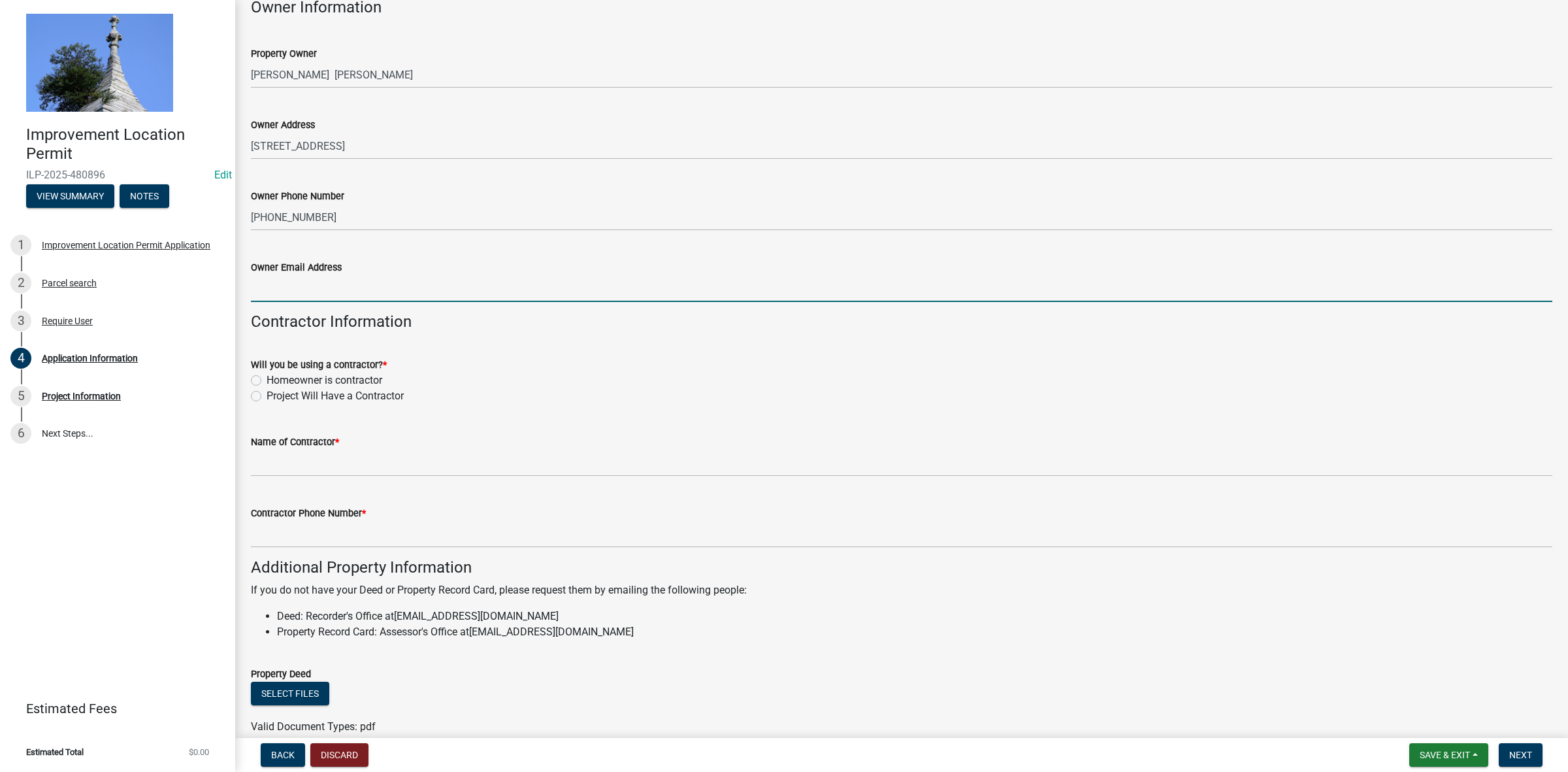
click at [266, 394] on label "Project Will Have a Contractor" at bounding box center [335, 396] width 137 height 16
click at [266, 394] on input "Project Will Have a Contractor" at bounding box center [270, 393] width 8 height 8
radio input "true"
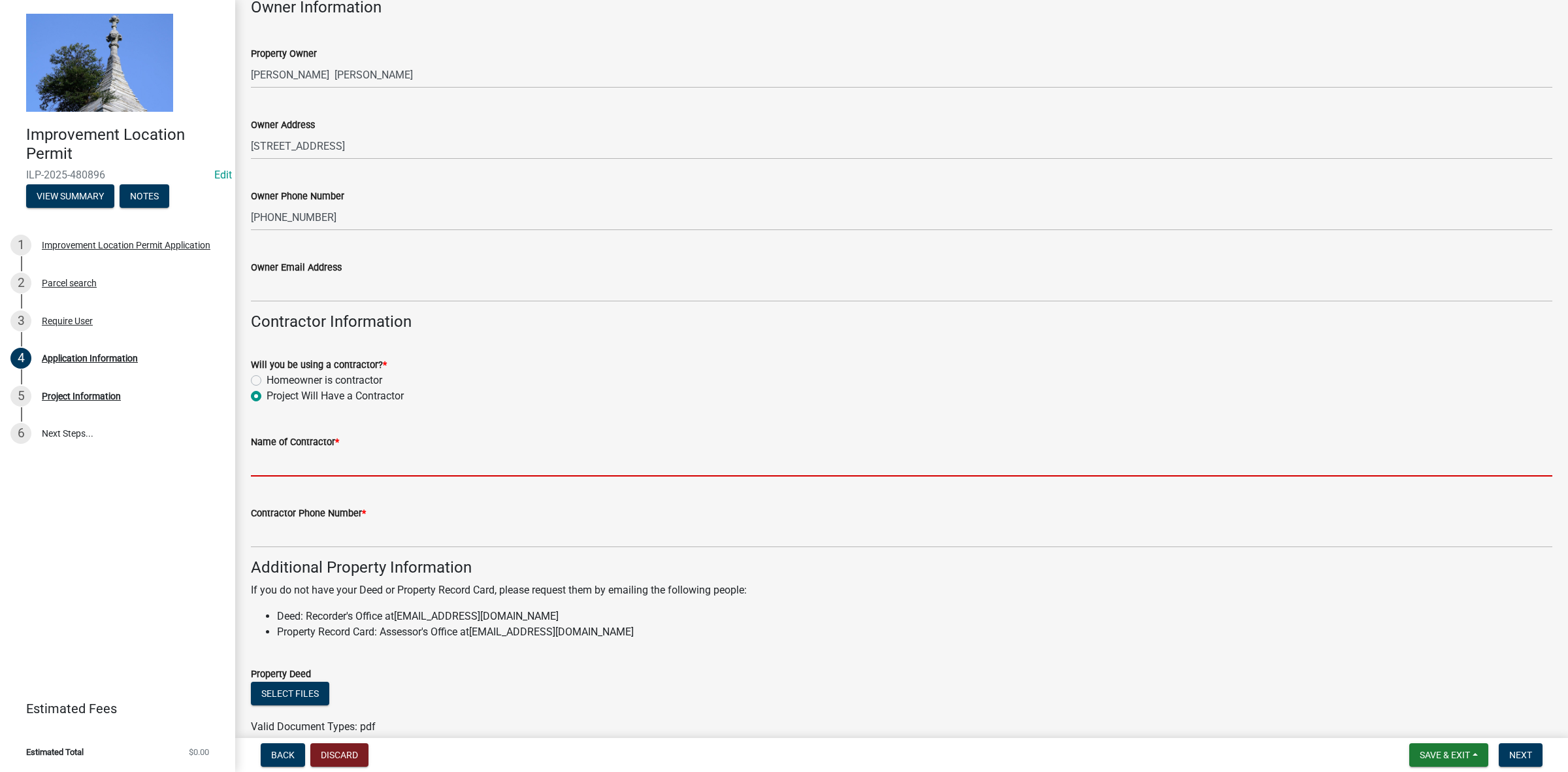
drag, startPoint x: 282, startPoint y: 461, endPoint x: 334, endPoint y: 468, distance: 52.5
click at [318, 454] on input "Name of Contractor *" at bounding box center [902, 463] width 1302 height 27
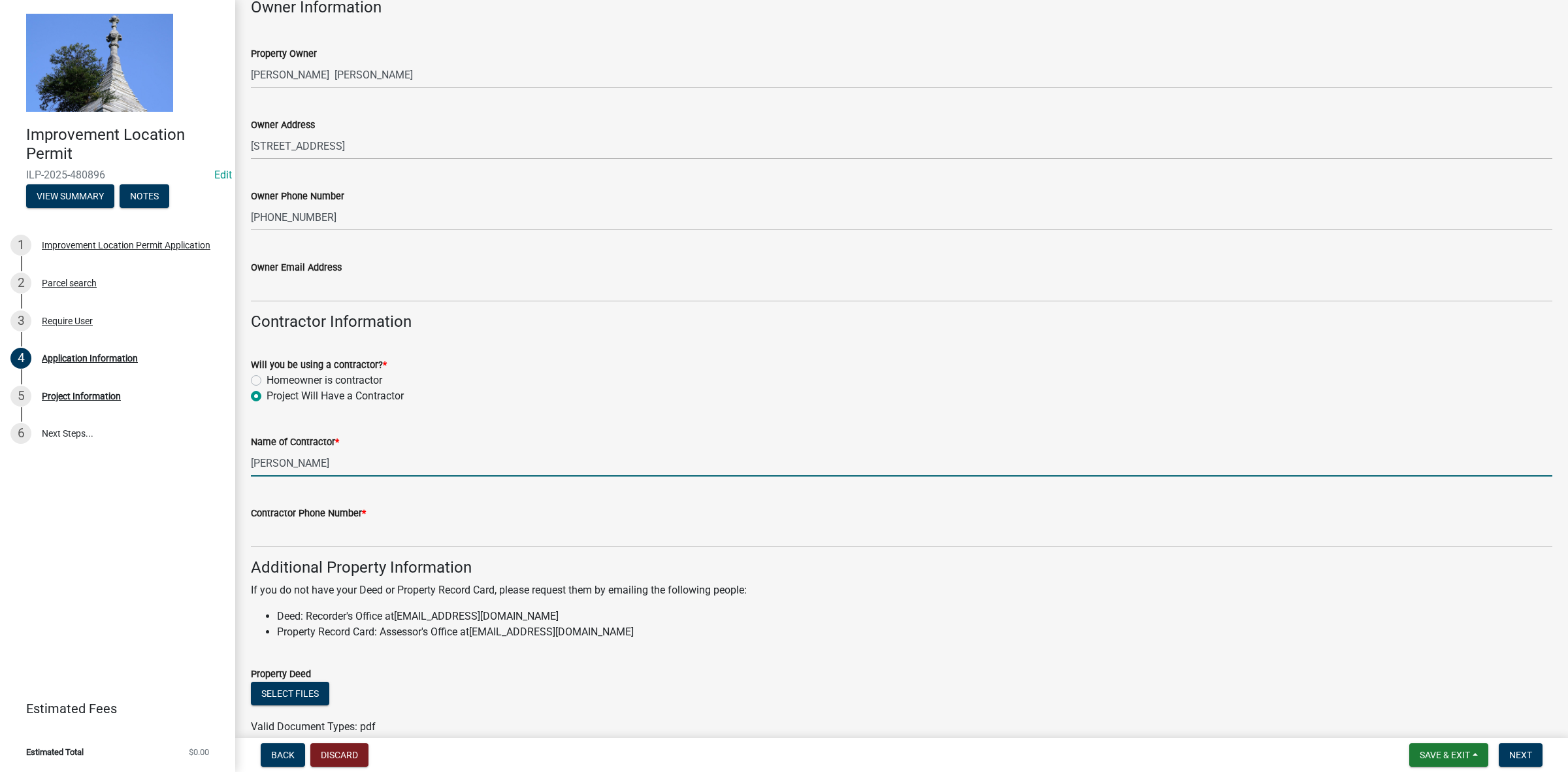
type input "[PERSON_NAME]"
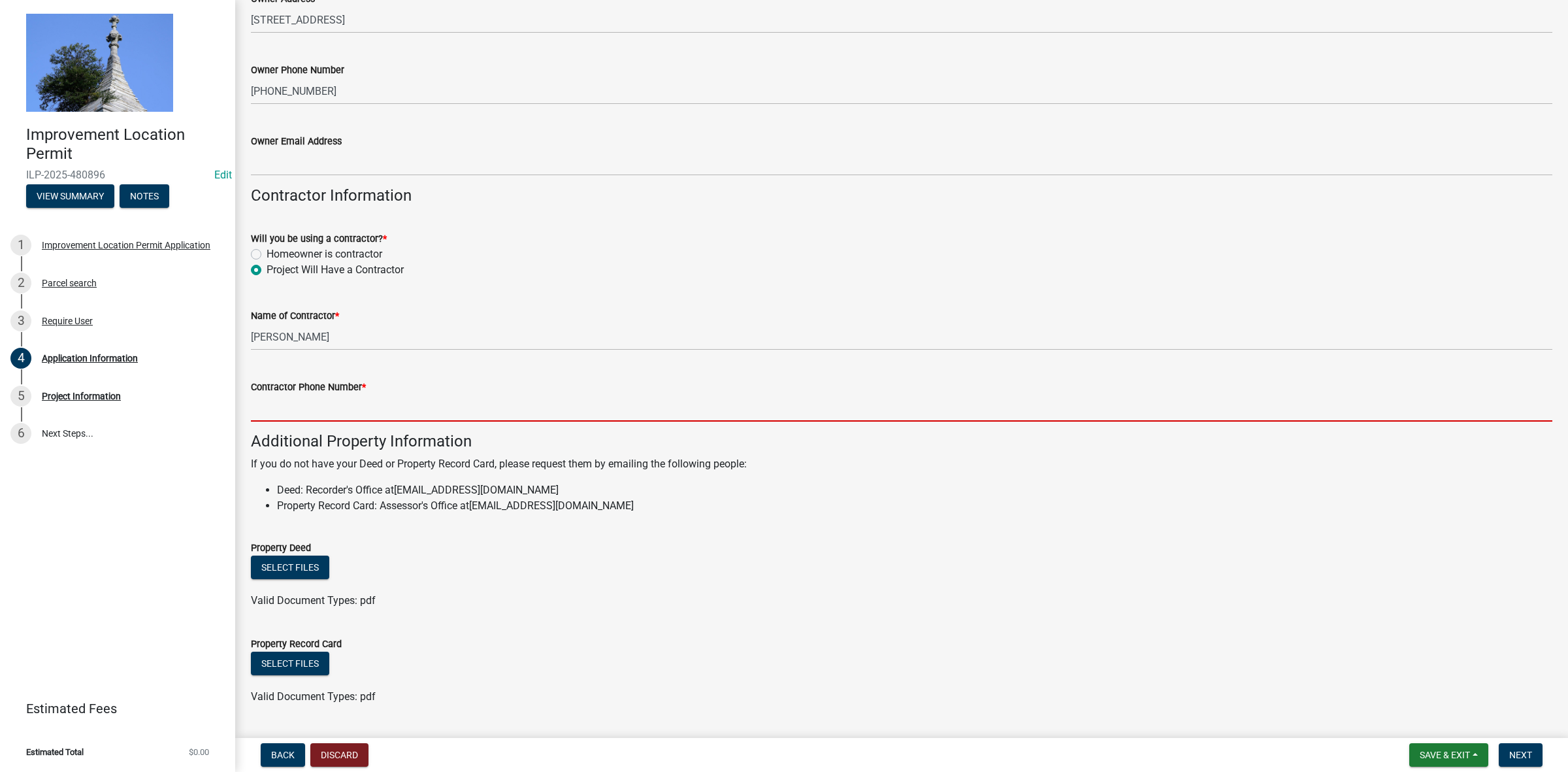
scroll to position [569, 0]
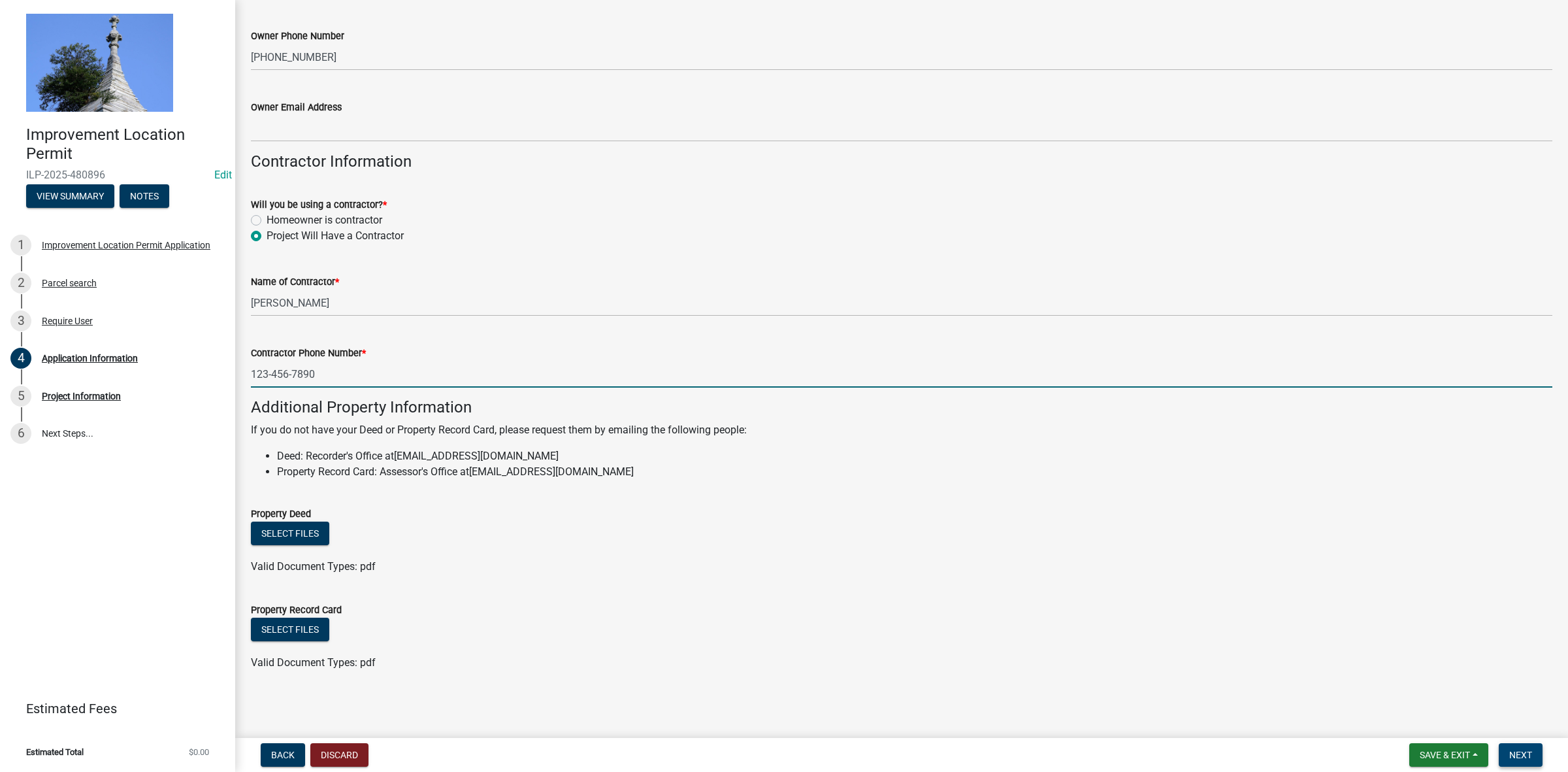
type input "123-456-7890"
click at [1531, 750] on span "Next" at bounding box center [1521, 755] width 23 height 10
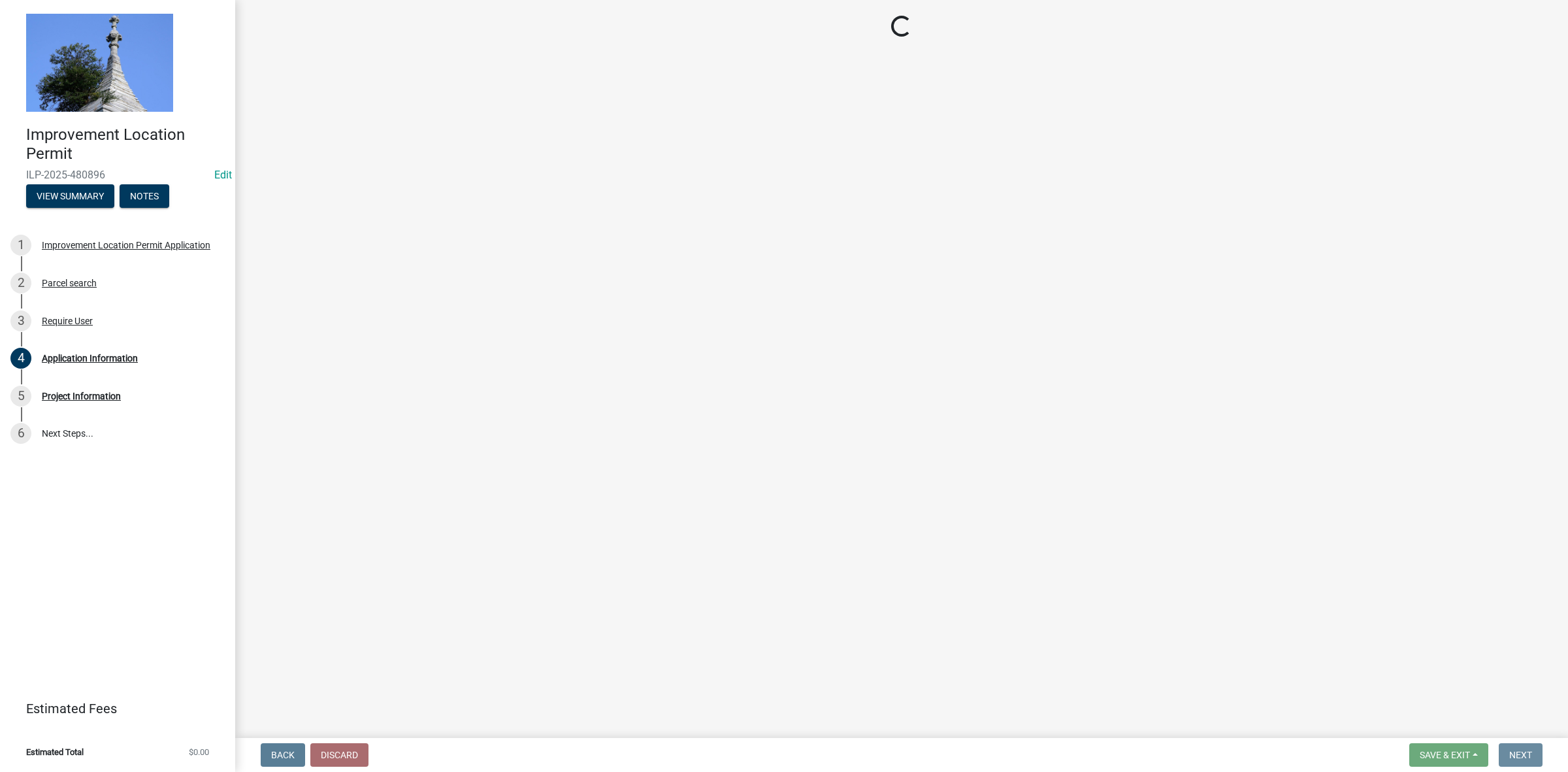
scroll to position [0, 0]
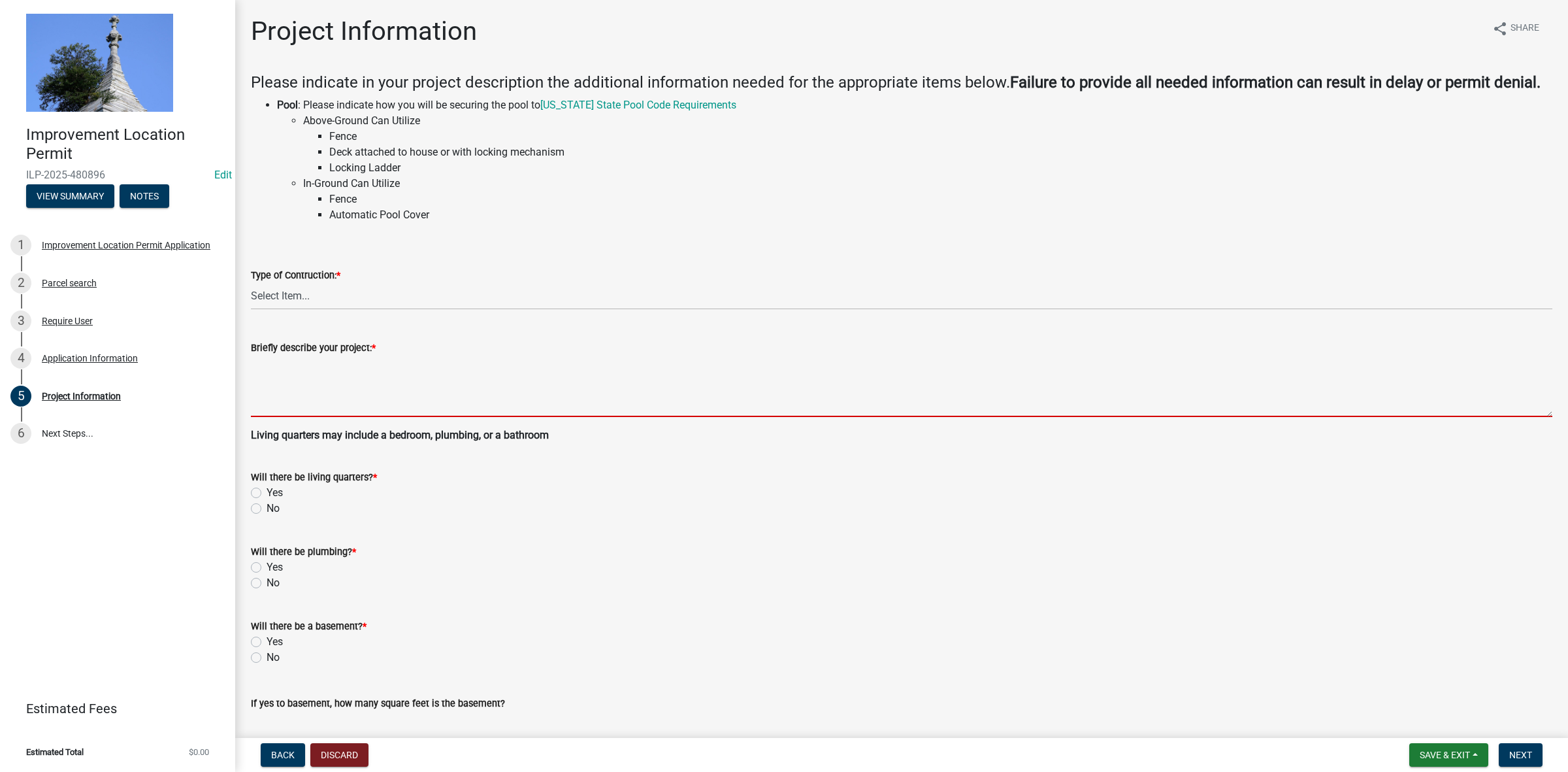
click at [323, 378] on textarea "Briefly describe your project: *" at bounding box center [902, 386] width 1302 height 62
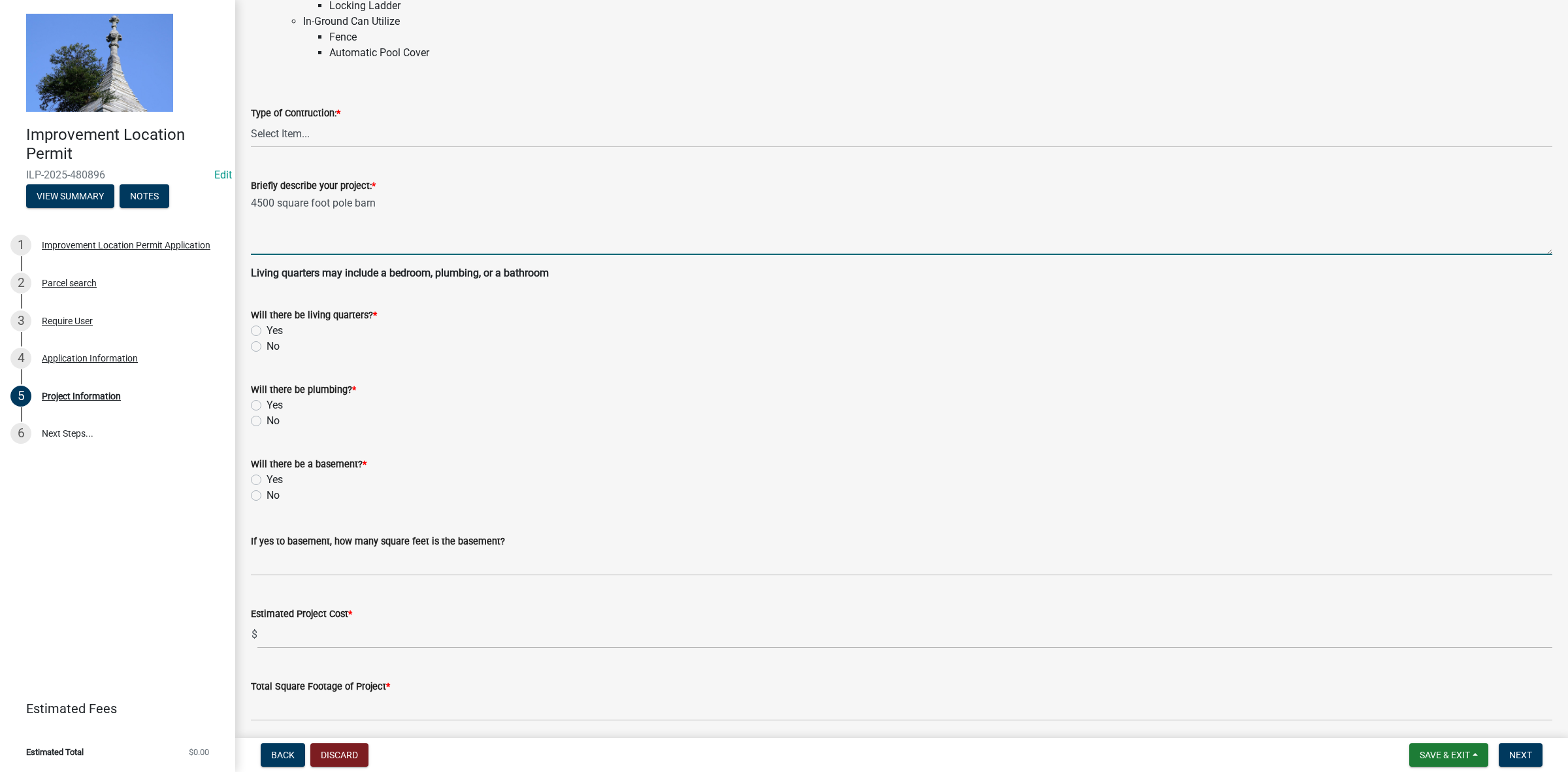
scroll to position [164, 0]
type textarea "4500 square foot pole barn"
click at [266, 341] on label "No" at bounding box center [273, 345] width 13 height 16
click at [266, 341] on input "No" at bounding box center [270, 341] width 8 height 8
radio input "true"
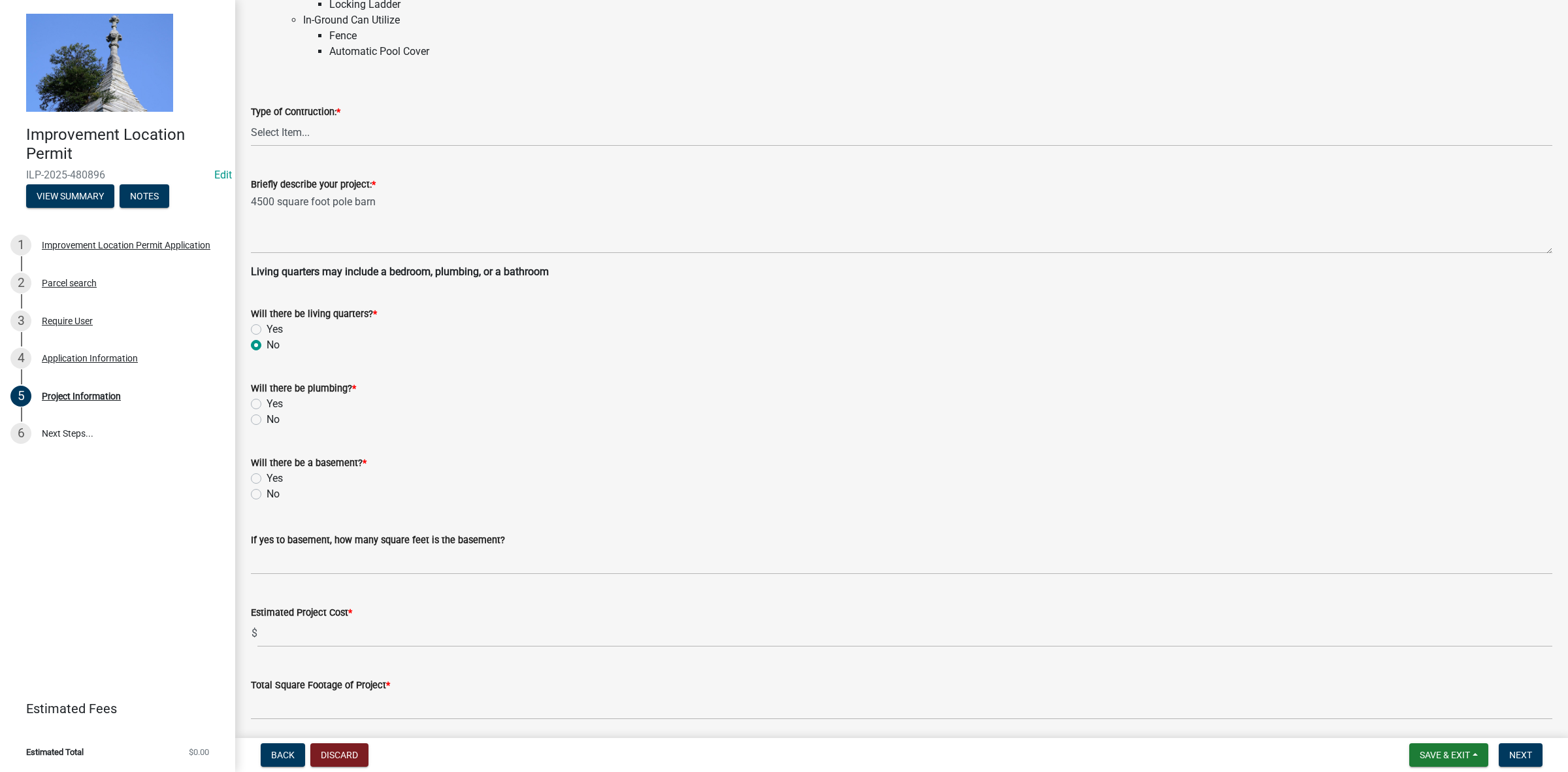
click at [266, 419] on label "No" at bounding box center [273, 420] width 13 height 16
click at [266, 419] on input "No" at bounding box center [270, 416] width 8 height 8
radio input "true"
drag, startPoint x: 254, startPoint y: 493, endPoint x: 361, endPoint y: 536, distance: 115.3
click at [266, 492] on label "No" at bounding box center [273, 494] width 13 height 16
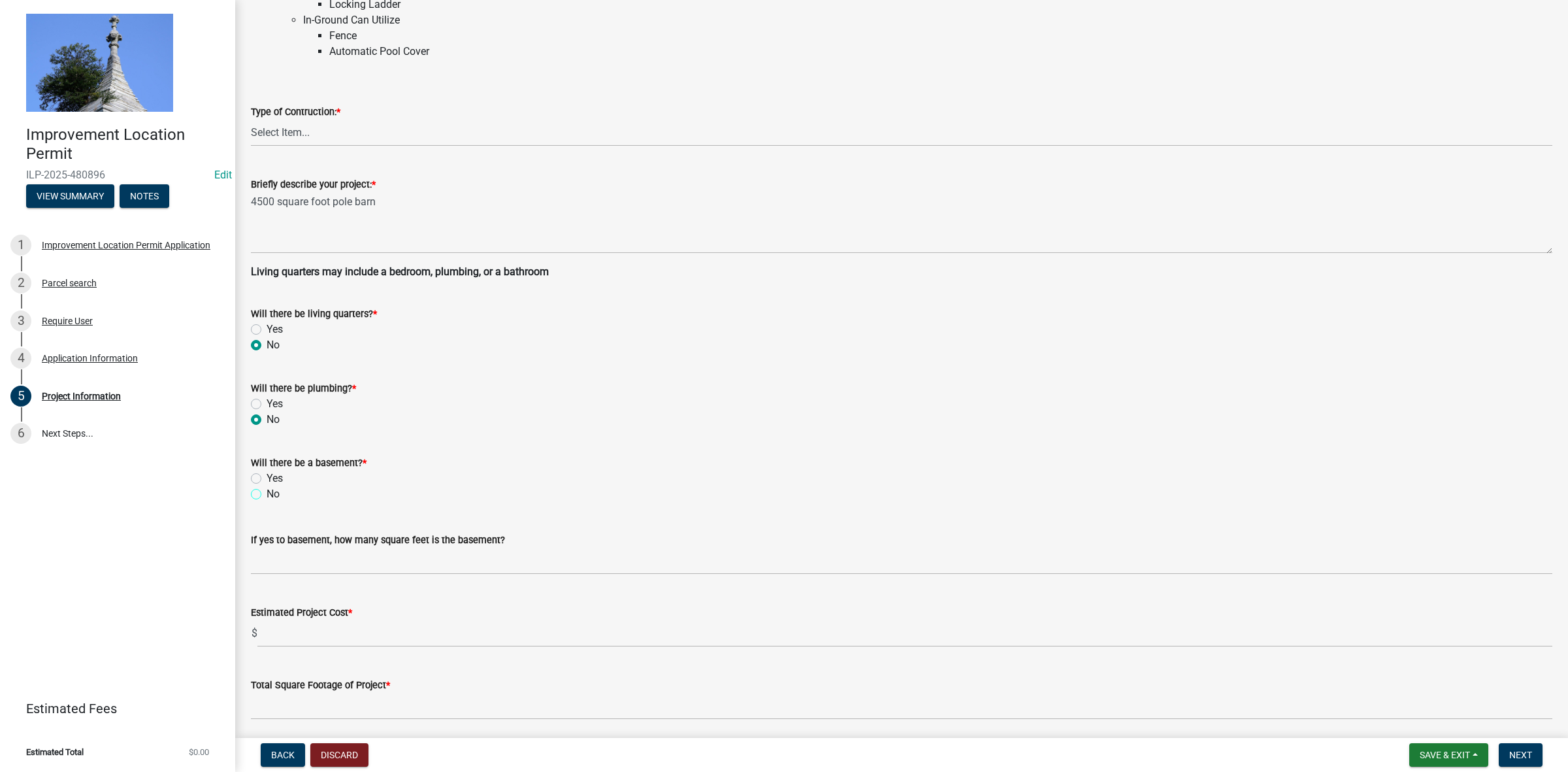
click at [266, 492] on input "No" at bounding box center [270, 490] width 8 height 8
radio input "true"
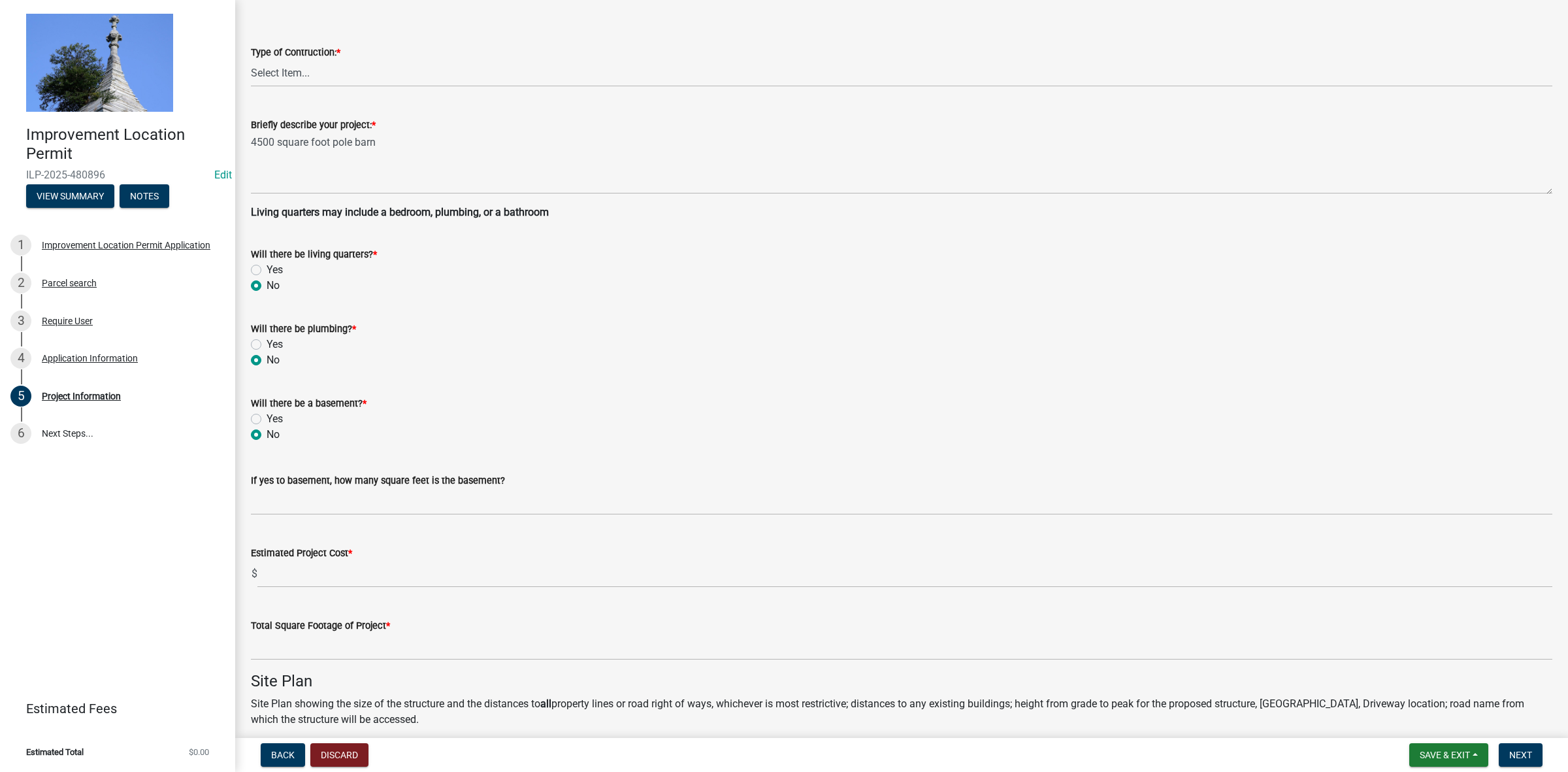
click at [318, 583] on wm-data-entity-input "Estimated Project Cost * $" at bounding box center [902, 563] width 1302 height 73
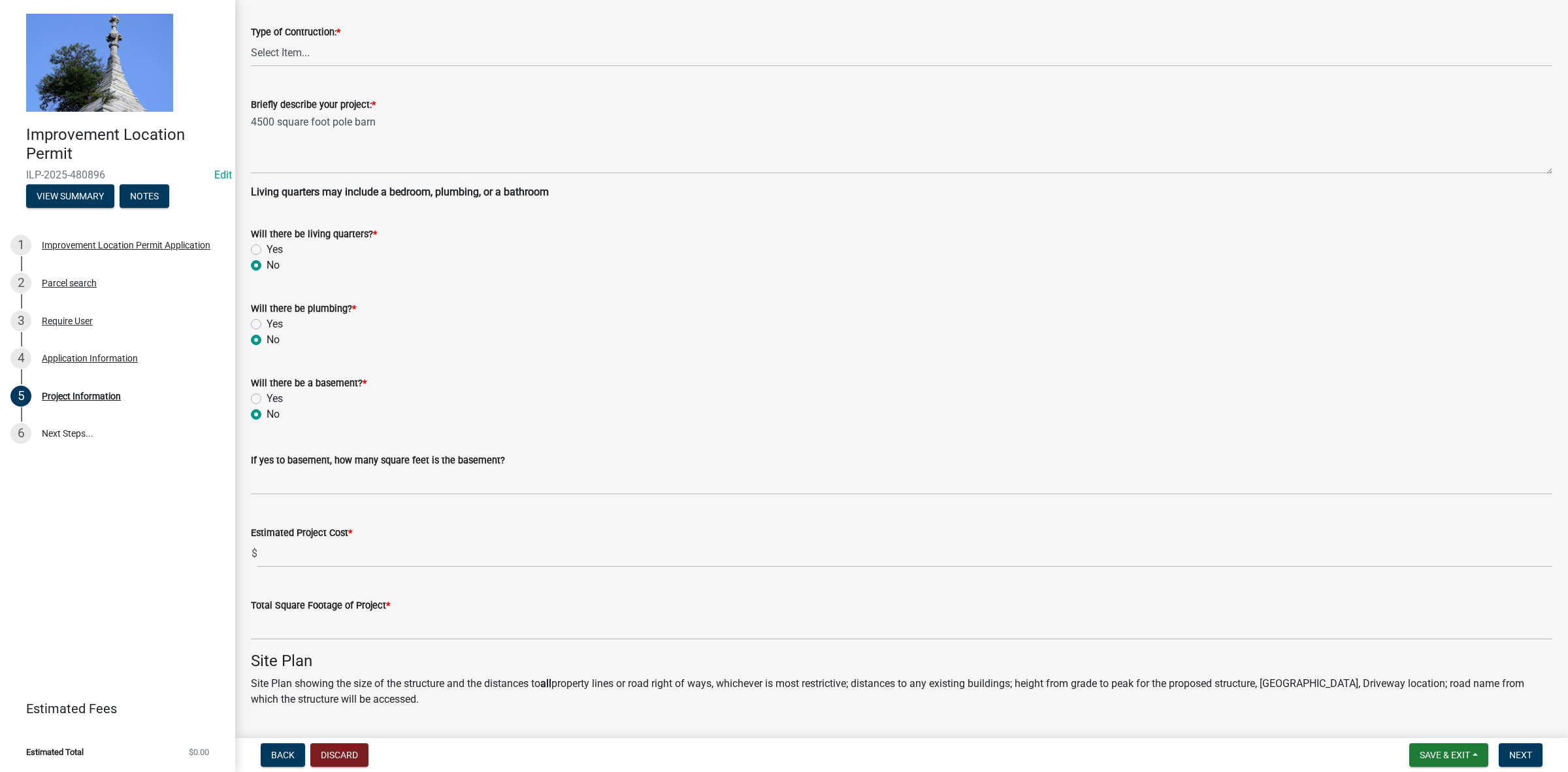
scroll to position [243, 0]
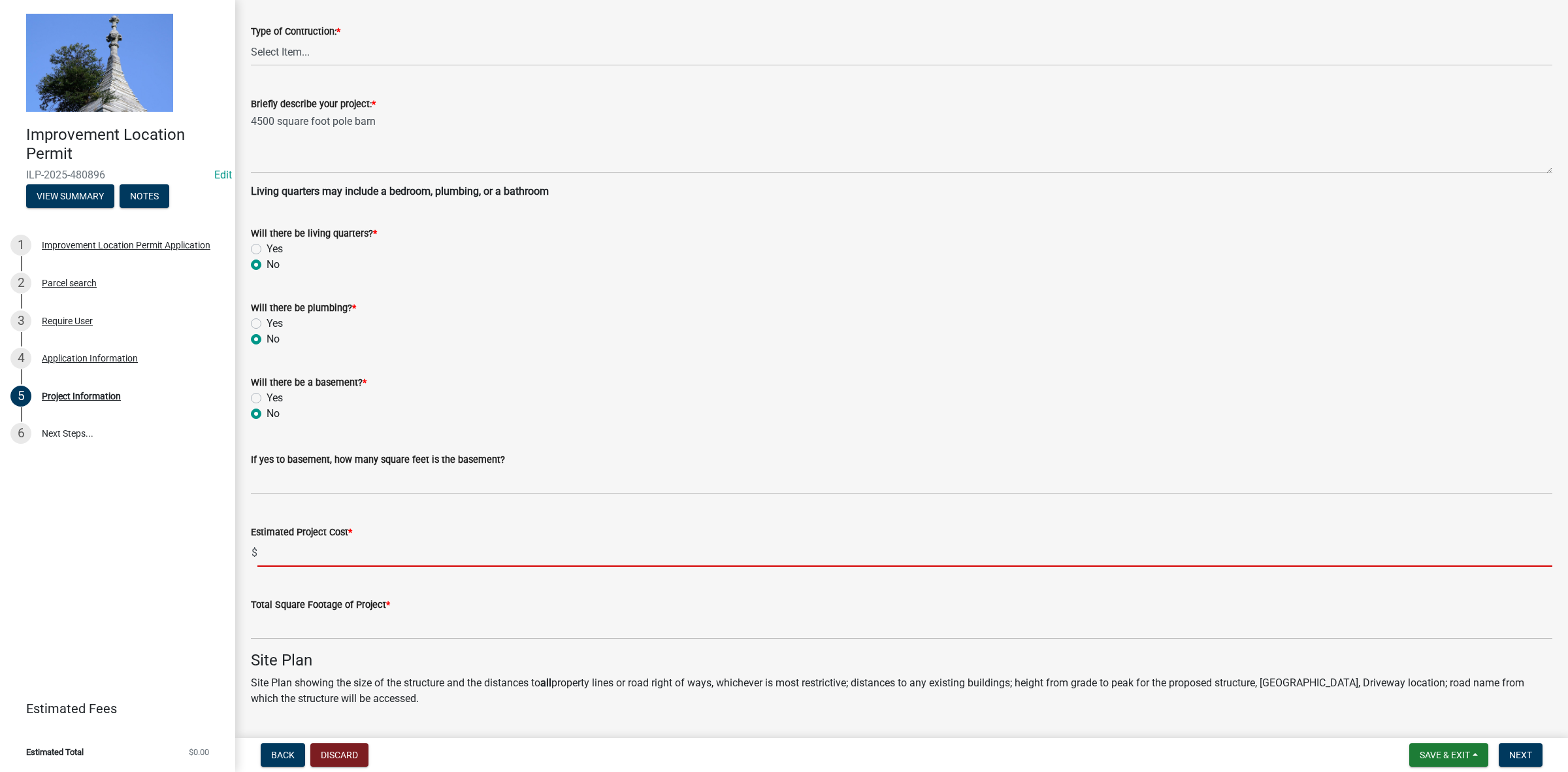
click at [338, 544] on input "text" at bounding box center [905, 553] width 1295 height 27
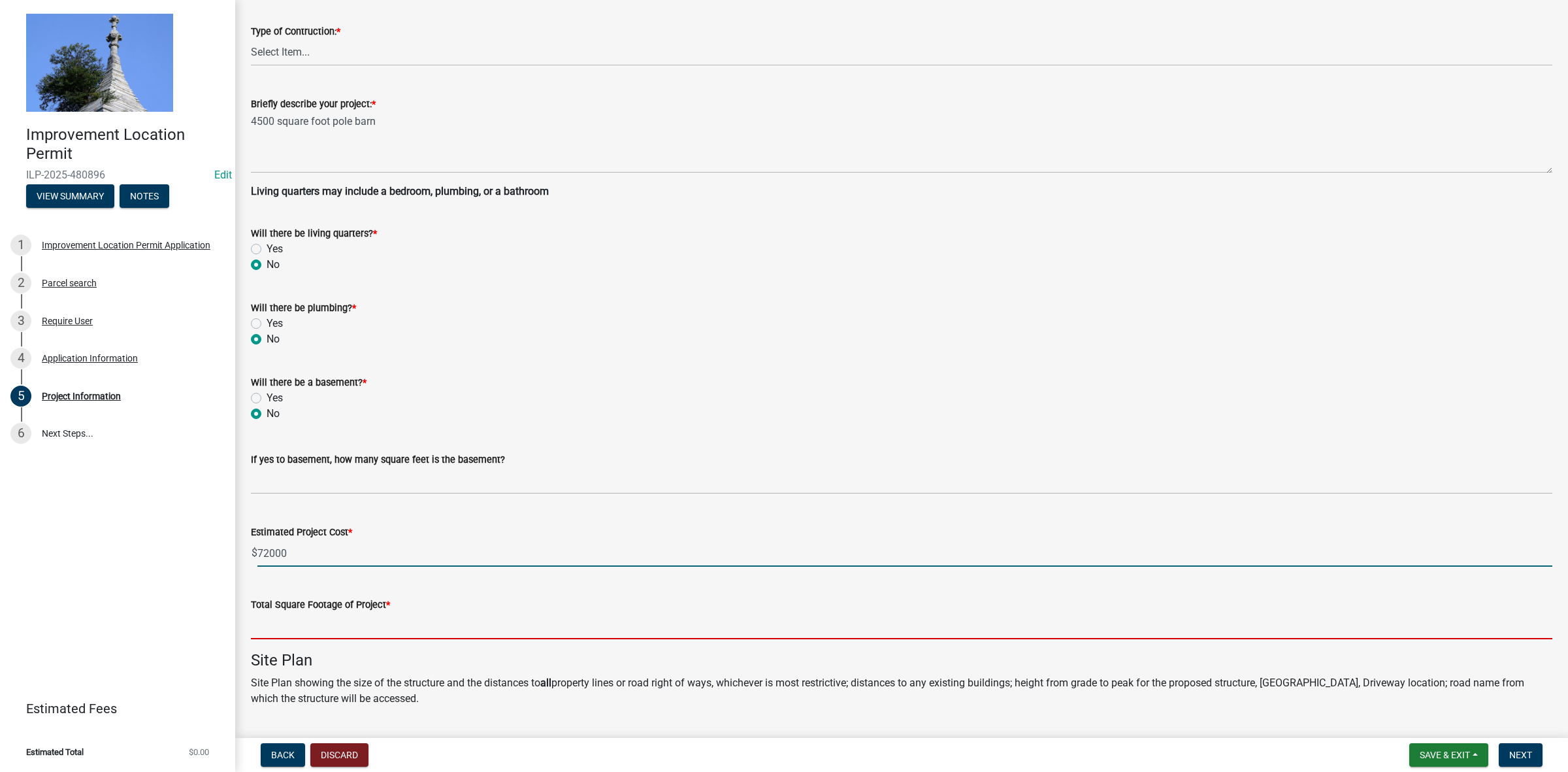
type input "72000"
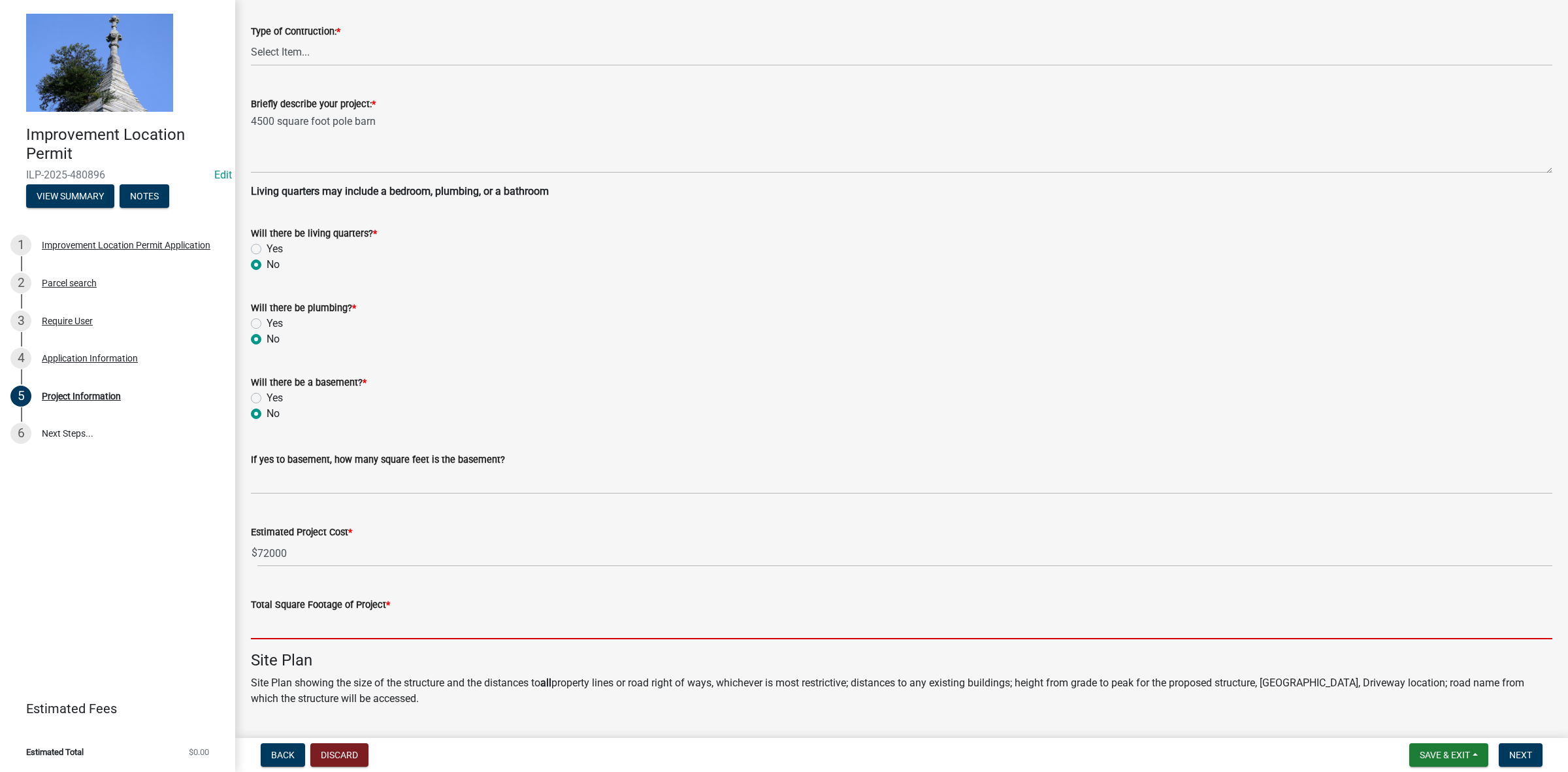
click at [325, 626] on input "text" at bounding box center [902, 626] width 1302 height 27
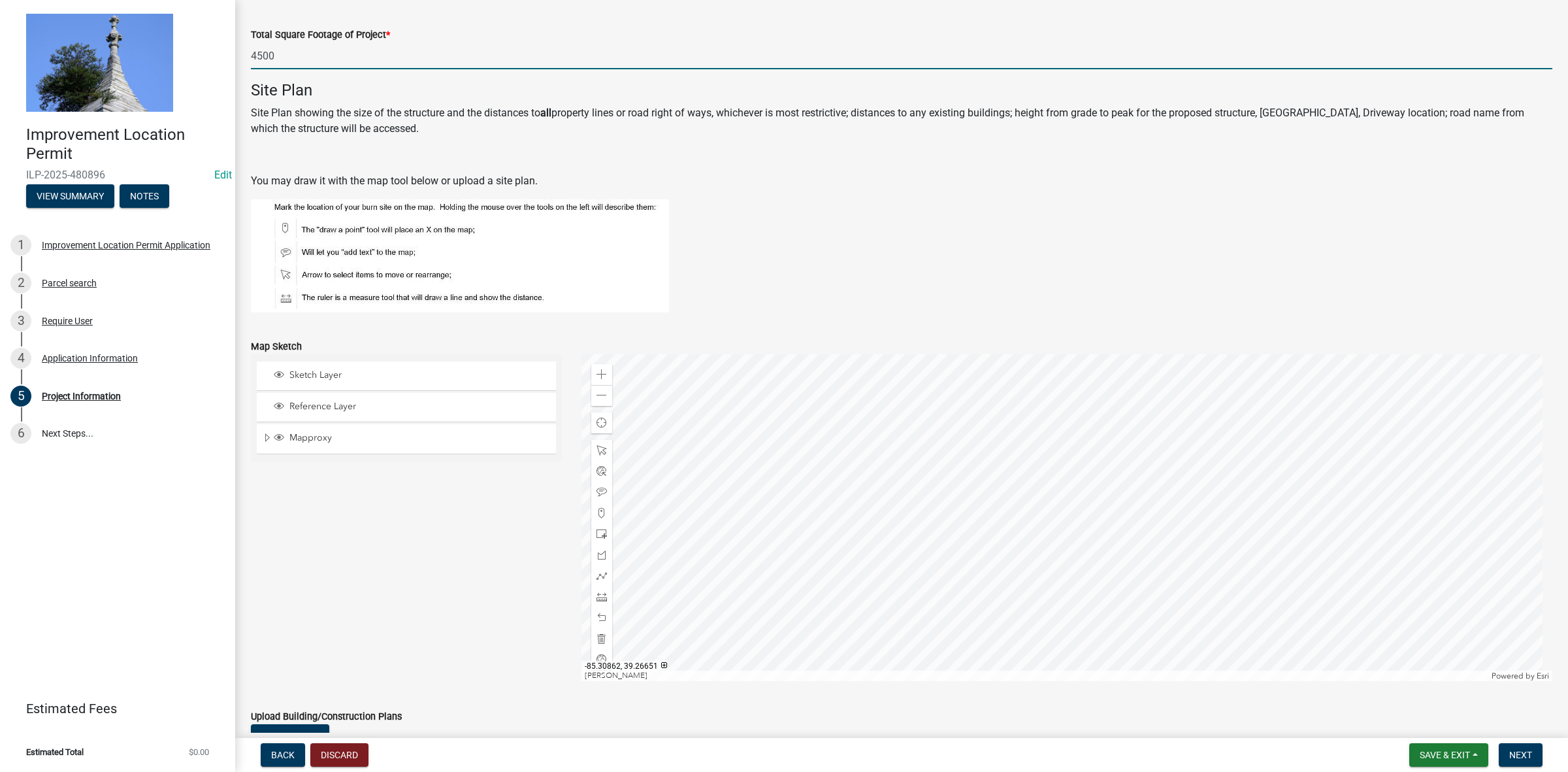
type input "4500"
click at [1079, 524] on div at bounding box center [1067, 517] width 972 height 327
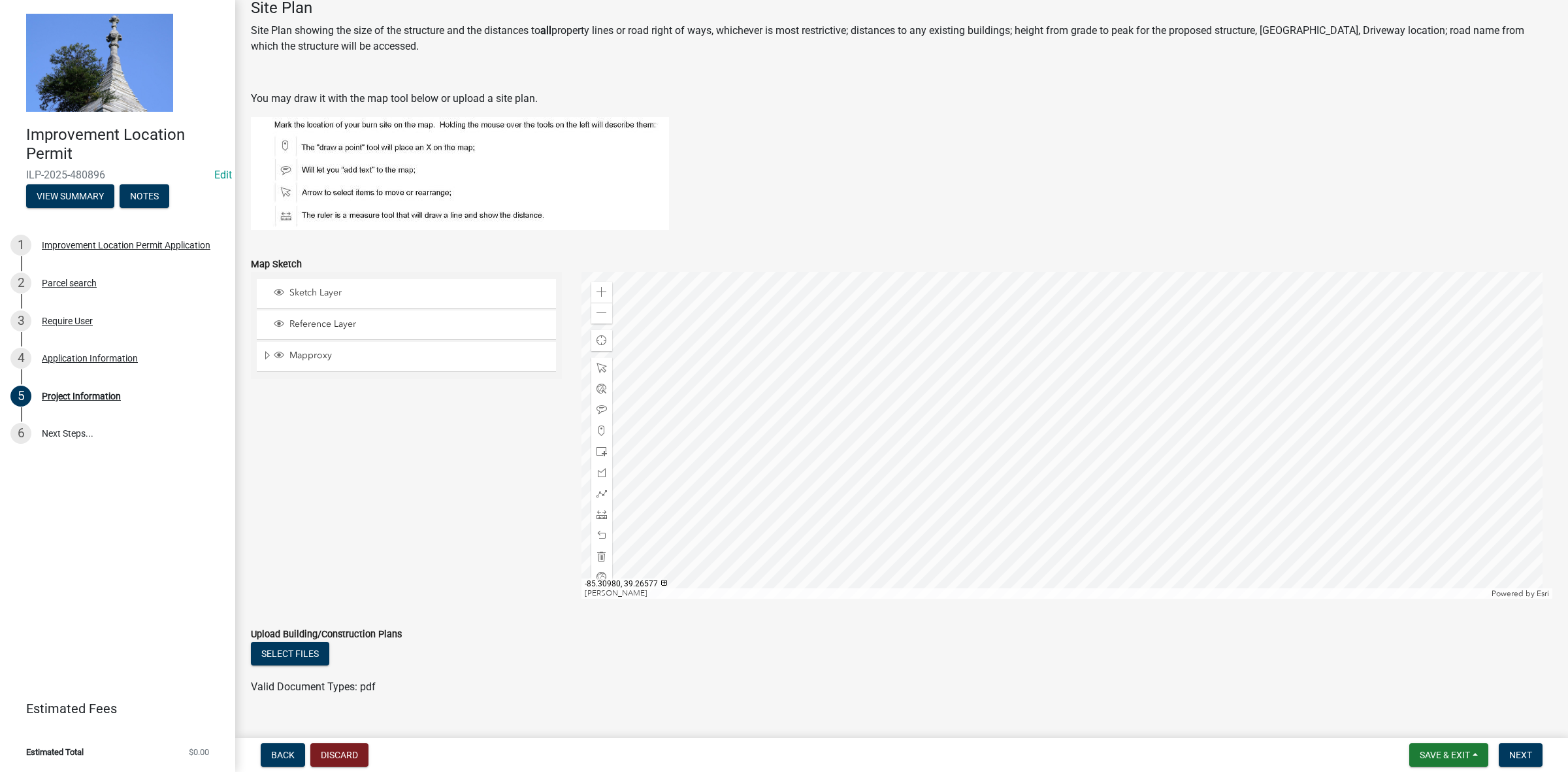
scroll to position [897, 0]
click at [1041, 472] on div at bounding box center [1067, 434] width 972 height 327
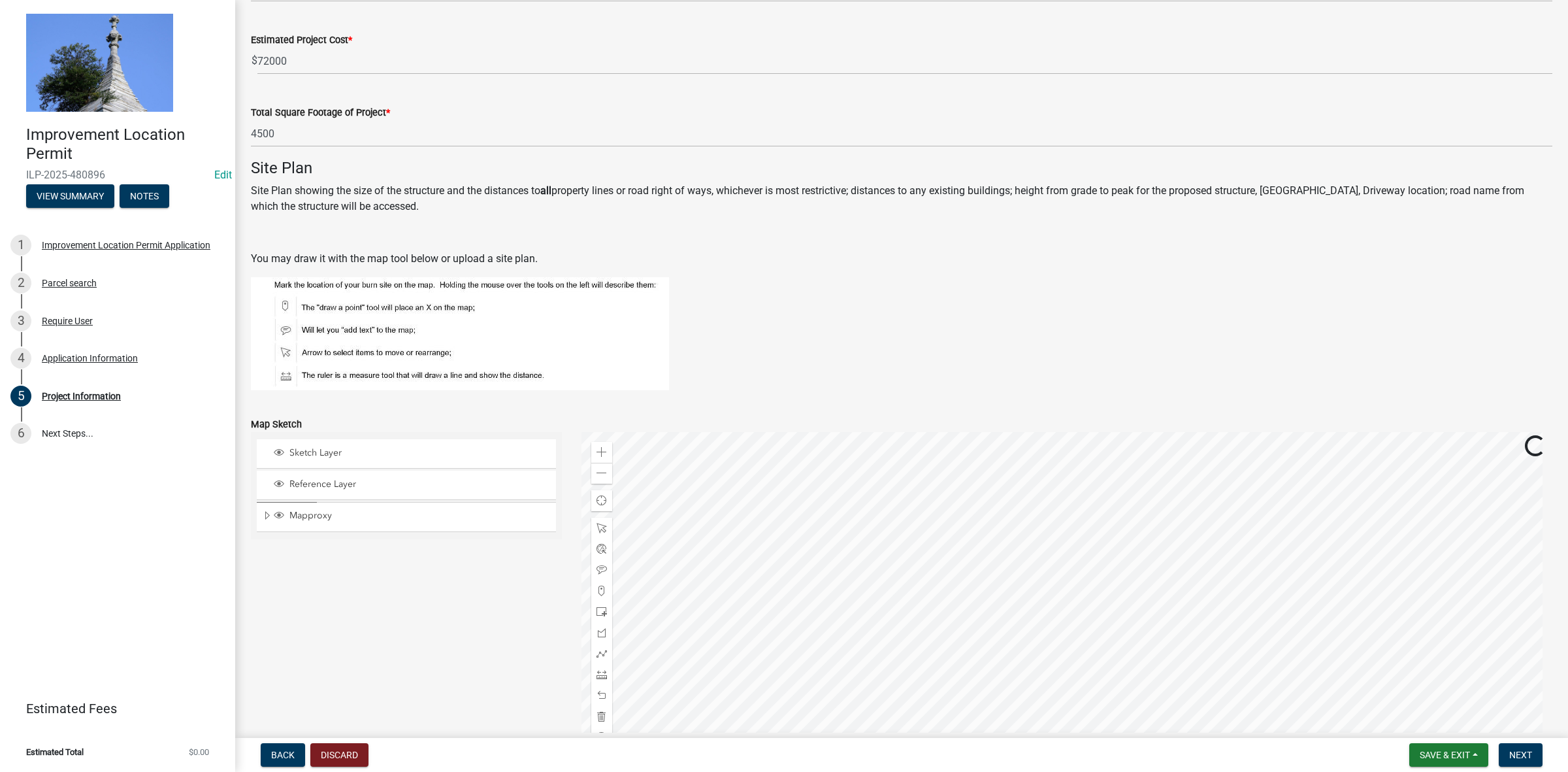
scroll to position [734, 0]
click at [1131, 572] on div at bounding box center [1067, 597] width 972 height 327
click at [599, 590] on span at bounding box center [601, 592] width 10 height 10
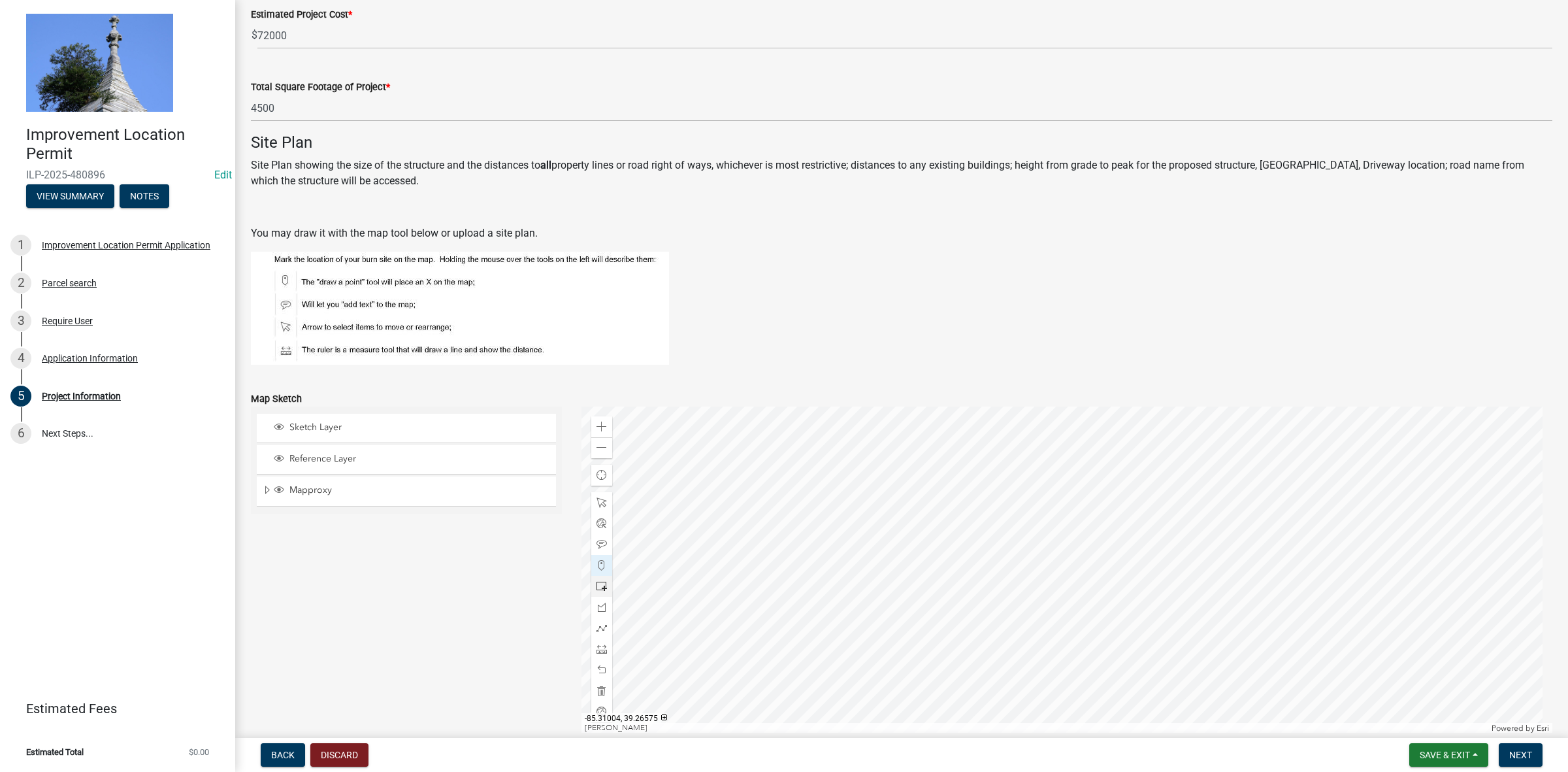
click at [1044, 594] on div at bounding box center [1067, 569] width 972 height 327
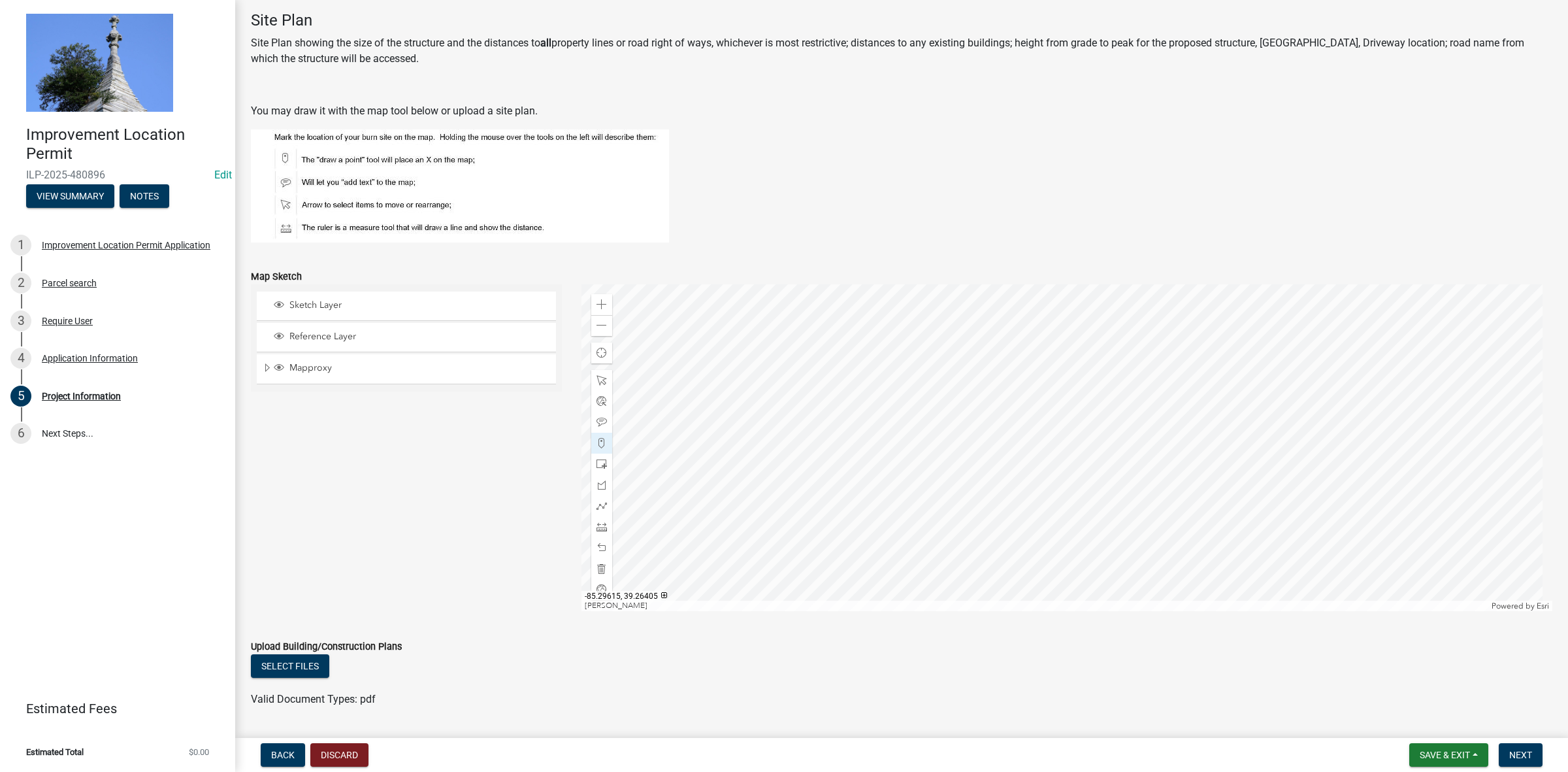
scroll to position [889, 0]
drag, startPoint x: 1529, startPoint y: 752, endPoint x: 1535, endPoint y: 741, distance: 12.5
click at [1528, 750] on span "Next" at bounding box center [1521, 755] width 23 height 10
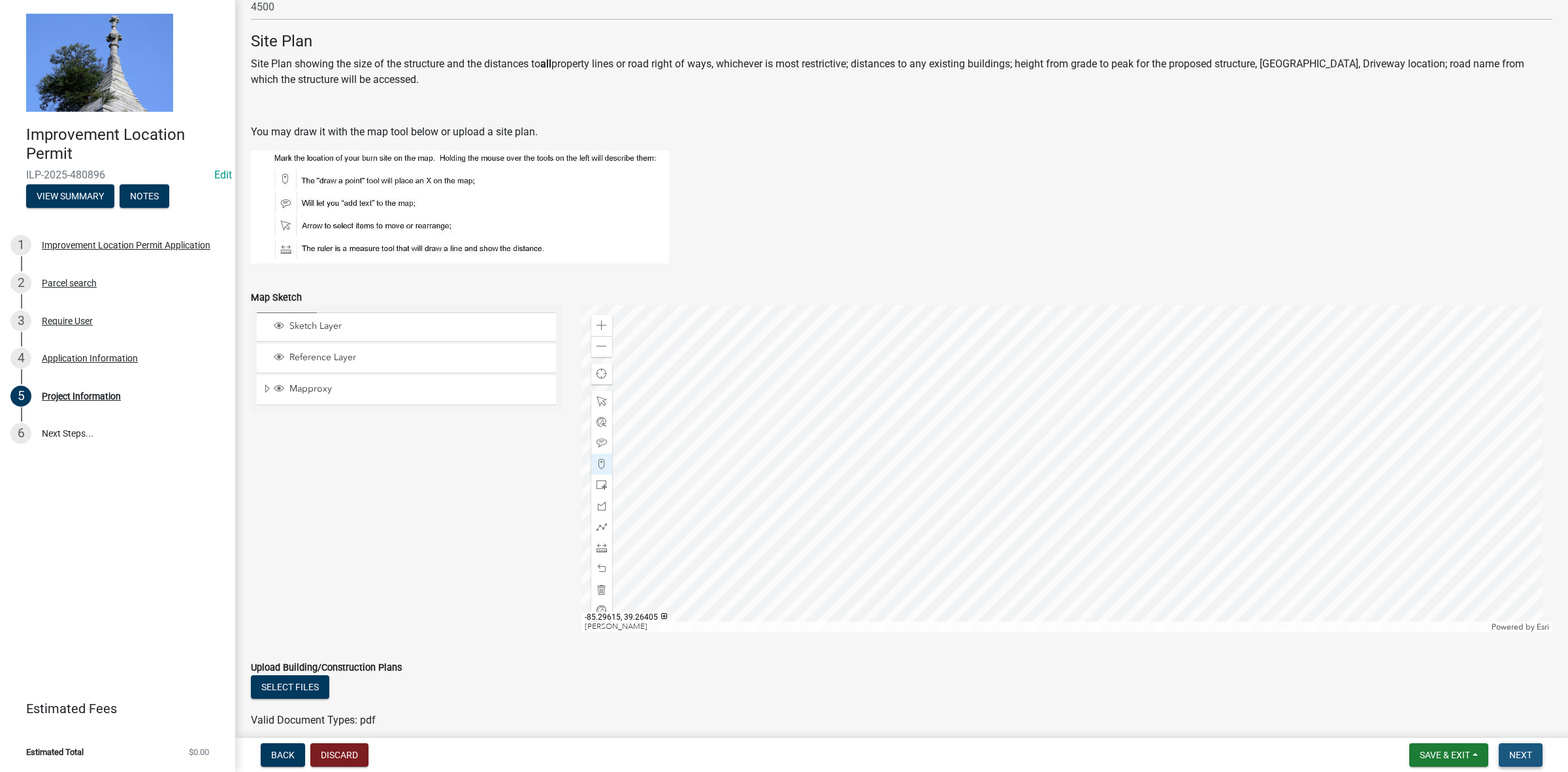
scroll to position [915, 0]
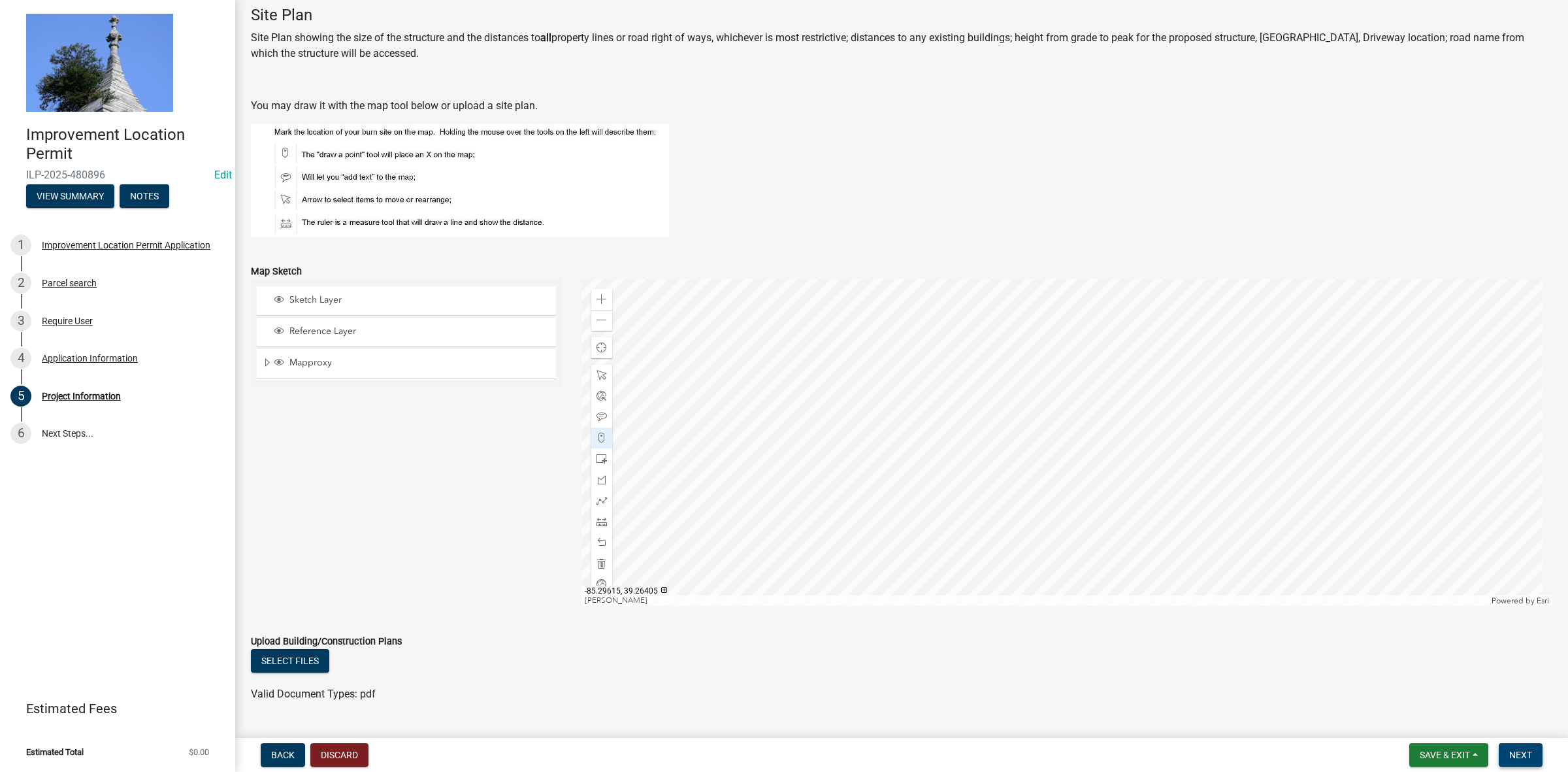
click at [1513, 755] on span "Next" at bounding box center [1521, 755] width 23 height 10
click at [1514, 746] on button "Next" at bounding box center [1521, 755] width 44 height 24
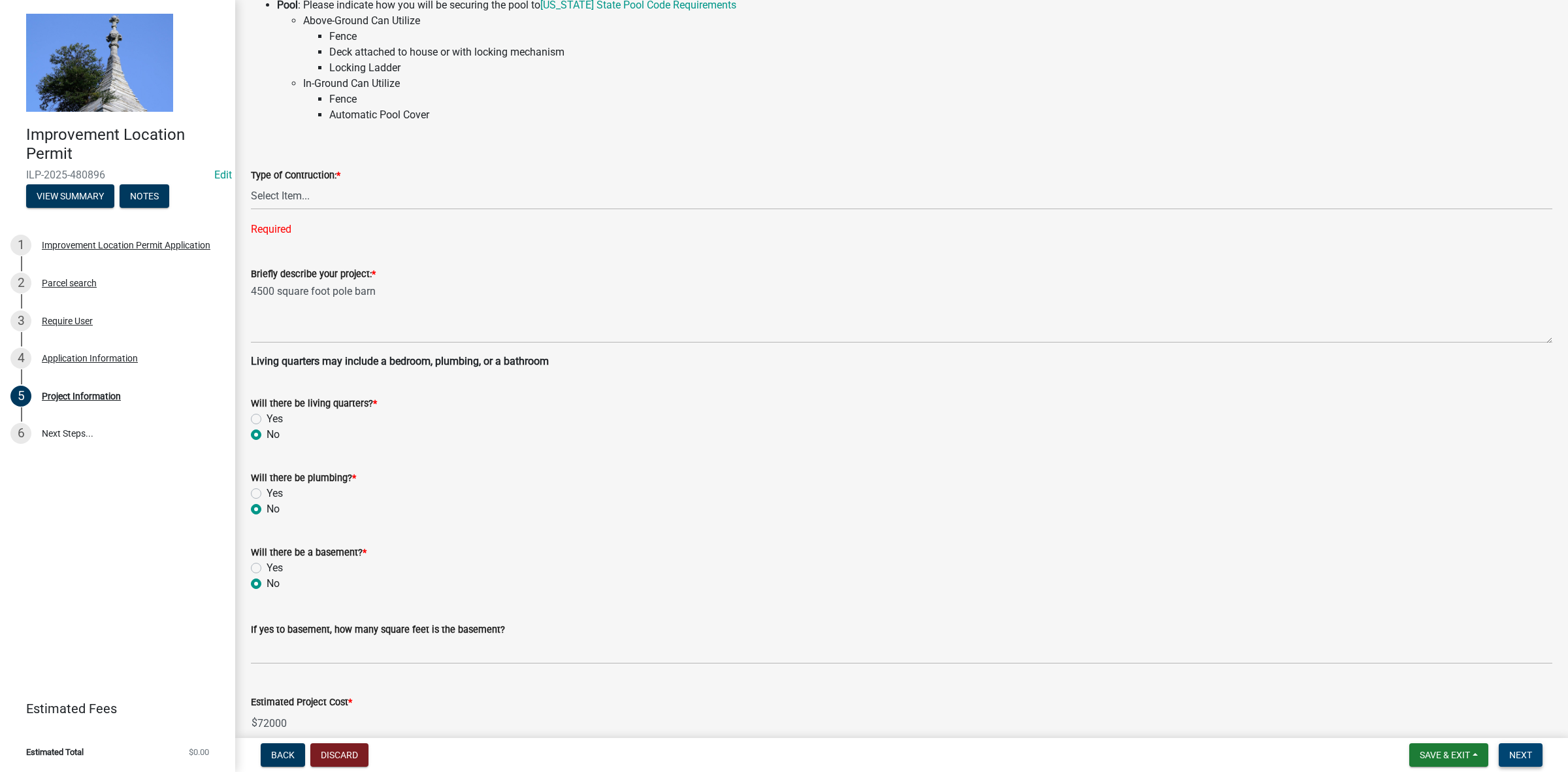
scroll to position [99, 0]
click at [270, 195] on select "Select Item... Addition Attached Garage Boat Dock Cell Tower/Co-Locate Commerci…" at bounding box center [902, 197] width 1302 height 27
click at [251, 184] on select "Select Item... Addition Attached Garage Boat Dock Cell Tower/Co-Locate Commerci…" at bounding box center [902, 197] width 1302 height 27
select select "dd9adb89-9a3c-4bc9-90d3-fd9cd60e52ec"
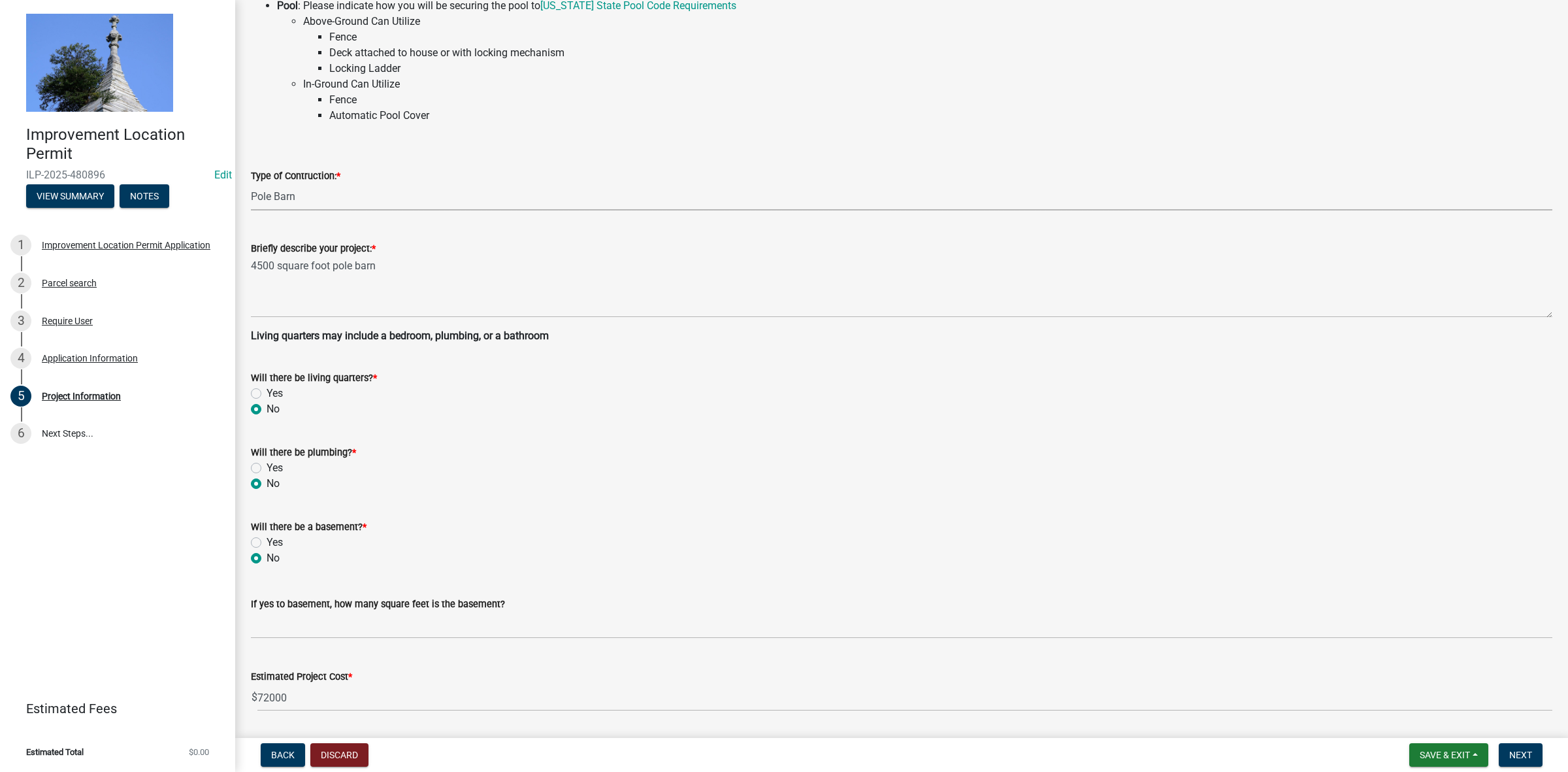
click at [298, 197] on select "Select Item... Addition Attached Garage Boat Dock Cell Tower/Co-Locate Commerci…" at bounding box center [902, 197] width 1302 height 27
click at [251, 184] on select "Select Item... Addition Attached Garage Boat Dock Cell Tower/Co-Locate Commerci…" at bounding box center [902, 197] width 1302 height 27
click at [1524, 743] on button "Next" at bounding box center [1521, 755] width 44 height 24
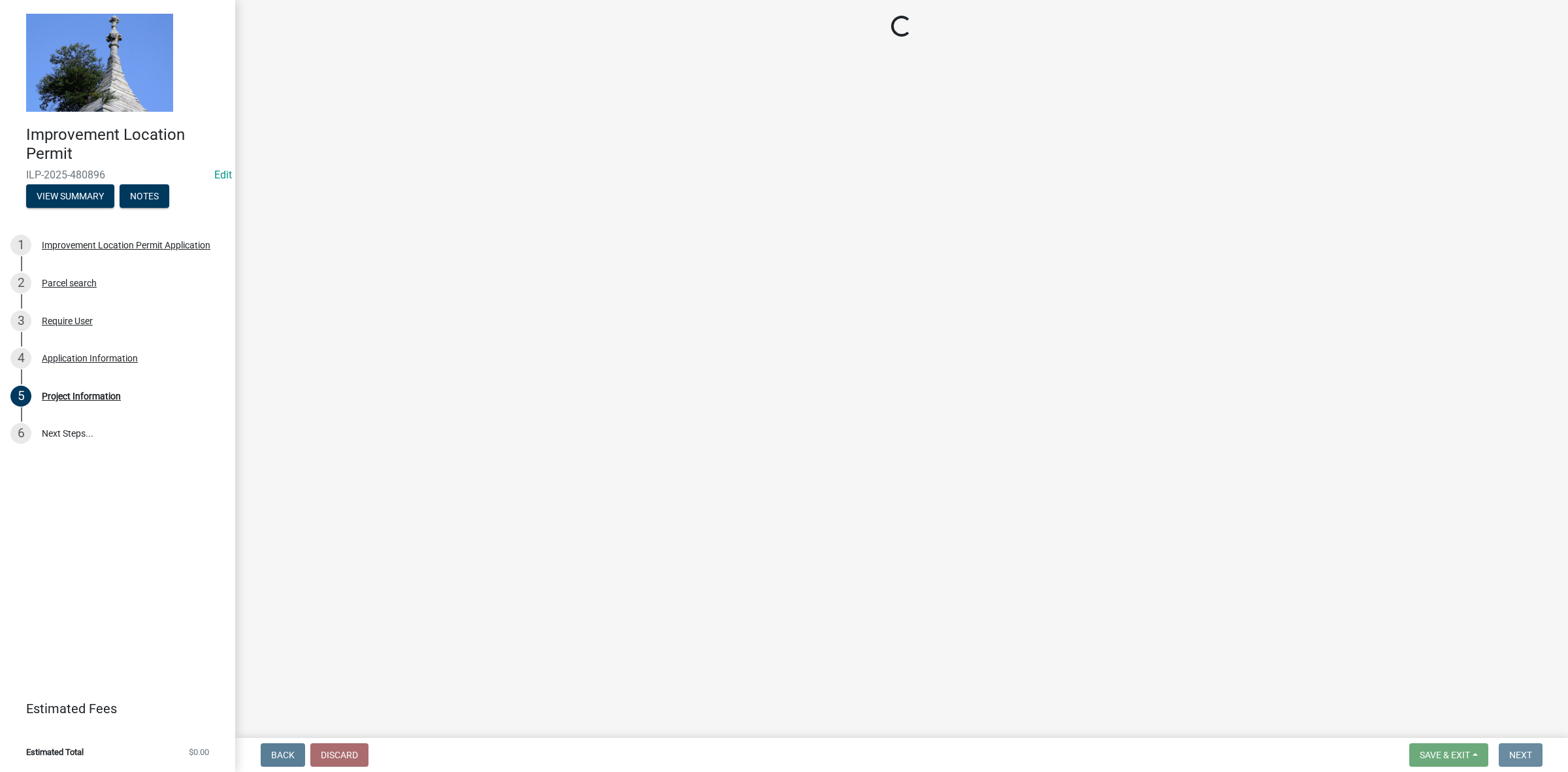
scroll to position [0, 0]
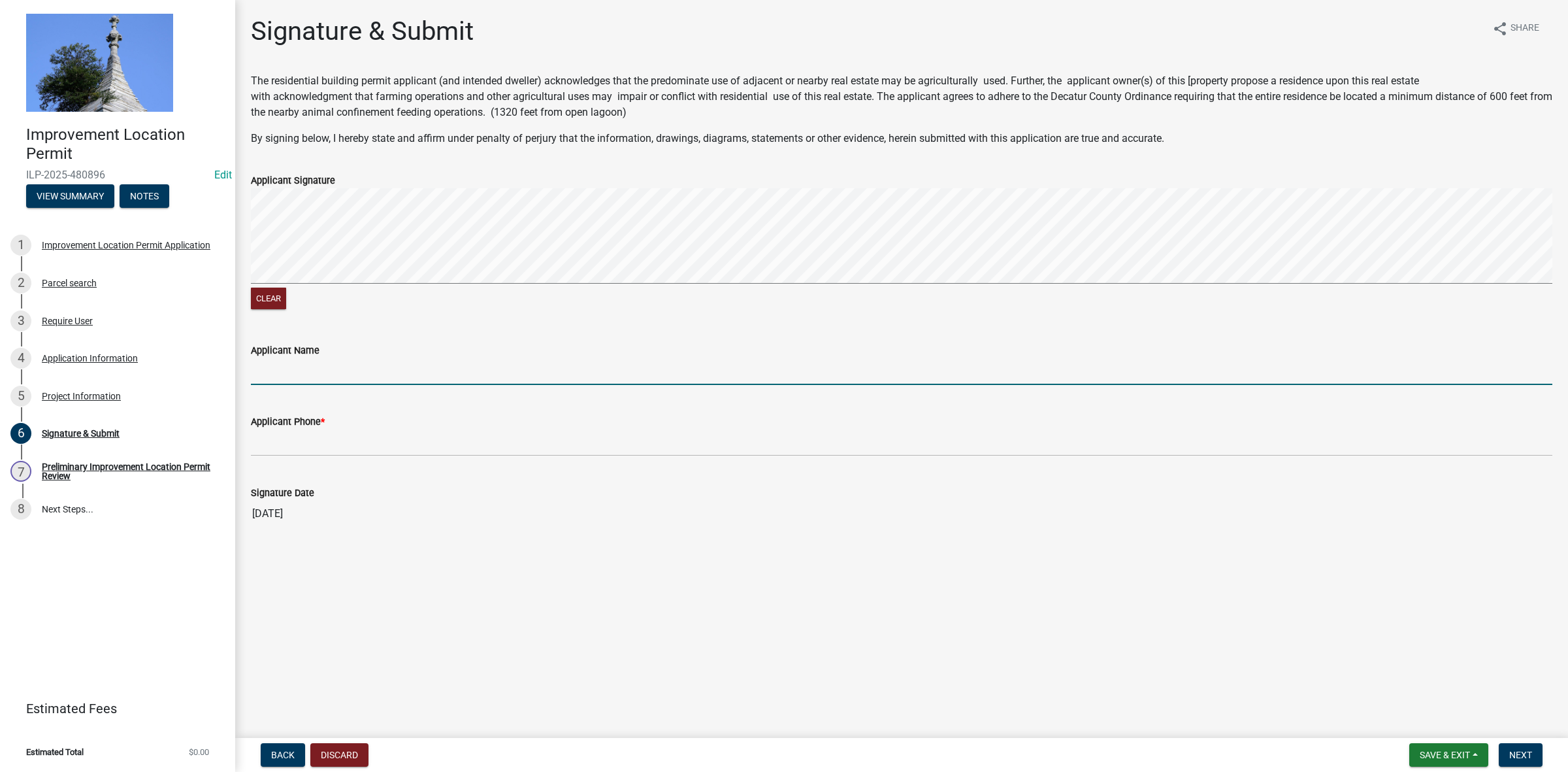
click at [281, 367] on input "Applicant Name" at bounding box center [902, 371] width 1302 height 27
type input "[PERSON_NAME]"
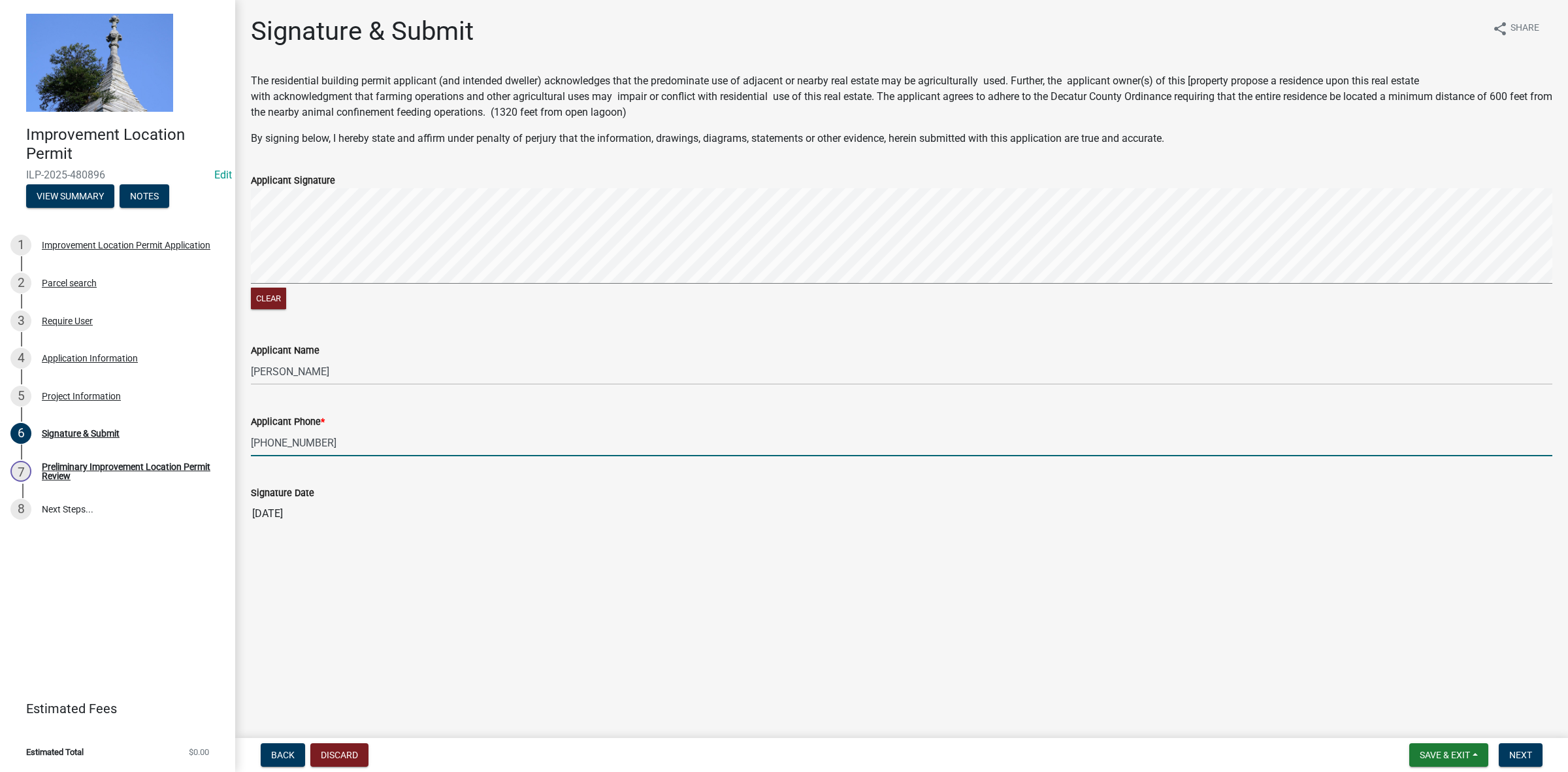
type input "[PHONE_NUMBER]"
click at [1510, 741] on nav "Back Discard Save & Exit Save Save & Exit Next" at bounding box center [902, 755] width 1333 height 34
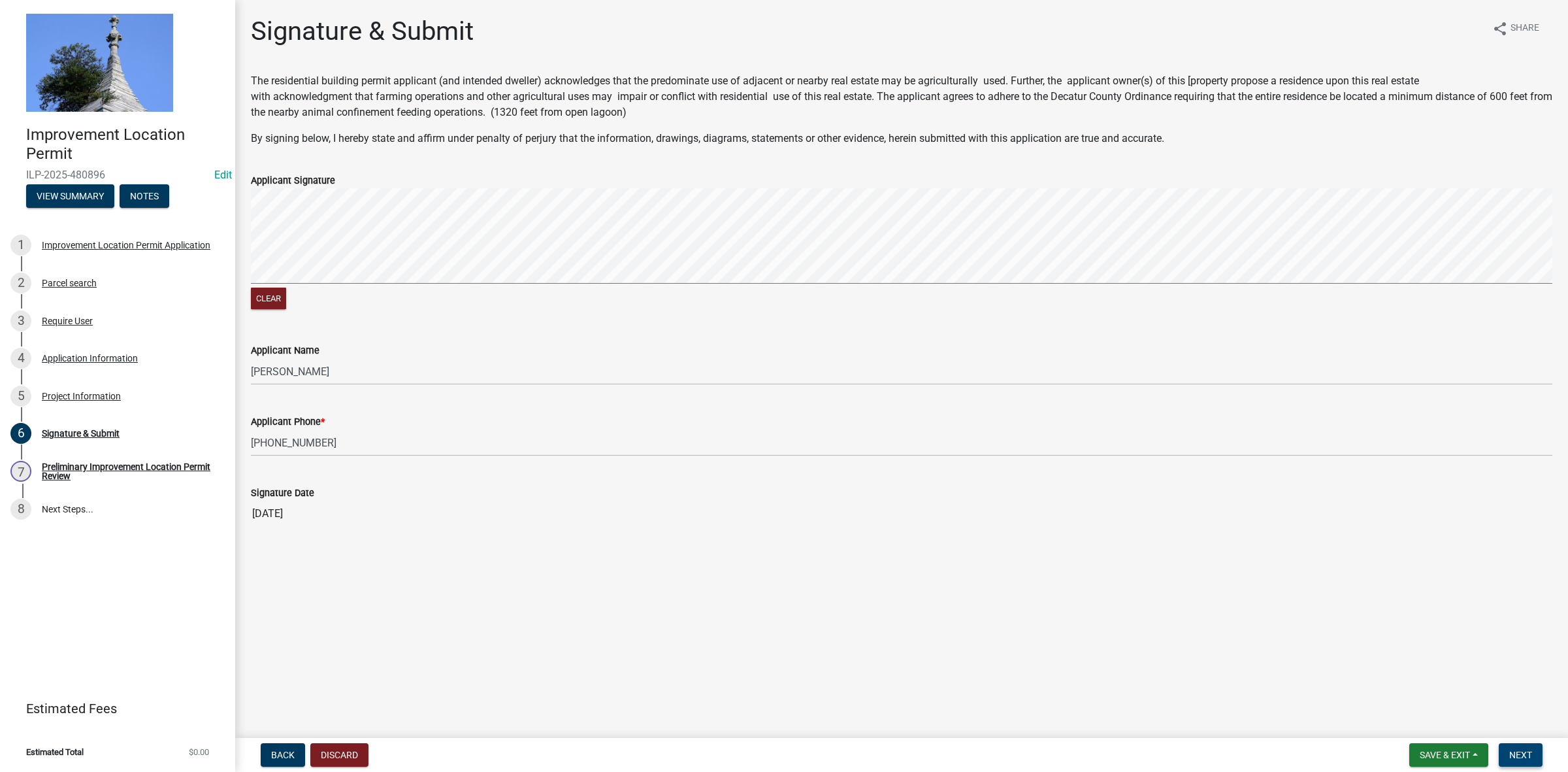
click at [1511, 746] on button "Next" at bounding box center [1521, 755] width 44 height 24
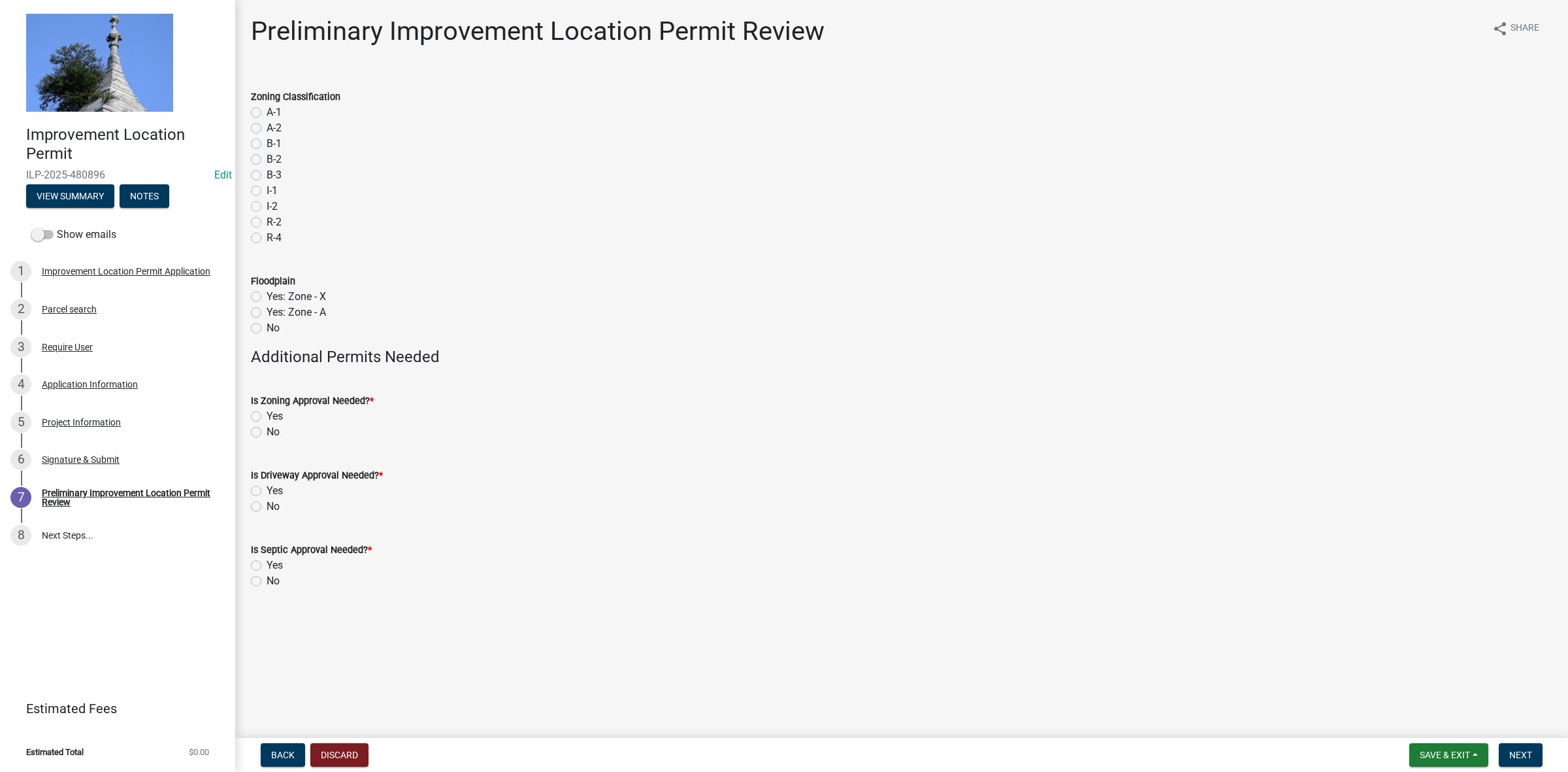
click at [266, 110] on label "A-1" at bounding box center [274, 112] width 15 height 16
click at [266, 110] on input "A-1" at bounding box center [270, 109] width 8 height 8
radio input "true"
click at [266, 327] on label "No" at bounding box center [273, 328] width 13 height 16
click at [266, 327] on input "No" at bounding box center [270, 325] width 8 height 8
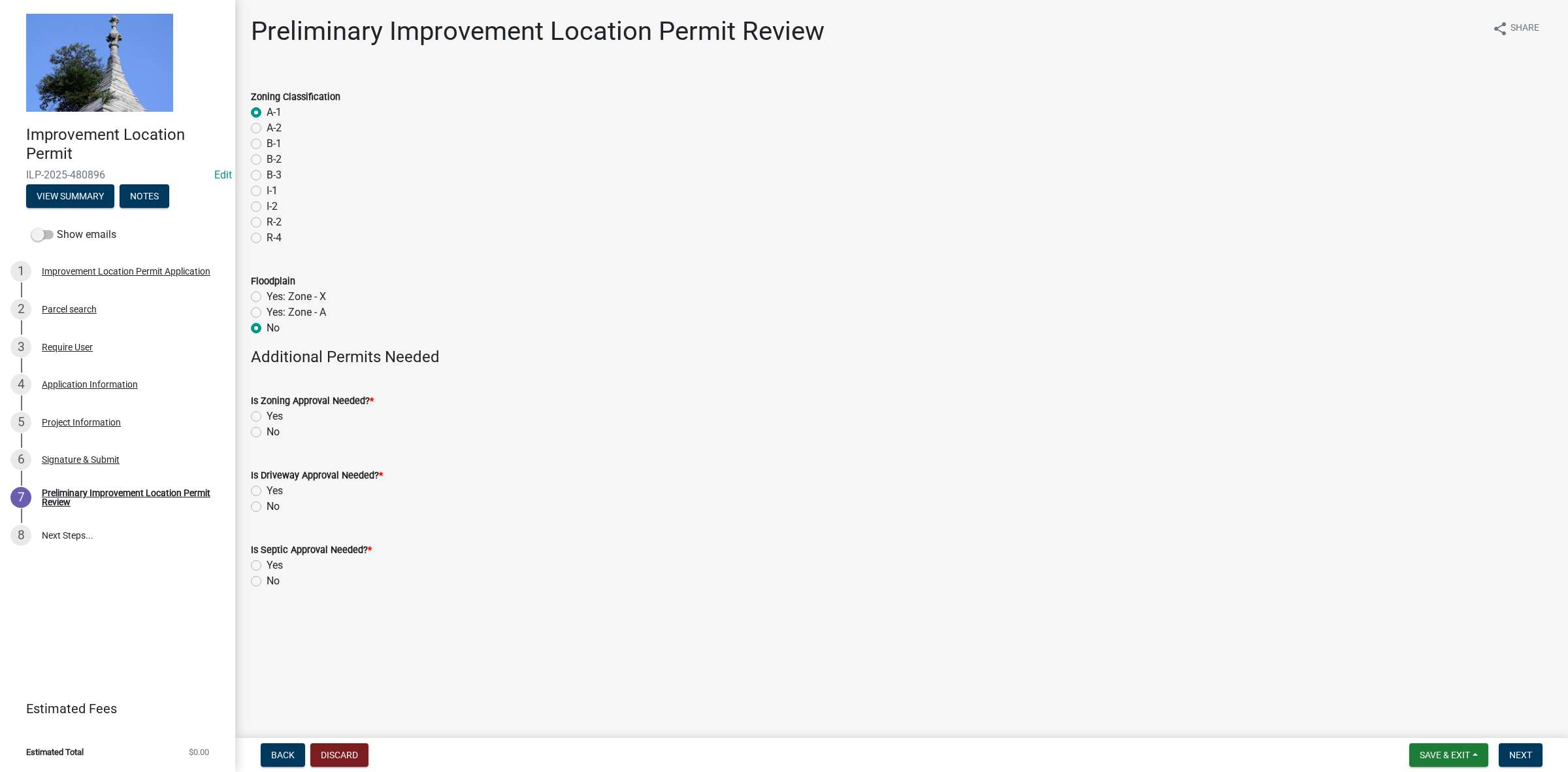
radio input "true"
click at [266, 429] on label "No" at bounding box center [273, 432] width 13 height 16
click at [266, 429] on input "No" at bounding box center [270, 429] width 8 height 8
radio input "true"
click at [266, 505] on label "No" at bounding box center [273, 506] width 13 height 16
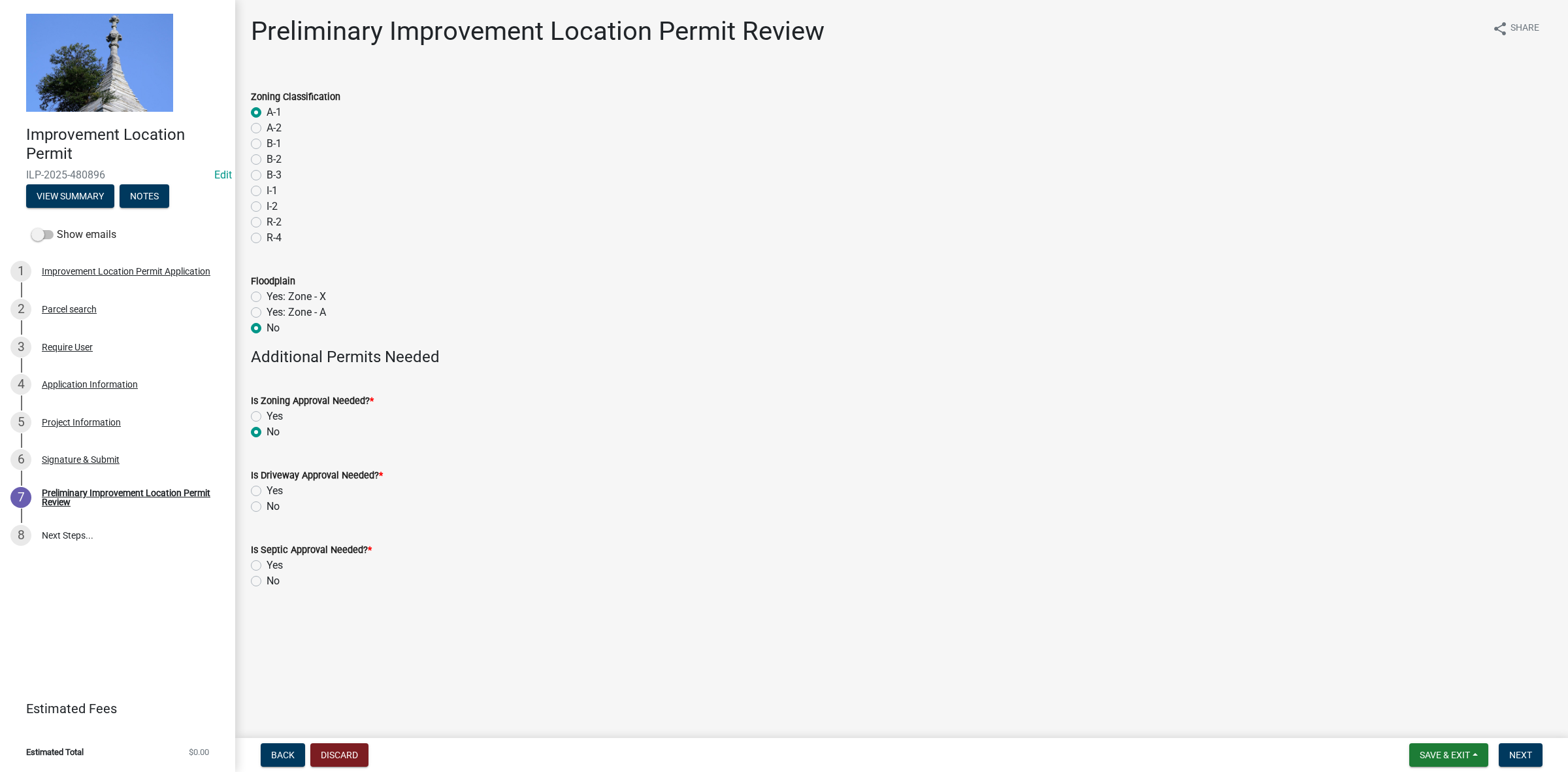
click at [266, 505] on input "No" at bounding box center [270, 503] width 8 height 8
radio input "true"
drag, startPoint x: 252, startPoint y: 577, endPoint x: 363, endPoint y: 558, distance: 112.6
click at [266, 576] on label "No" at bounding box center [273, 581] width 13 height 16
click at [266, 576] on input "No" at bounding box center [270, 577] width 8 height 8
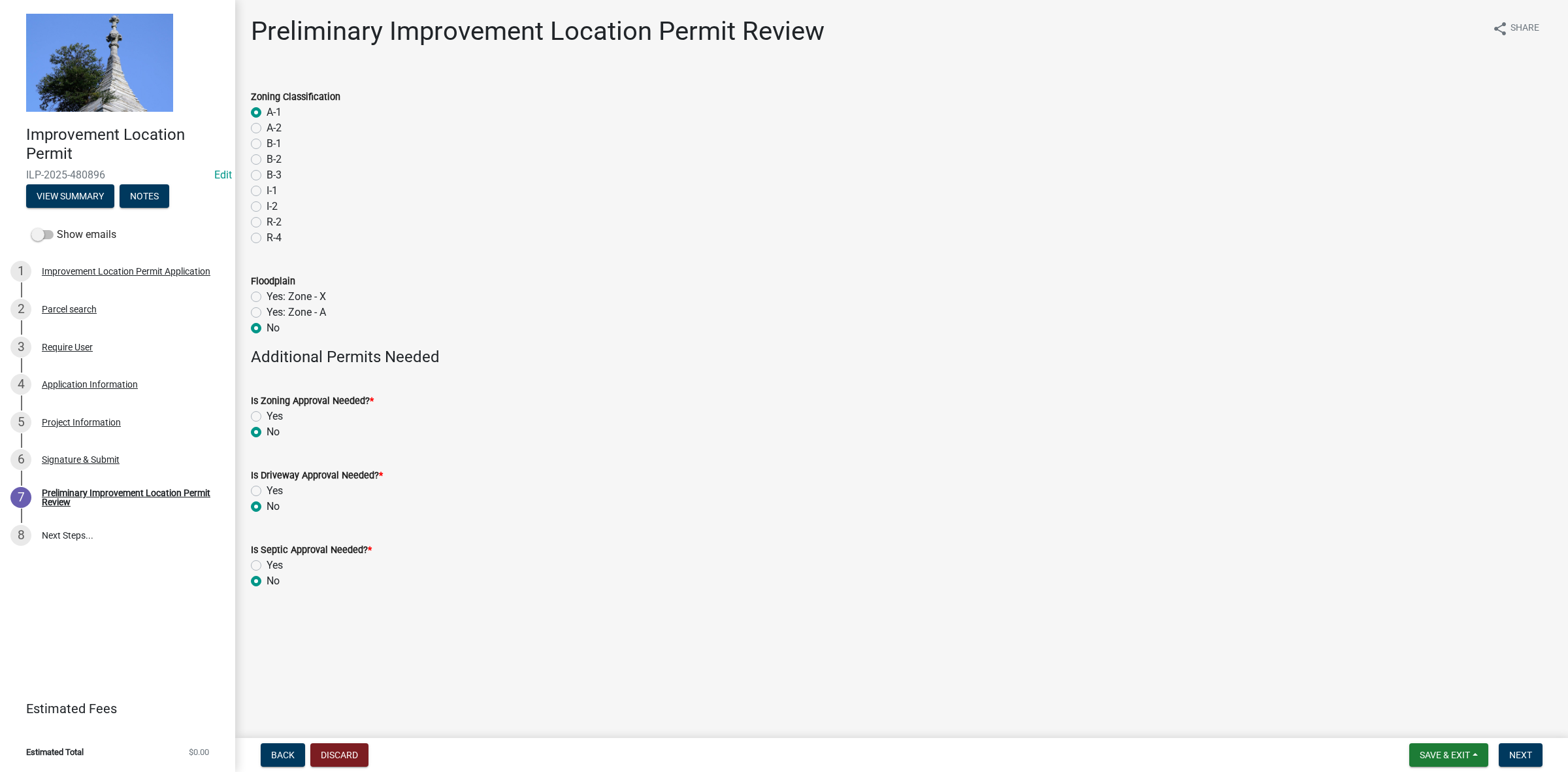
radio input "true"
click at [1519, 750] on span "Next" at bounding box center [1521, 755] width 23 height 10
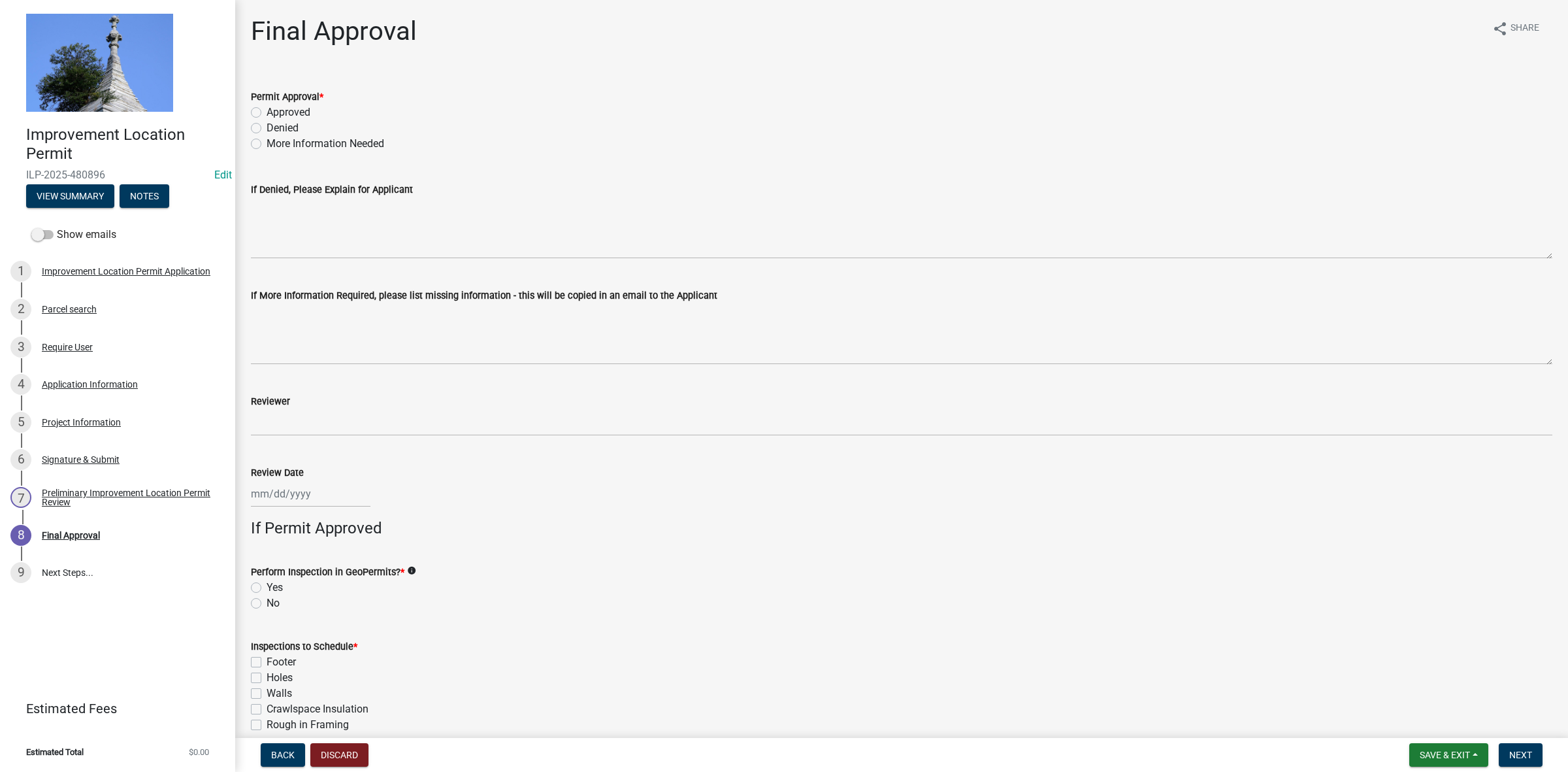
drag, startPoint x: 256, startPoint y: 110, endPoint x: 256, endPoint y: 168, distance: 58.0
click at [266, 109] on label "Approved" at bounding box center [288, 112] width 44 height 16
click at [266, 109] on input "Approved" at bounding box center [270, 109] width 8 height 8
radio input "true"
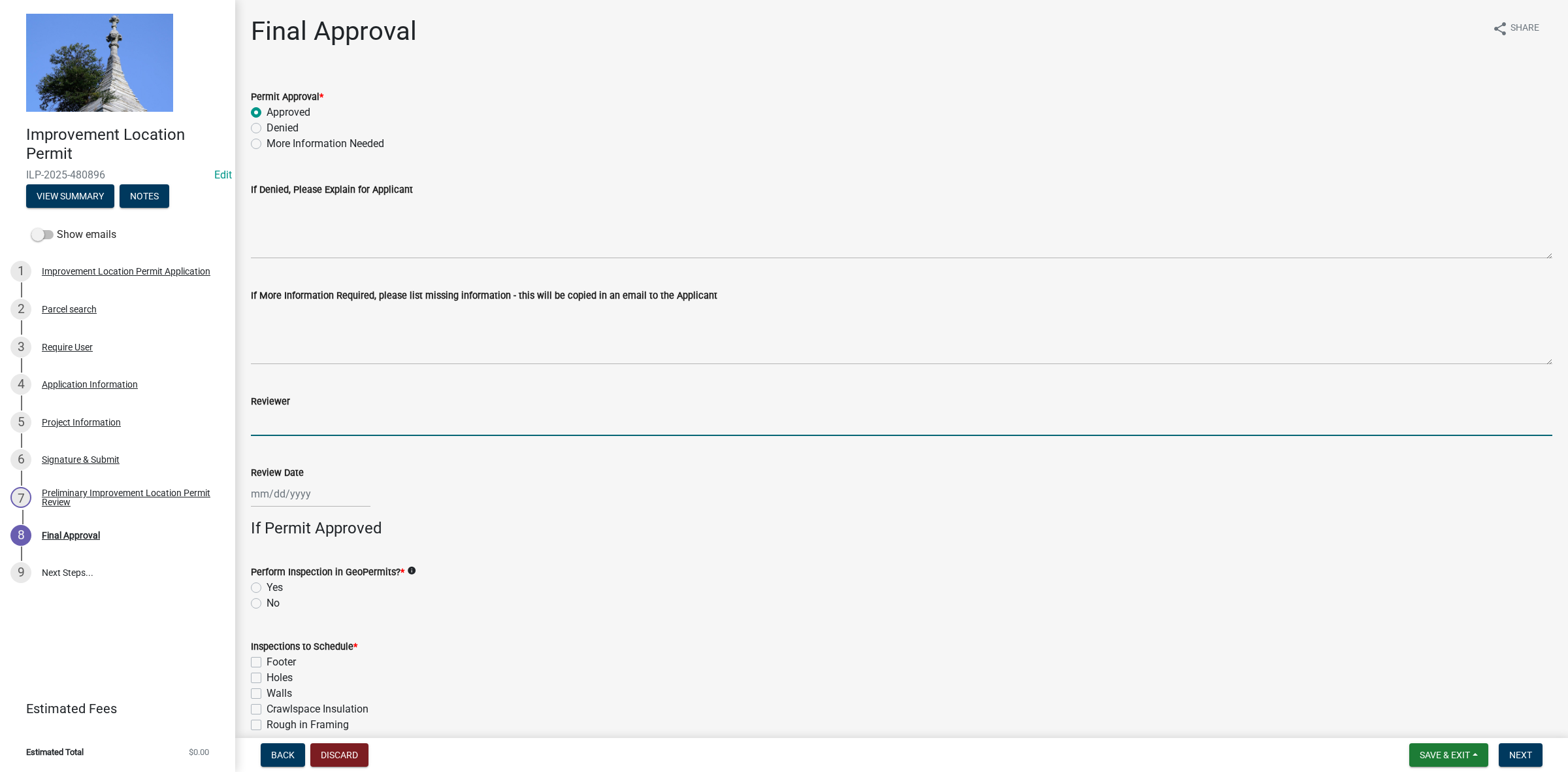
click at [270, 424] on input "Reviewer" at bounding box center [902, 422] width 1302 height 27
type input "tk"
click at [283, 499] on div at bounding box center [311, 494] width 119 height 27
select select "9"
select select "2025"
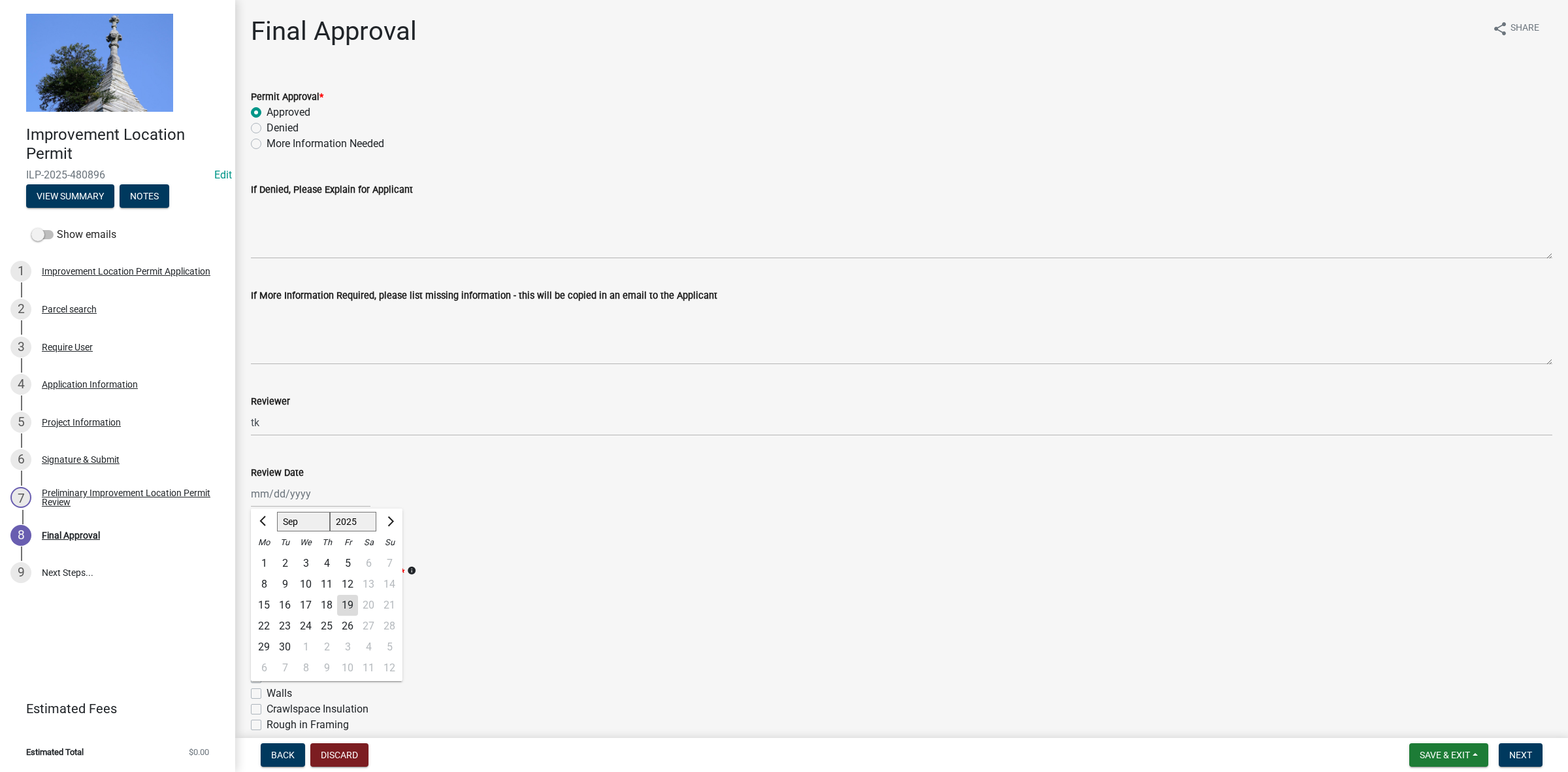
click at [350, 602] on div "19" at bounding box center [347, 605] width 21 height 21
type input "[DATE]"
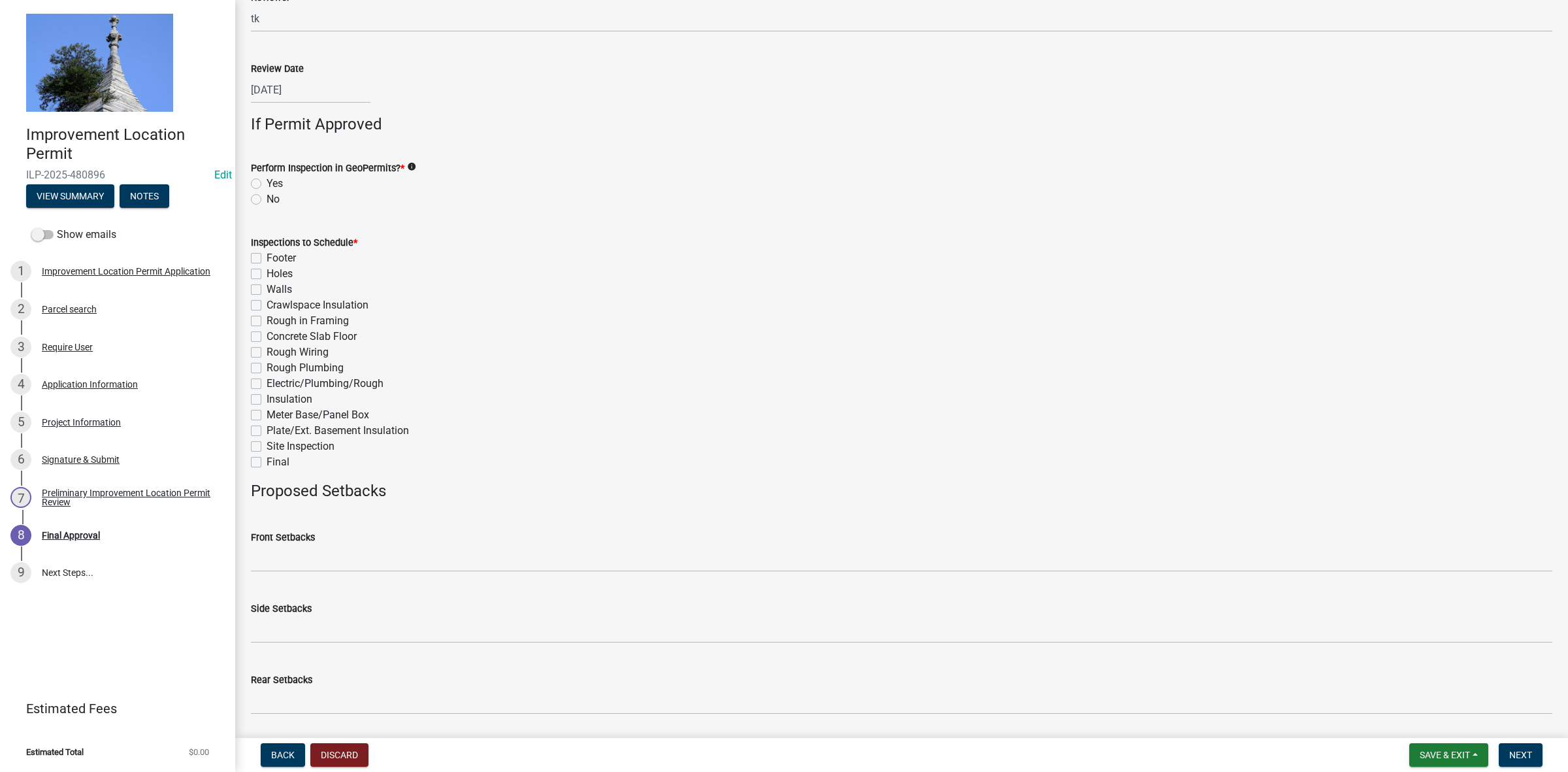
scroll to position [406, 0]
click at [266, 194] on label "No" at bounding box center [273, 196] width 13 height 16
click at [266, 194] on input "No" at bounding box center [270, 193] width 8 height 8
radio input "true"
click at [266, 456] on label "Final" at bounding box center [277, 459] width 23 height 16
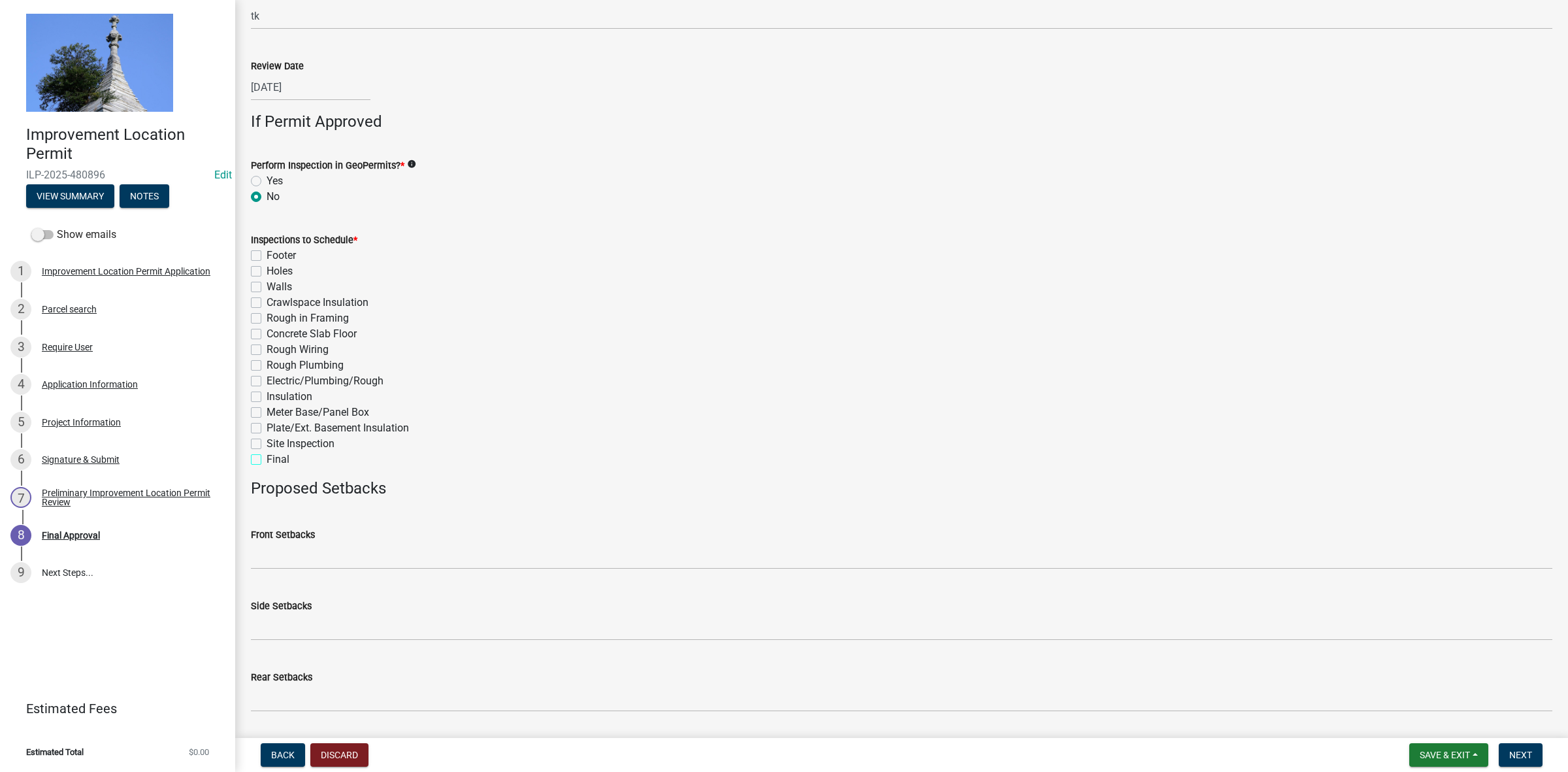
click at [266, 456] on input "Final" at bounding box center [270, 456] width 8 height 8
checkbox input "true"
checkbox input "false"
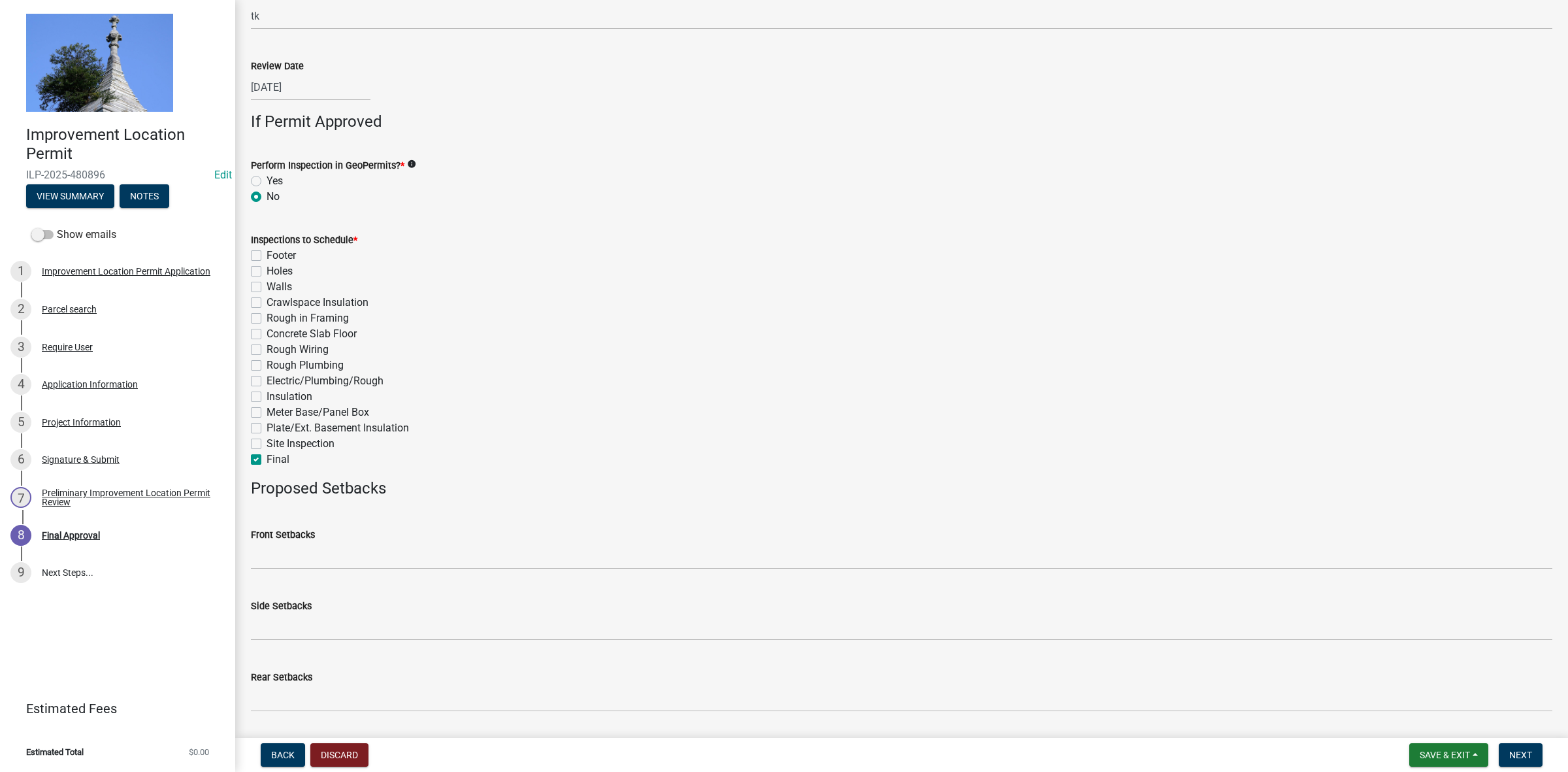
checkbox input "false"
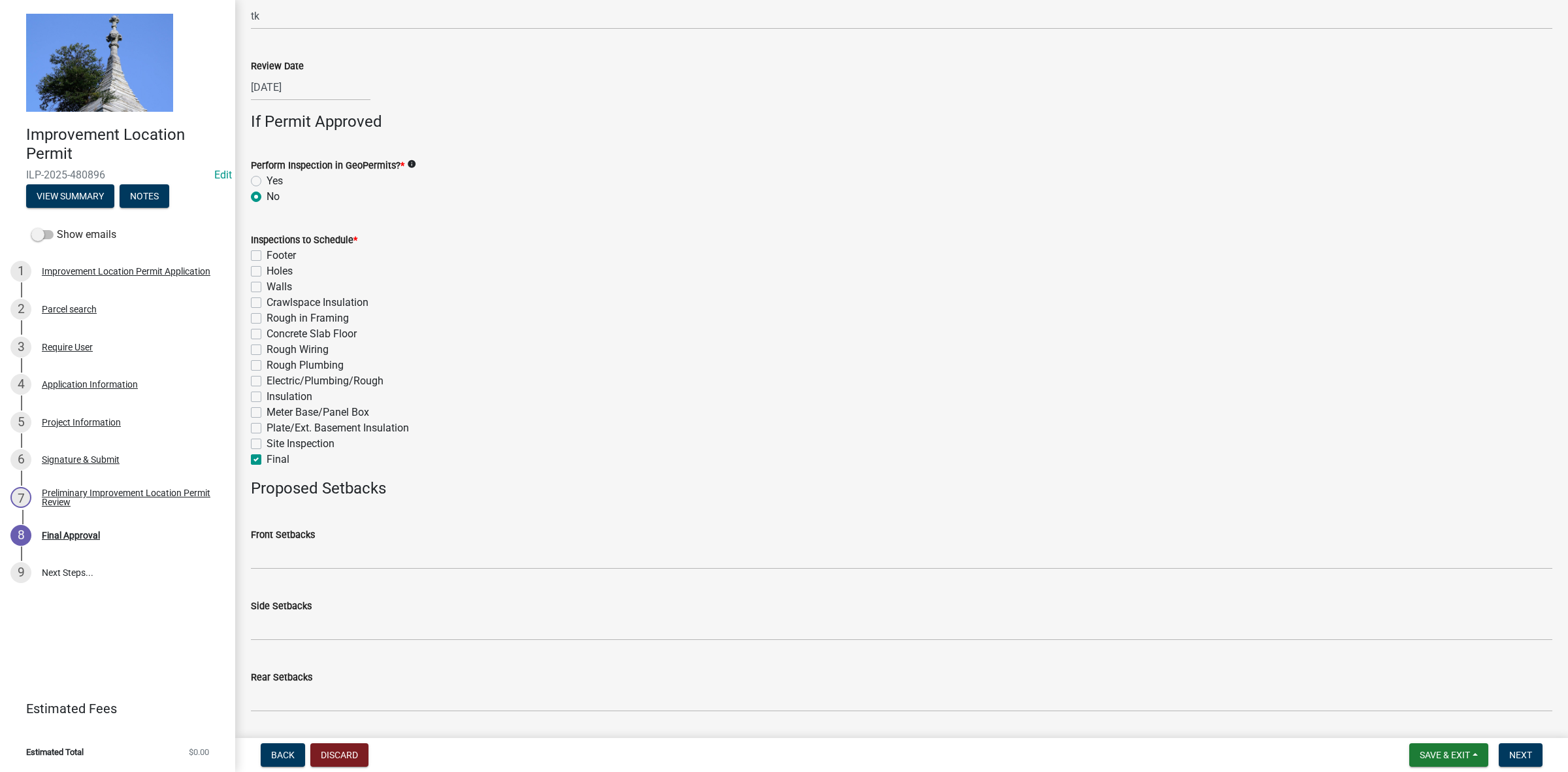
checkbox input "false"
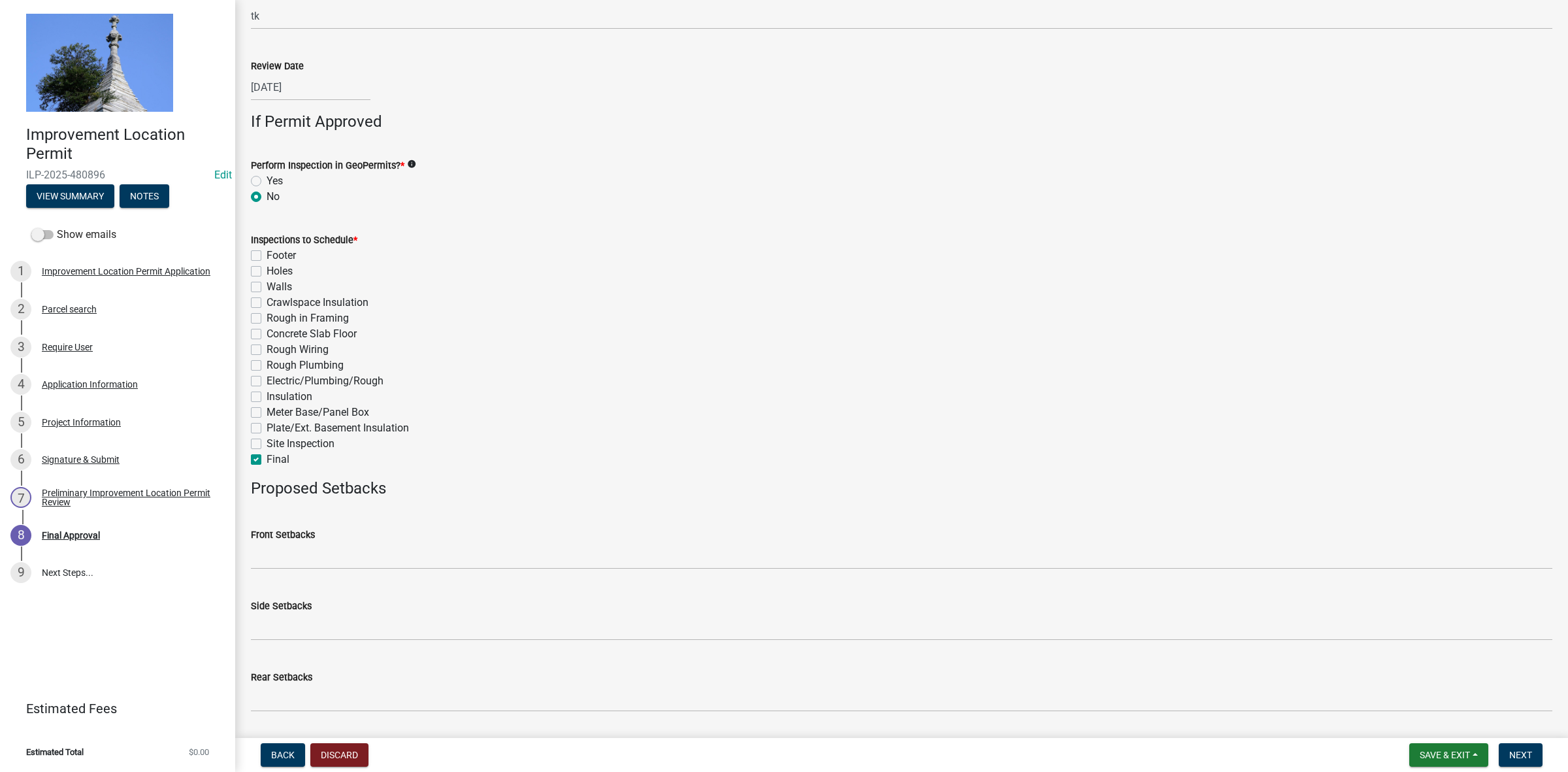
checkbox input "true"
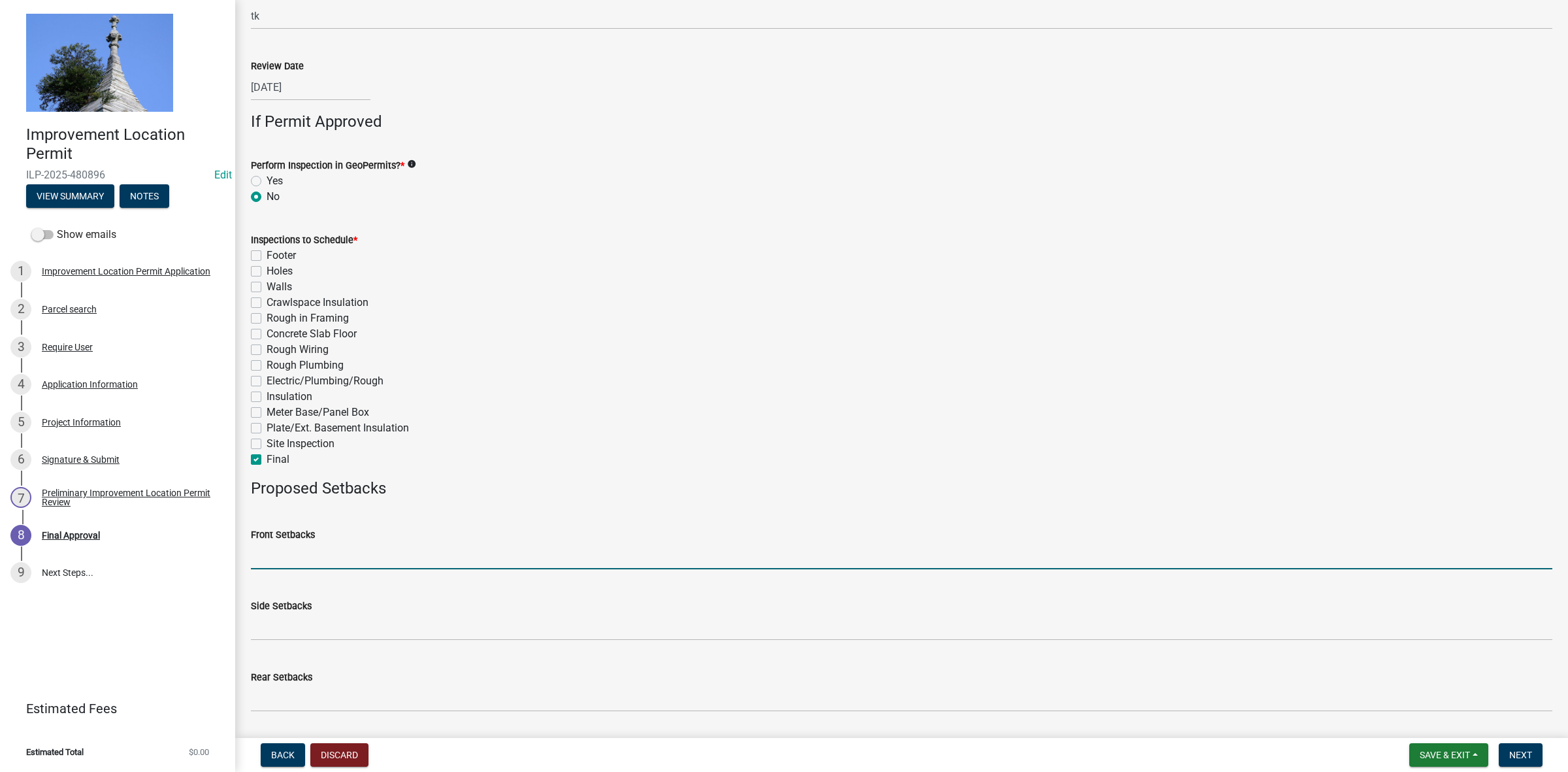
click at [281, 552] on input "Front Setbacks" at bounding box center [902, 556] width 1302 height 27
type input "70"
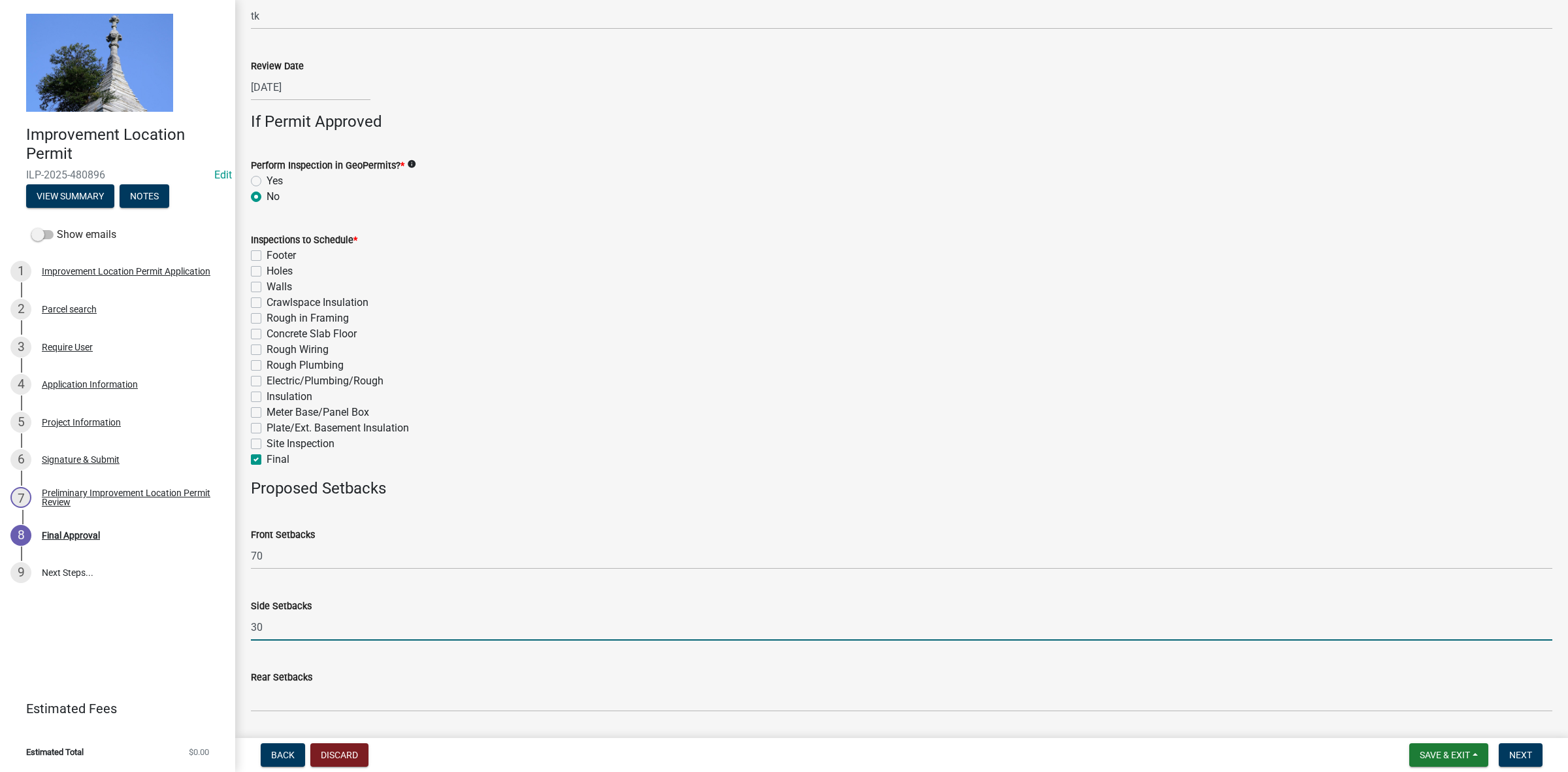
type input "3"
type input "15"
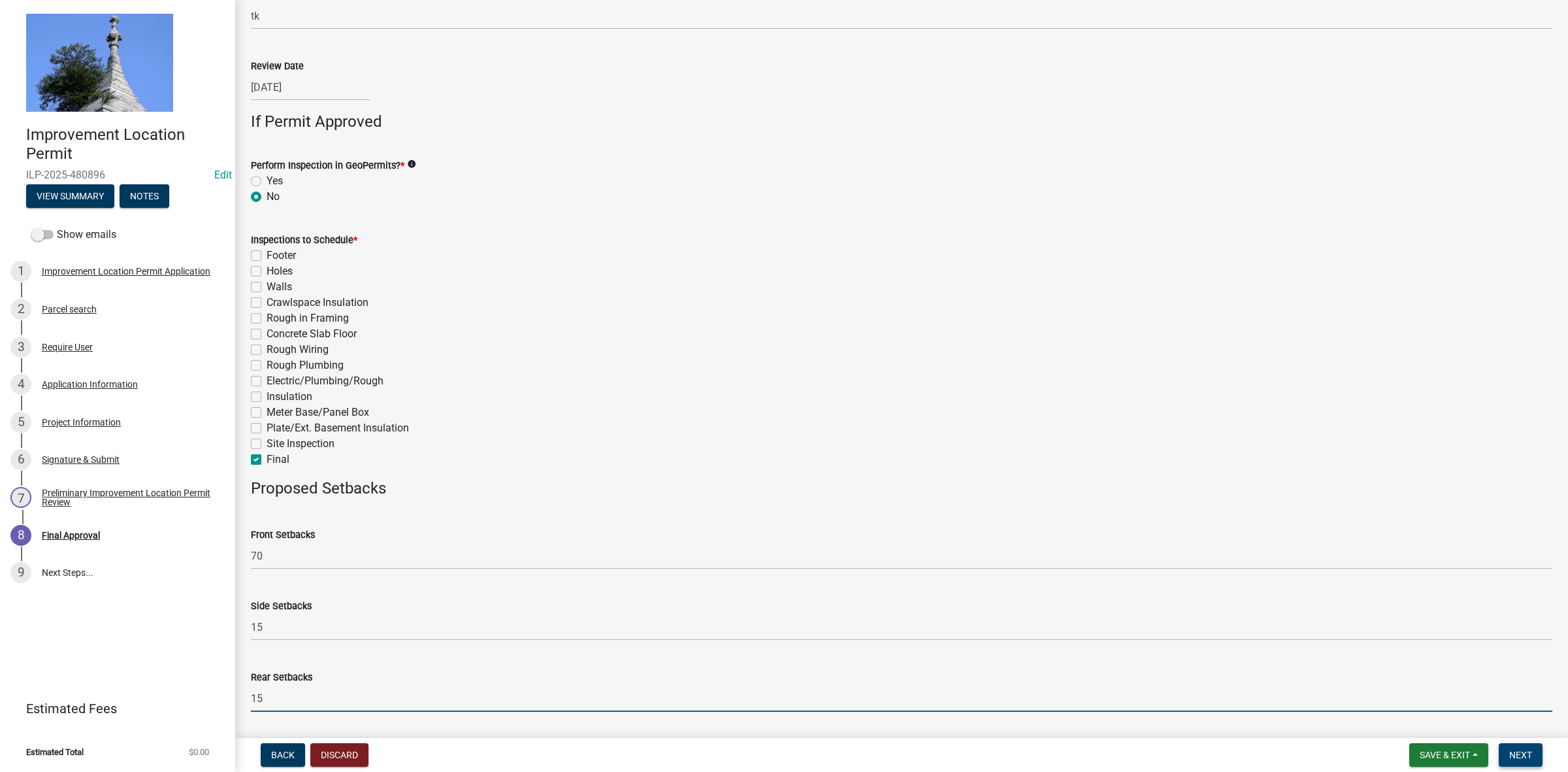
type input "15"
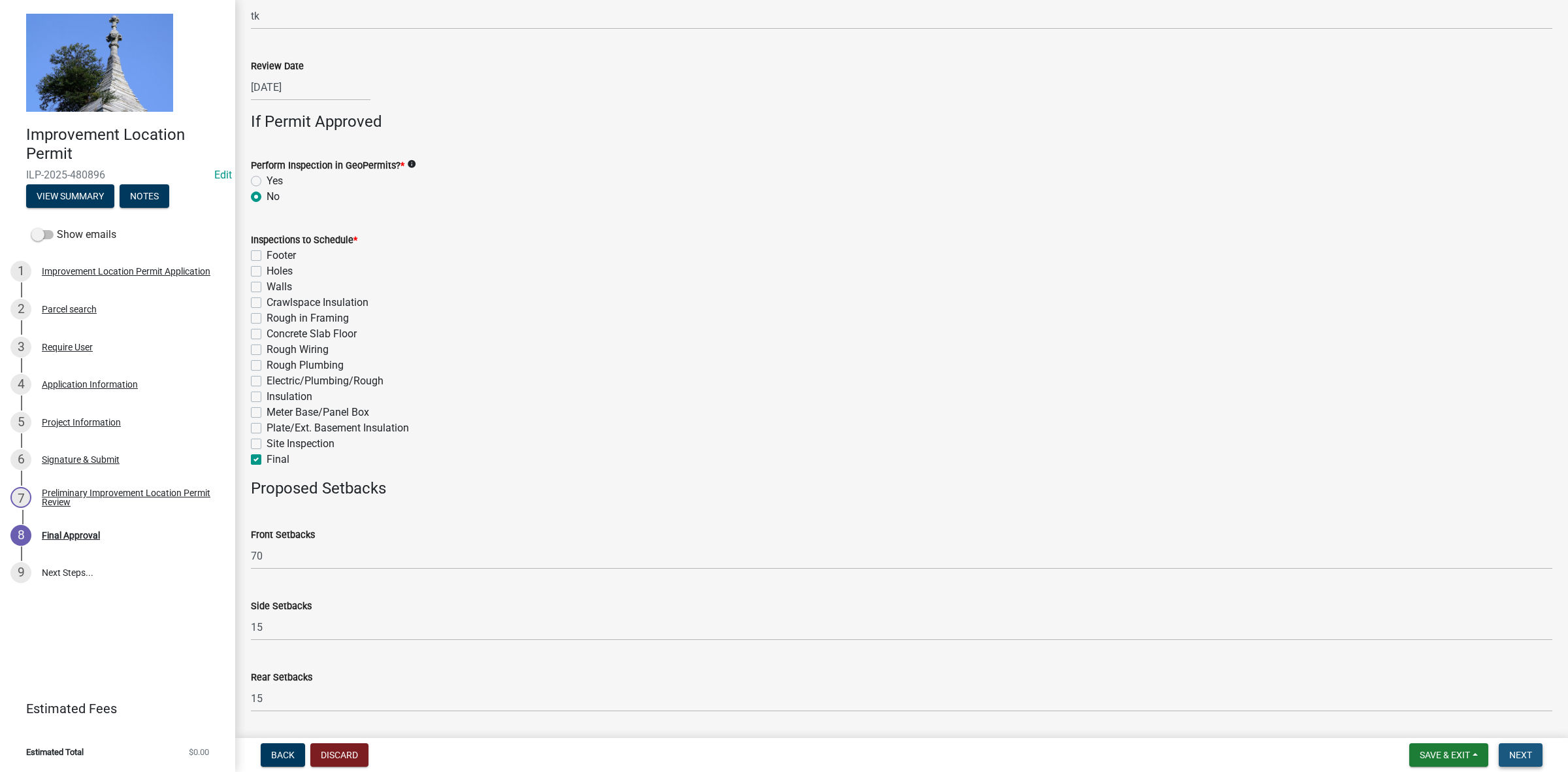
click at [1518, 745] on button "Next" at bounding box center [1521, 755] width 44 height 24
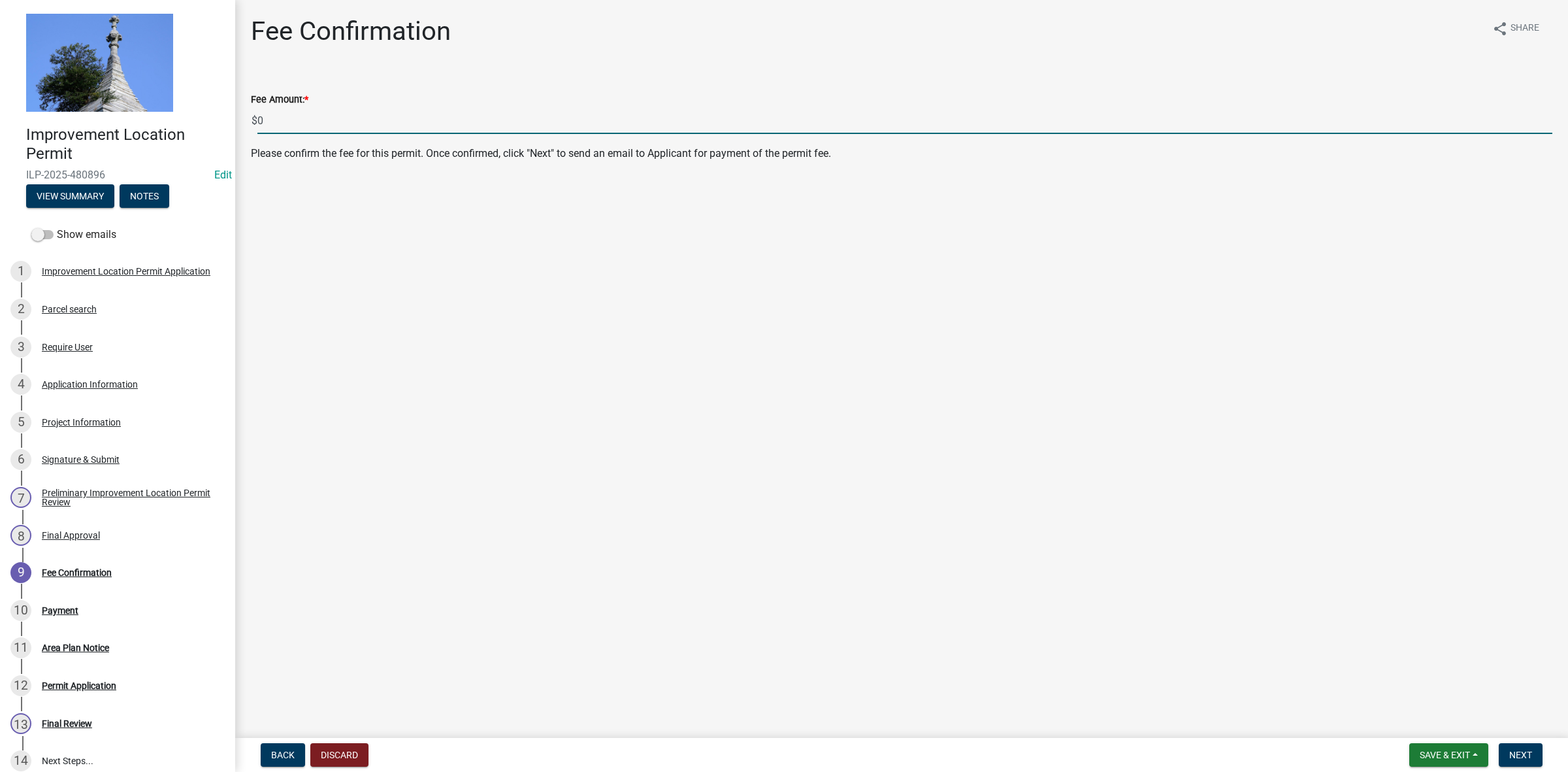
click at [288, 121] on input "0" at bounding box center [905, 121] width 1295 height 27
type input "345.00"
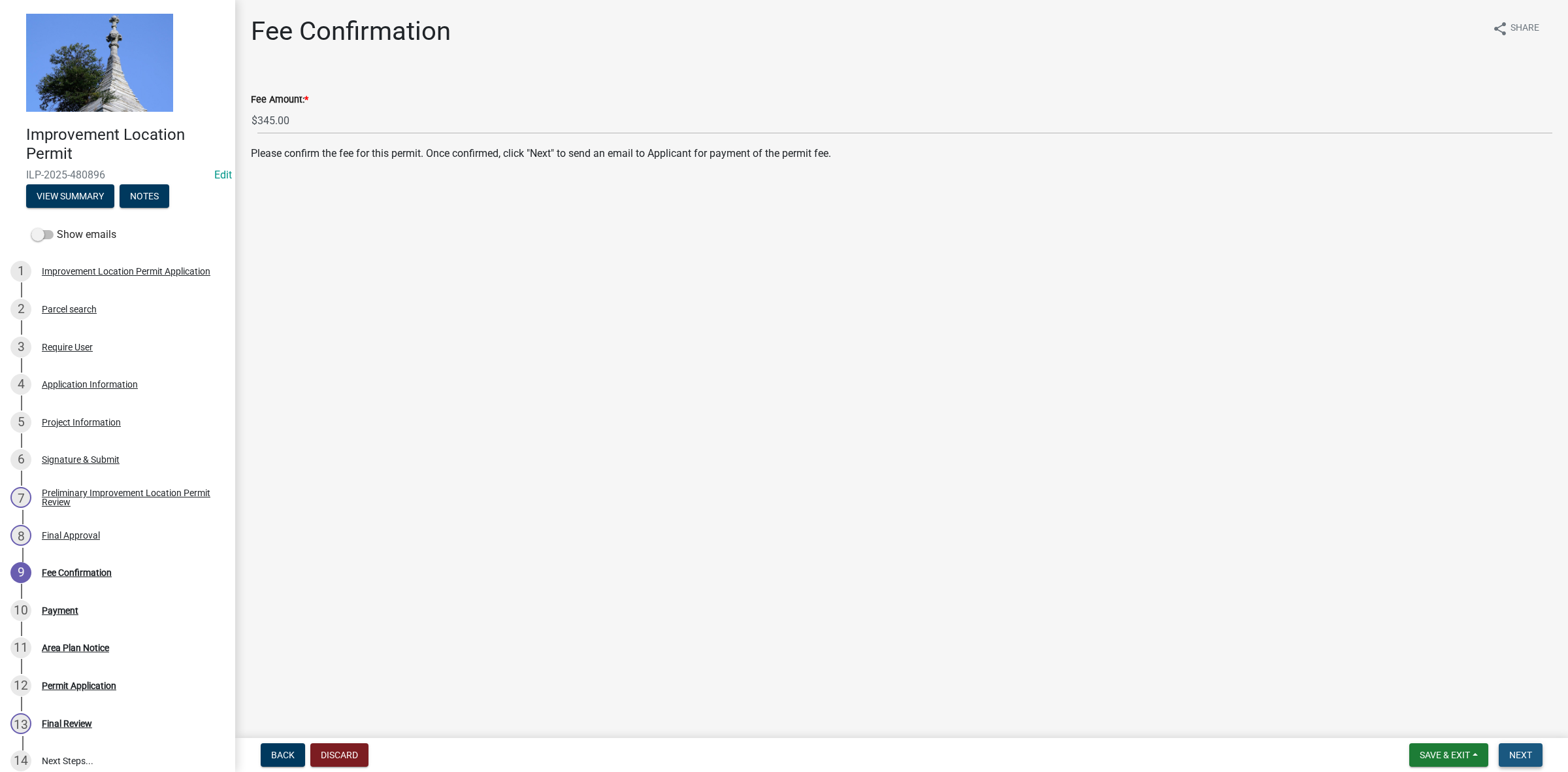
click at [1533, 747] on button "Next" at bounding box center [1521, 755] width 44 height 24
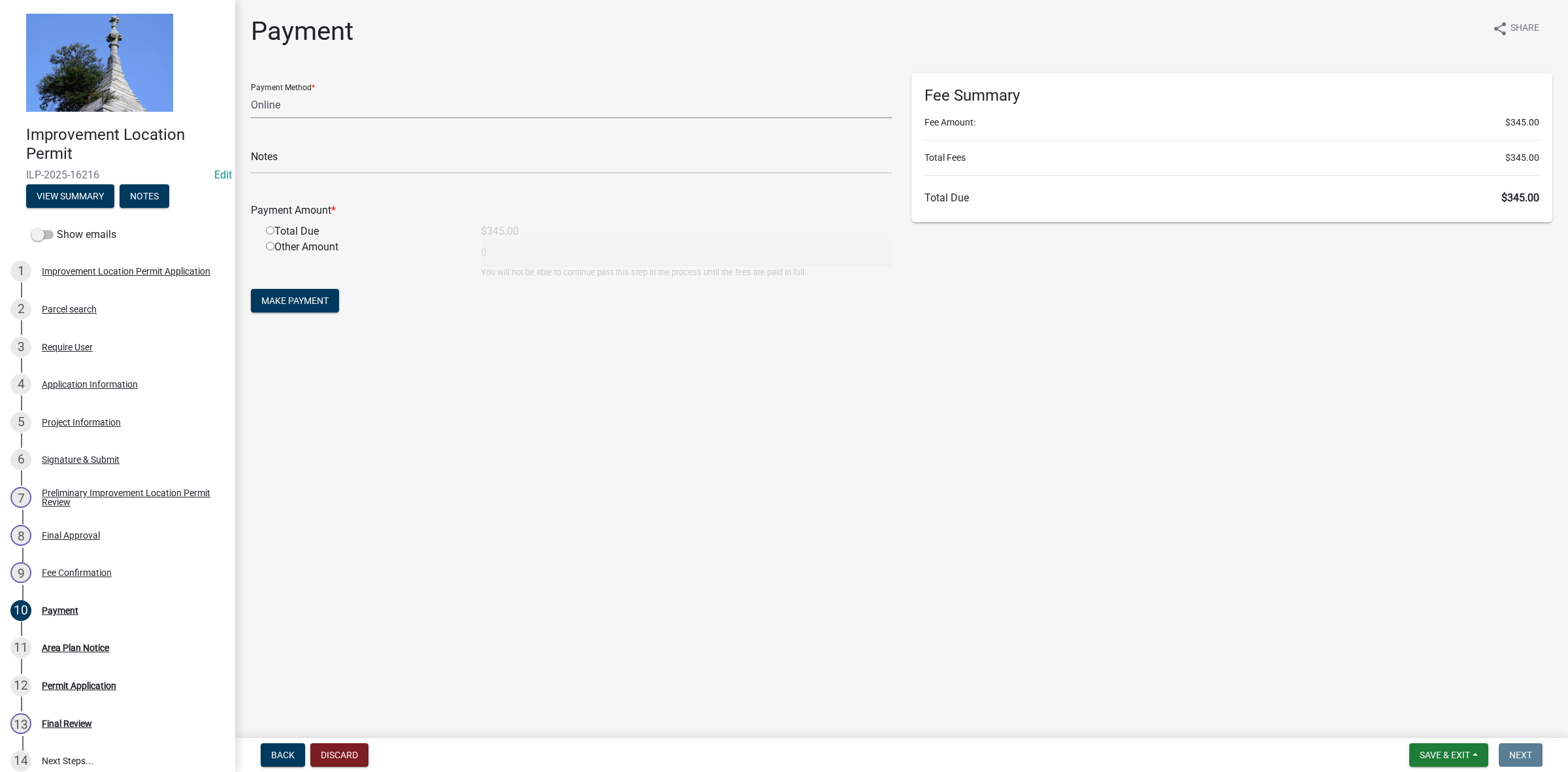
click at [338, 100] on select "Credit Card POS Check Cash Online" at bounding box center [571, 105] width 641 height 27
select select "1: 0"
click at [251, 92] on select "Credit Card POS Check Cash Online" at bounding box center [571, 105] width 641 height 27
drag, startPoint x: 327, startPoint y: 154, endPoint x: 348, endPoint y: 151, distance: 21.2
click at [329, 153] on input "text" at bounding box center [571, 160] width 641 height 27
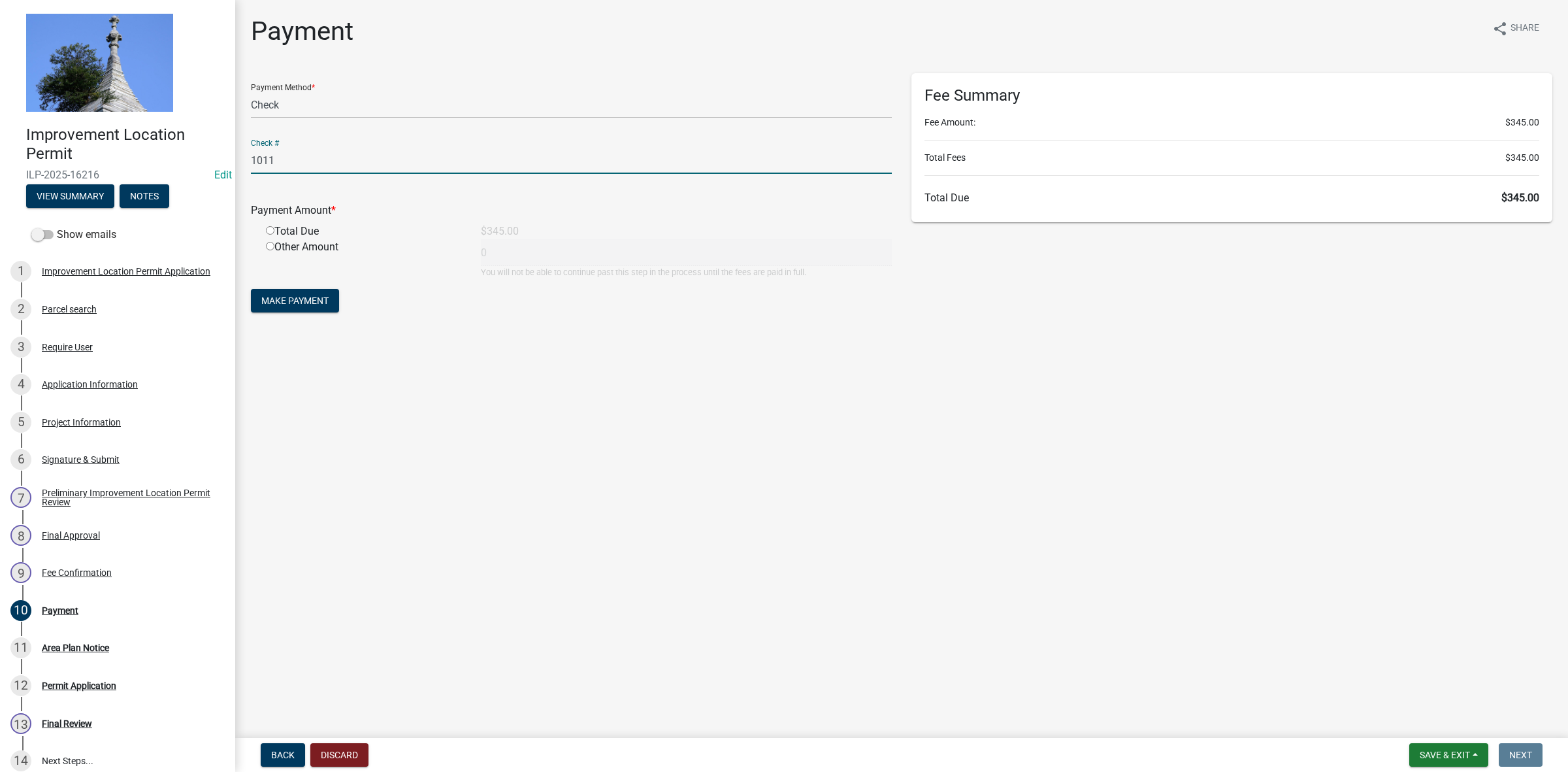
type input "1011"
click at [270, 228] on input "radio" at bounding box center [270, 230] width 8 height 8
radio input "true"
type input "345"
click at [309, 298] on span "Make Payment" at bounding box center [295, 300] width 67 height 10
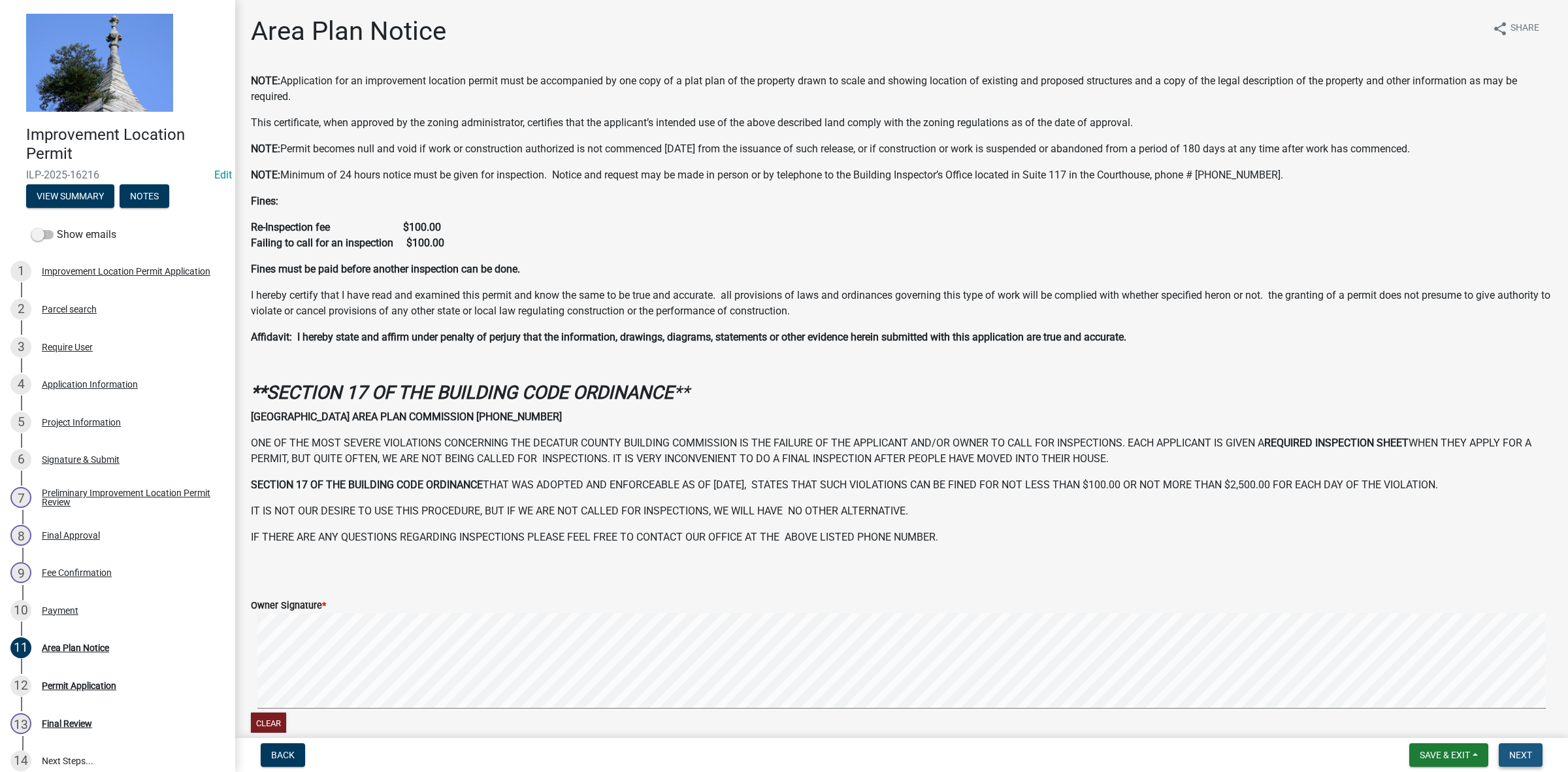
click at [1526, 746] on button "Next" at bounding box center [1521, 755] width 44 height 24
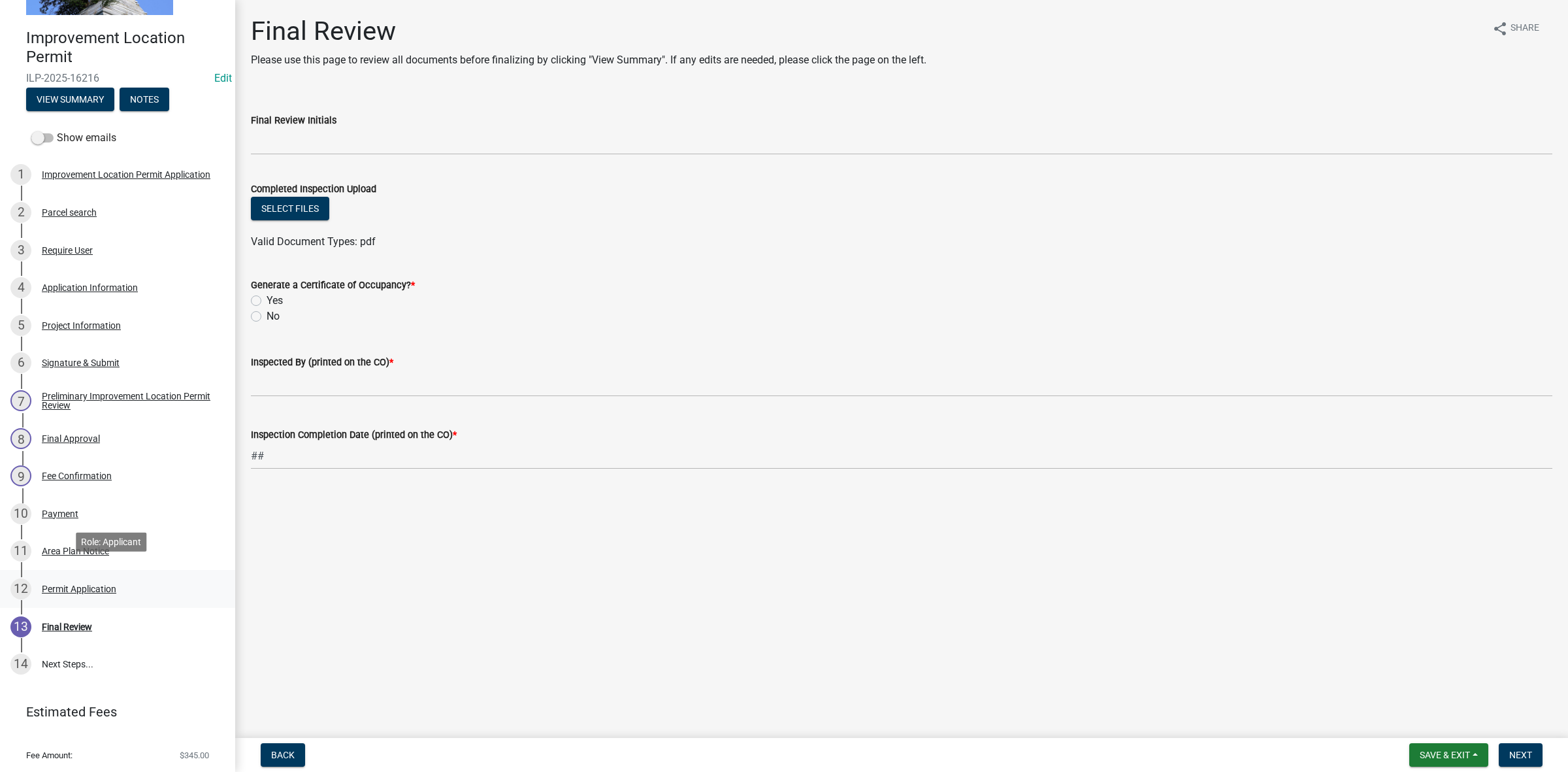
scroll to position [129, 0]
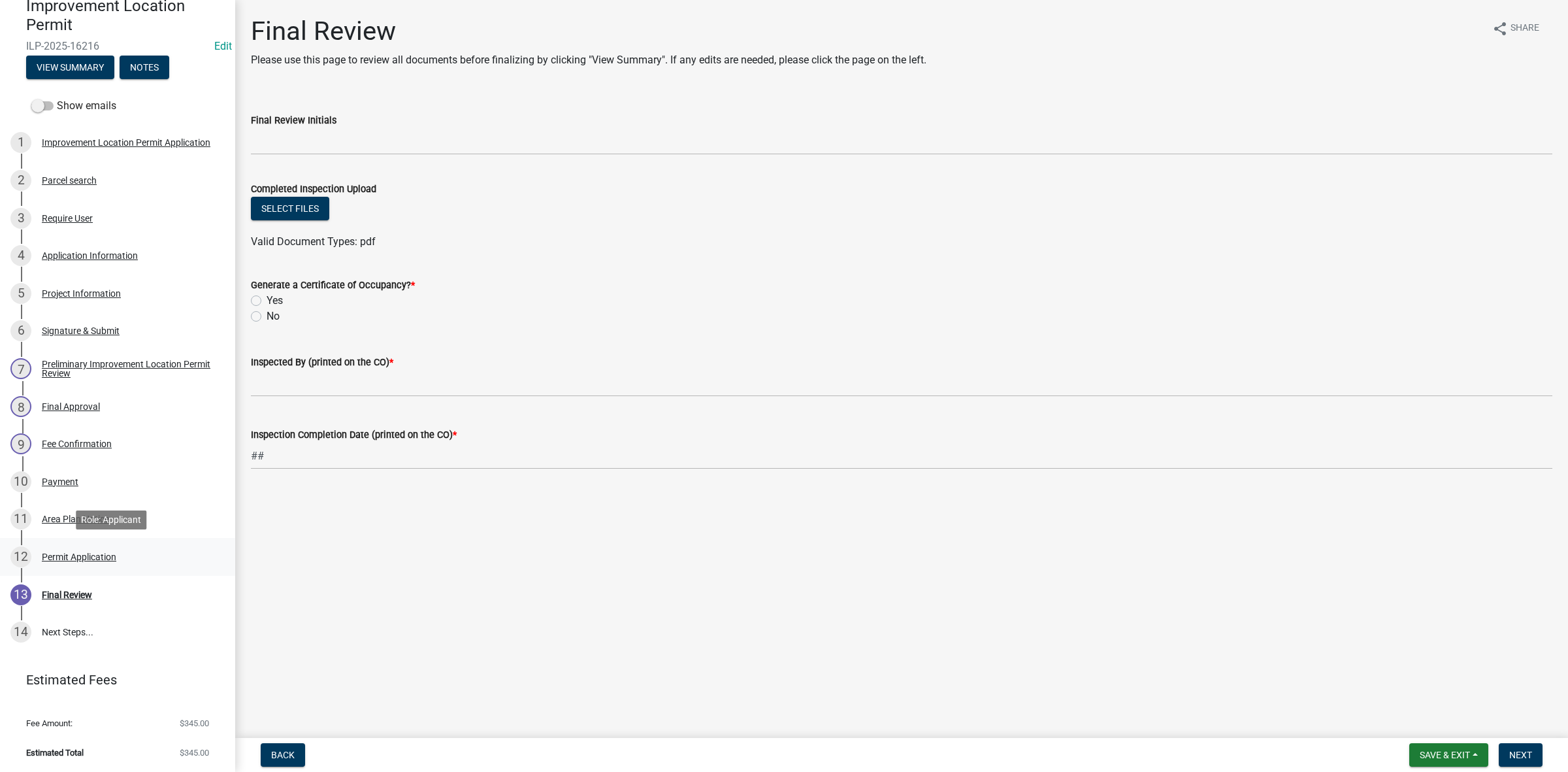
click at [86, 554] on div "Permit Application" at bounding box center [78, 556] width 74 height 9
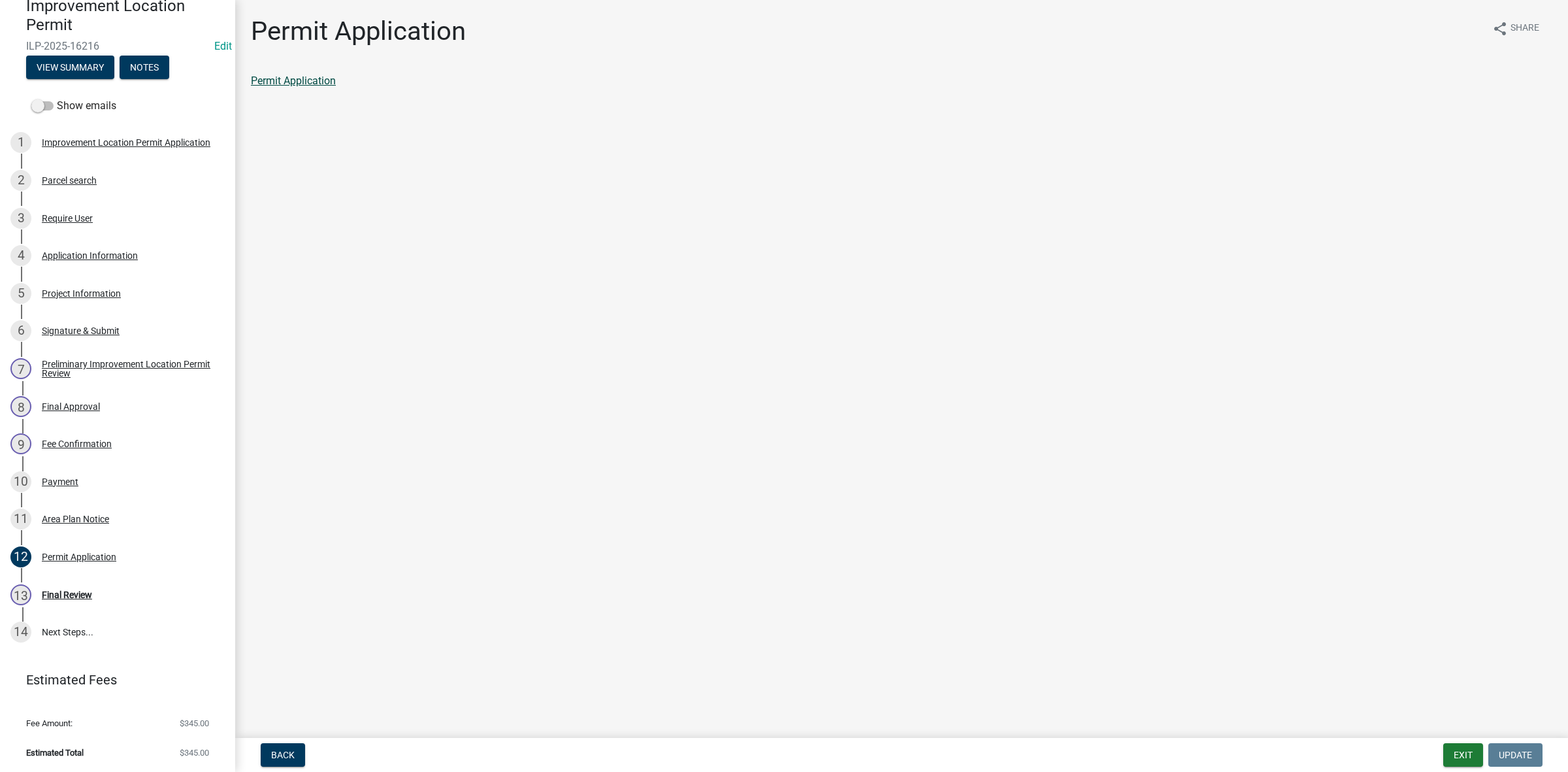
click at [319, 77] on link "Permit Application" at bounding box center [293, 80] width 85 height 12
